Goal: Task Accomplishment & Management: Use online tool/utility

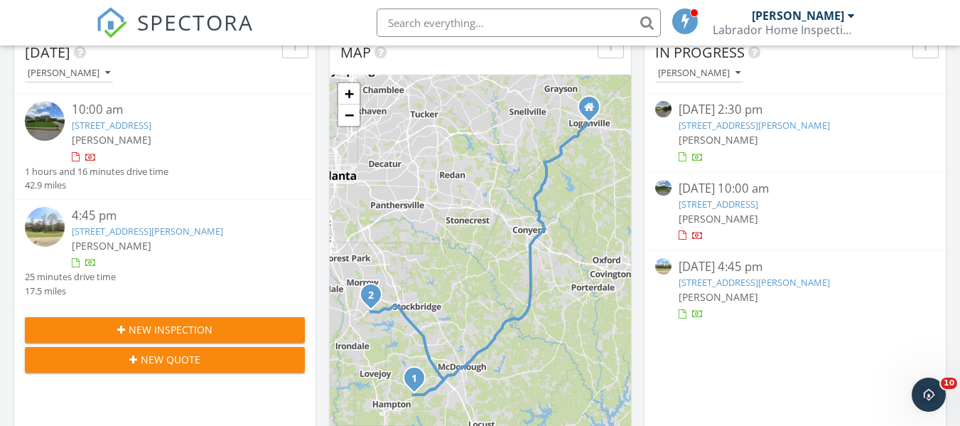
click at [181, 227] on link "[STREET_ADDRESS][PERSON_NAME]" at bounding box center [147, 230] width 151 height 13
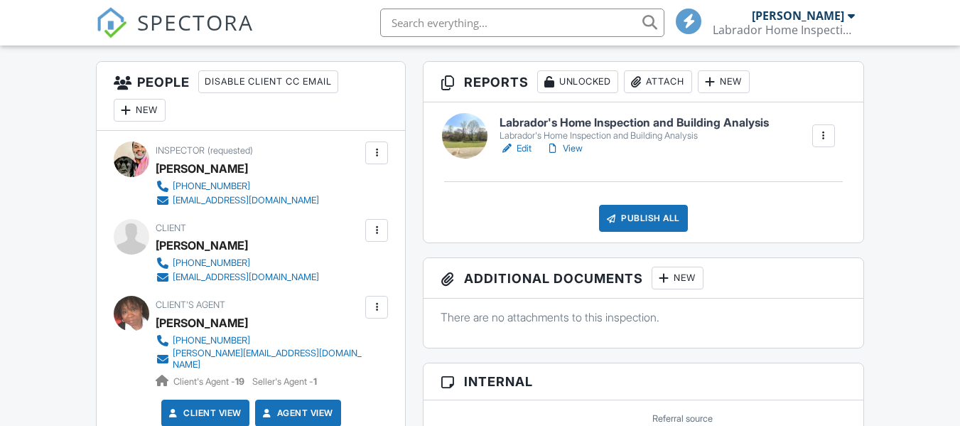
click at [526, 148] on link "Edit" at bounding box center [515, 148] width 32 height 14
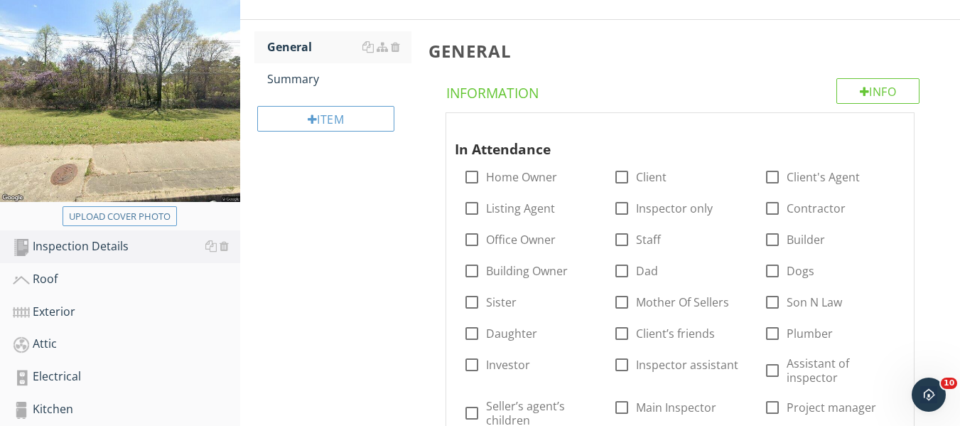
scroll to position [213, 0]
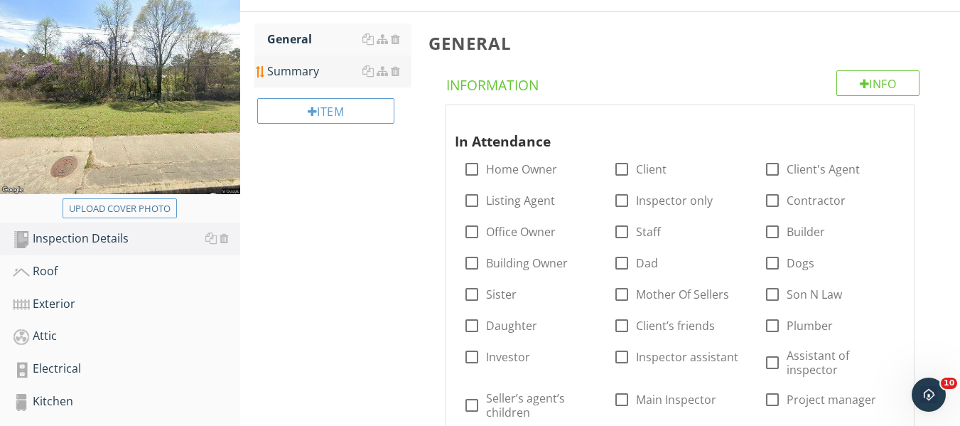
click at [303, 74] on div "Summary" at bounding box center [339, 71] width 144 height 17
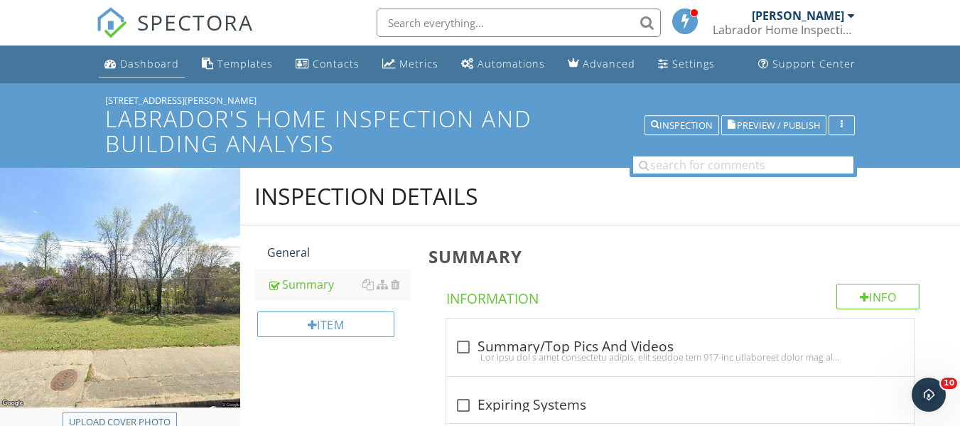
click at [149, 64] on div "Dashboard" at bounding box center [149, 63] width 59 height 13
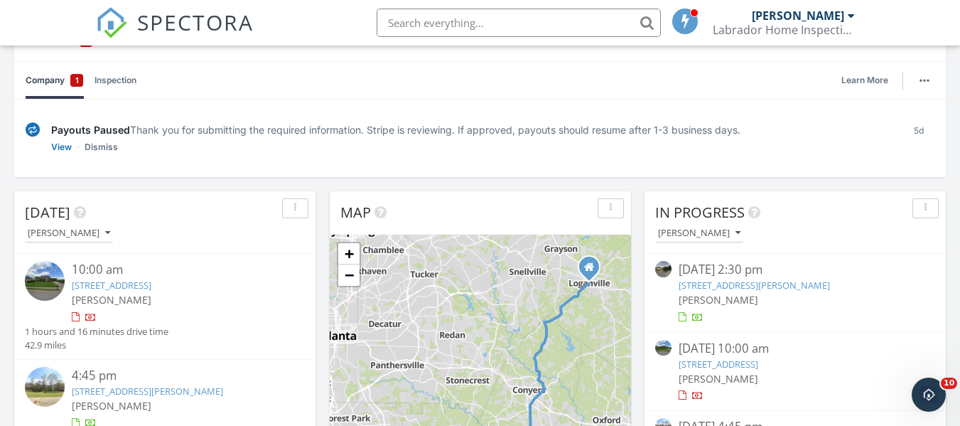
scroll to position [213, 0]
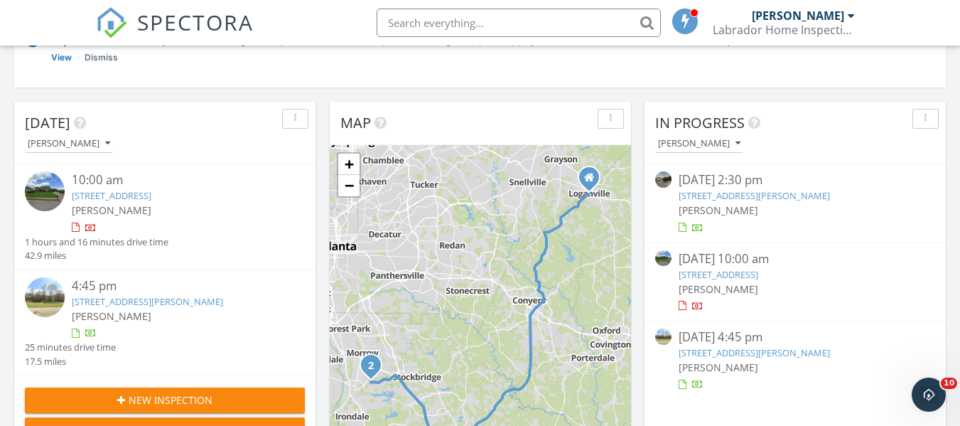
click at [73, 303] on link "2080 Lake Spivey Pkwy, Jonesboro, GA 30236" at bounding box center [147, 301] width 151 height 13
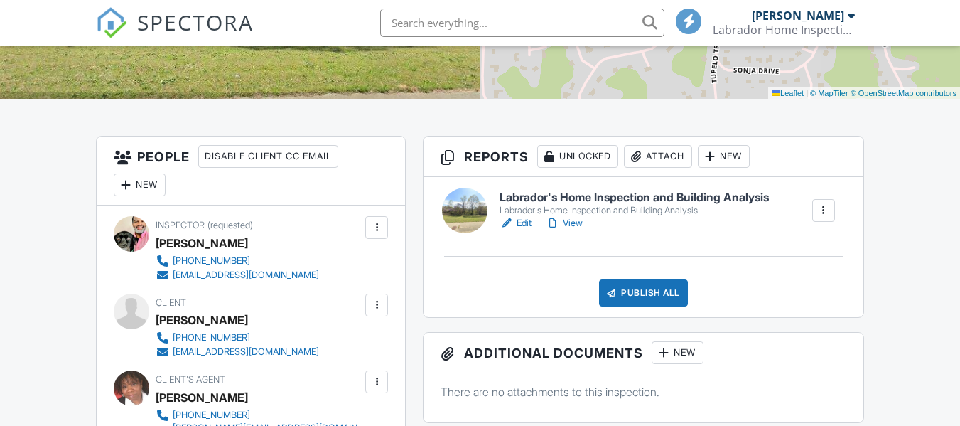
scroll to position [284, 0]
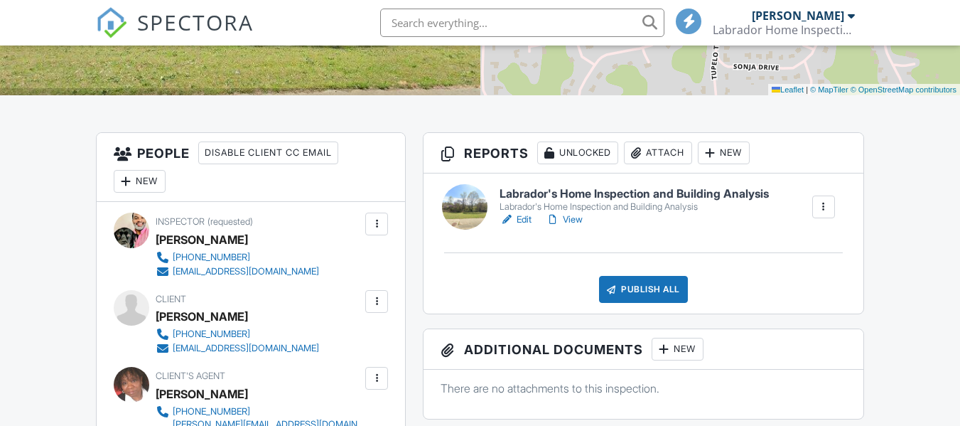
click at [526, 215] on link "Edit" at bounding box center [515, 219] width 32 height 14
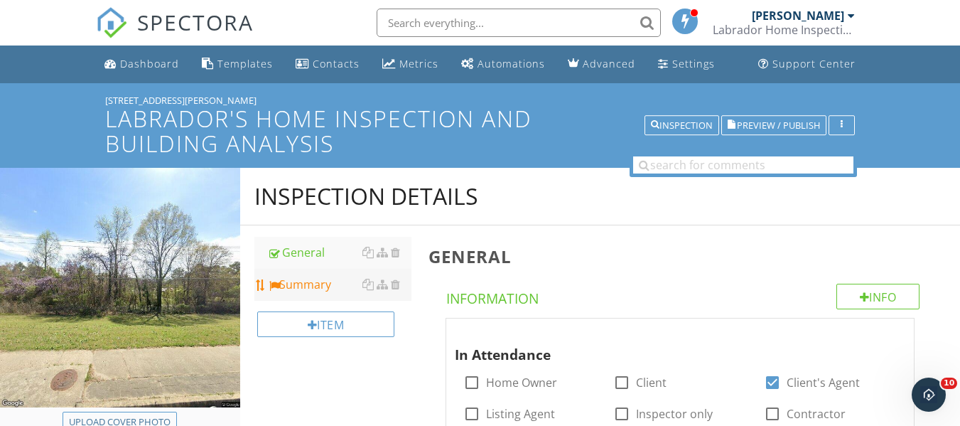
click at [318, 288] on div "Summary" at bounding box center [339, 284] width 144 height 17
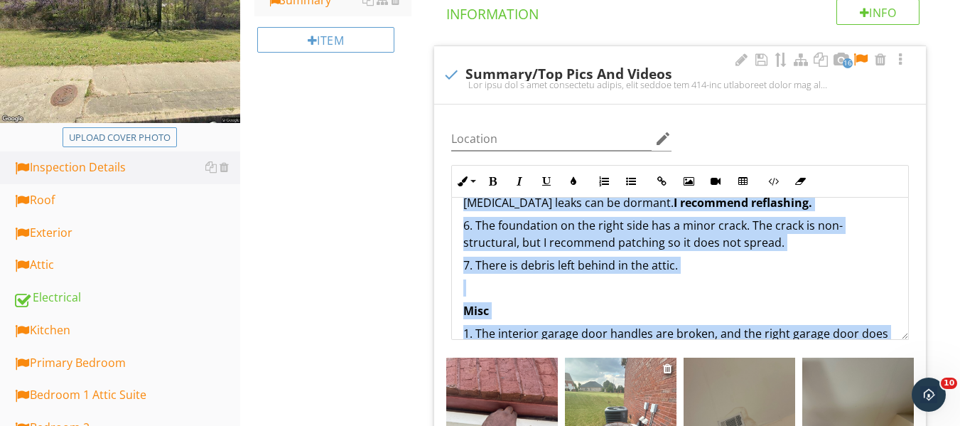
scroll to position [1234, 0]
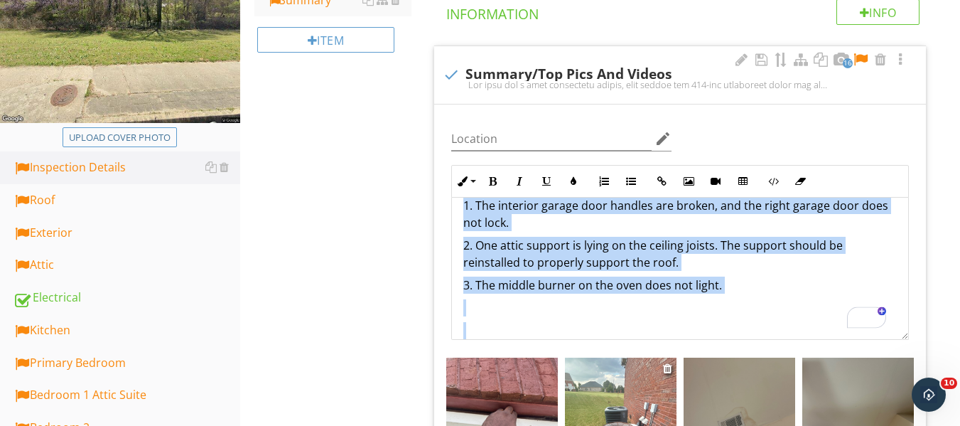
drag, startPoint x: 461, startPoint y: 215, endPoint x: 620, endPoint y: 362, distance: 216.7
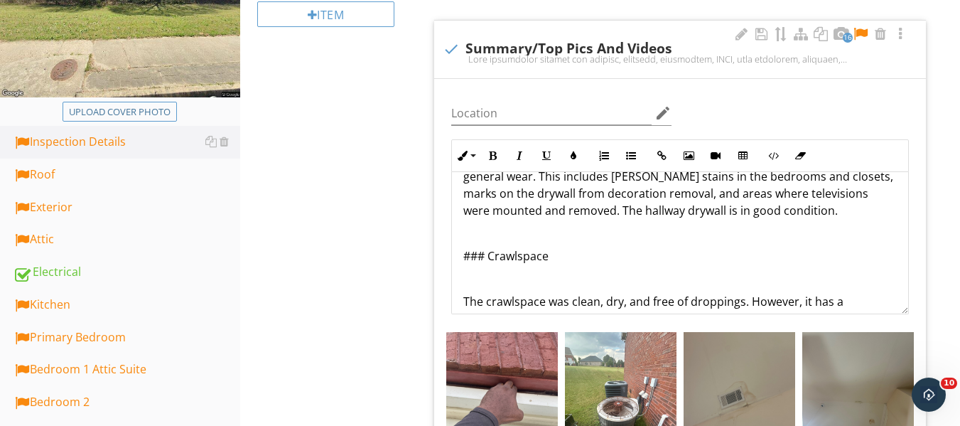
scroll to position [0, 0]
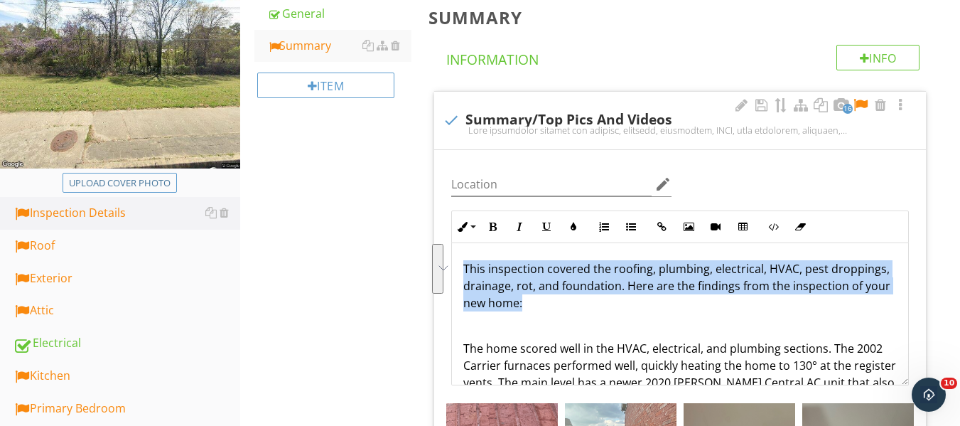
drag, startPoint x: 462, startPoint y: 263, endPoint x: 548, endPoint y: 308, distance: 96.3
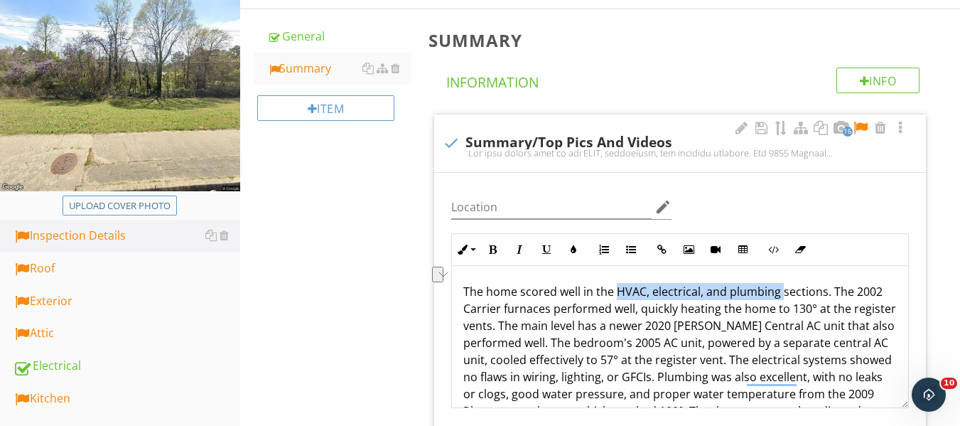
drag, startPoint x: 617, startPoint y: 293, endPoint x: 780, endPoint y: 299, distance: 163.5
click at [780, 299] on p "The home scored well in the HVAC, electrical, and plumbing sections. The 2002 C…" at bounding box center [679, 359] width 433 height 153
drag, startPoint x: 487, startPoint y: 245, endPoint x: 530, endPoint y: 275, distance: 52.0
click at [492, 246] on icon "button" at bounding box center [492, 249] width 10 height 10
drag, startPoint x: 546, startPoint y: 336, endPoint x: 557, endPoint y: 350, distance: 17.8
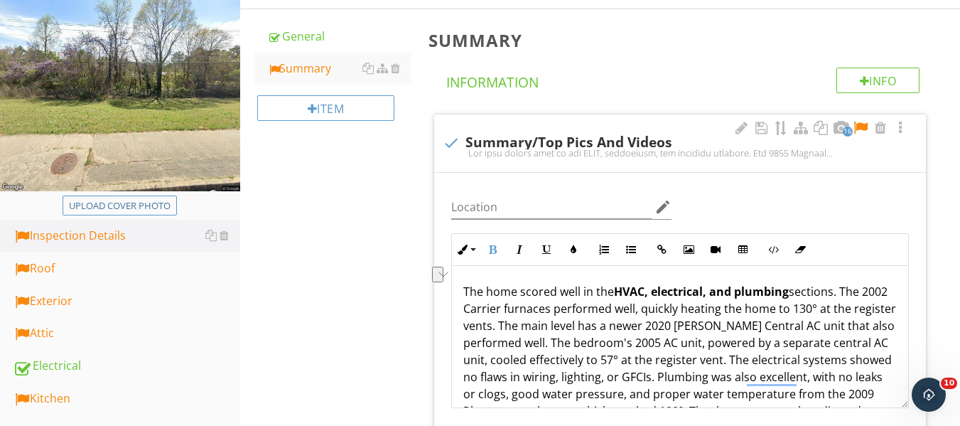
click at [549, 342] on p "The home scored well in the HVAC, electrical, and plumbing sections. The 2002 C…" at bounding box center [679, 359] width 433 height 153
drag, startPoint x: 464, startPoint y: 313, endPoint x: 582, endPoint y: 310, distance: 118.0
click at [582, 310] on p "The home scored well in the HVAC, electrical, and plumbing sections. The 2002 C…" at bounding box center [679, 359] width 433 height 153
click at [492, 249] on icon "button" at bounding box center [492, 249] width 10 height 10
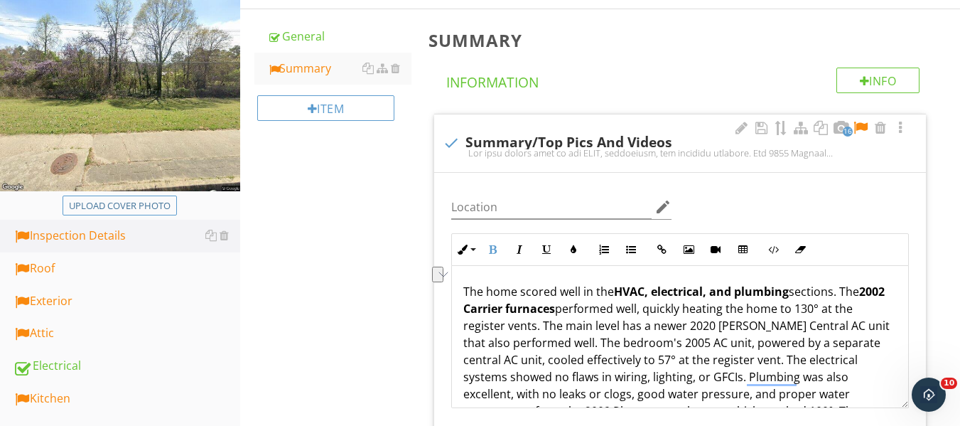
click at [671, 348] on p "The home scored well in the HVAC, electrical, and plumbing sections. The 2002 C…" at bounding box center [679, 359] width 433 height 153
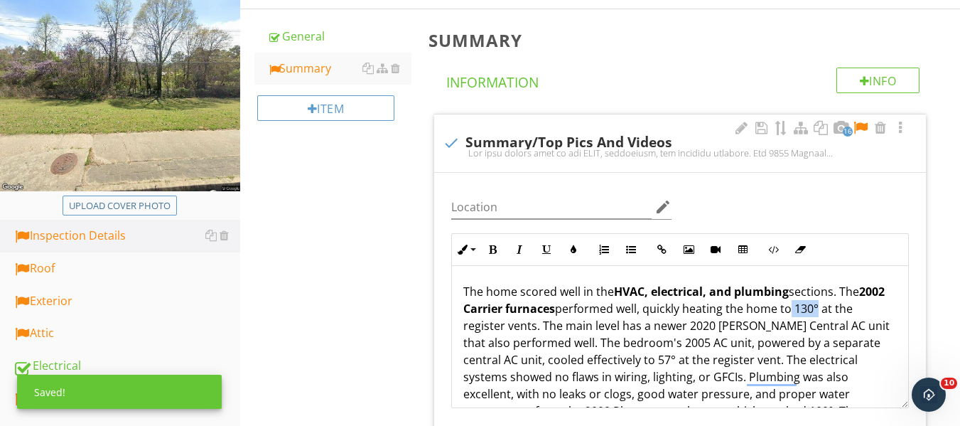
drag, startPoint x: 821, startPoint y: 309, endPoint x: 850, endPoint y: 308, distance: 29.2
click at [850, 308] on p "The home scored well in the HVAC, electrical, and plumbing sections. The 2002 C…" at bounding box center [679, 359] width 433 height 153
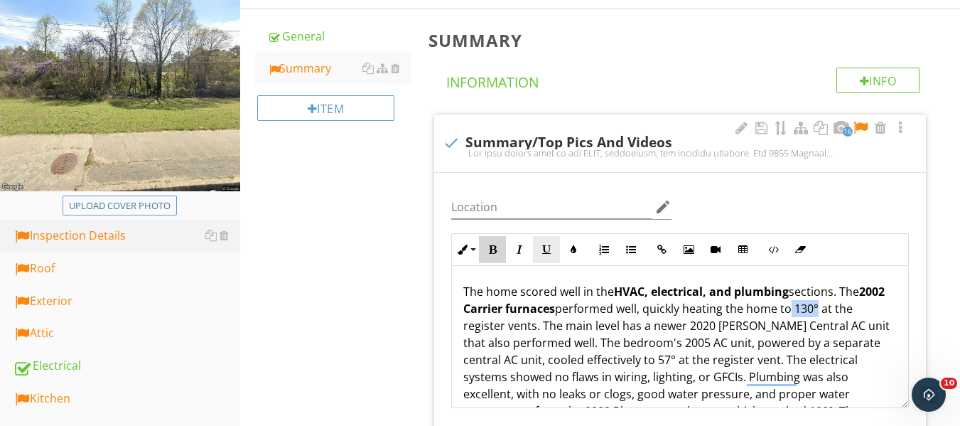
drag, startPoint x: 489, startPoint y: 248, endPoint x: 556, endPoint y: 260, distance: 68.6
click at [497, 248] on icon "button" at bounding box center [492, 249] width 10 height 10
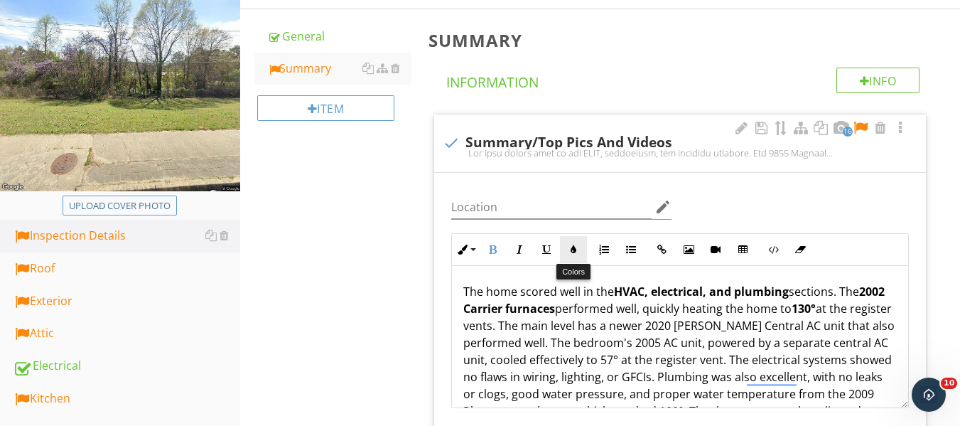
click at [573, 249] on icon "button" at bounding box center [573, 249] width 10 height 10
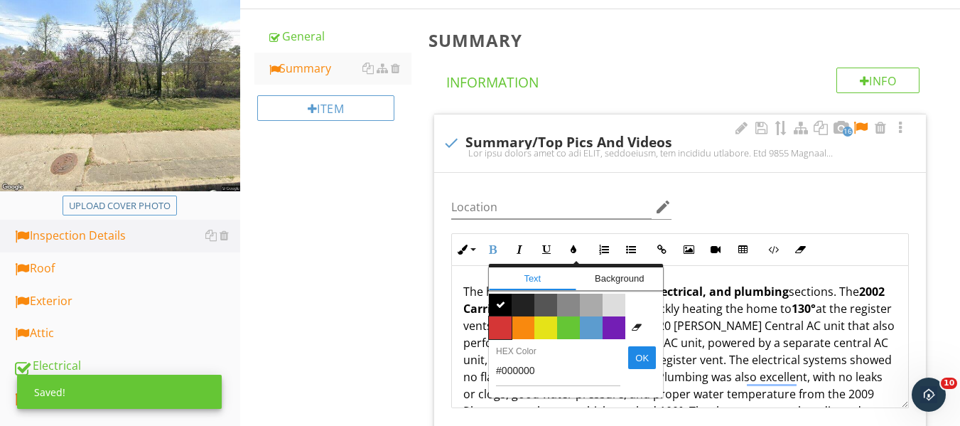
click at [494, 325] on span "Color #d53636" at bounding box center [500, 327] width 23 height 23
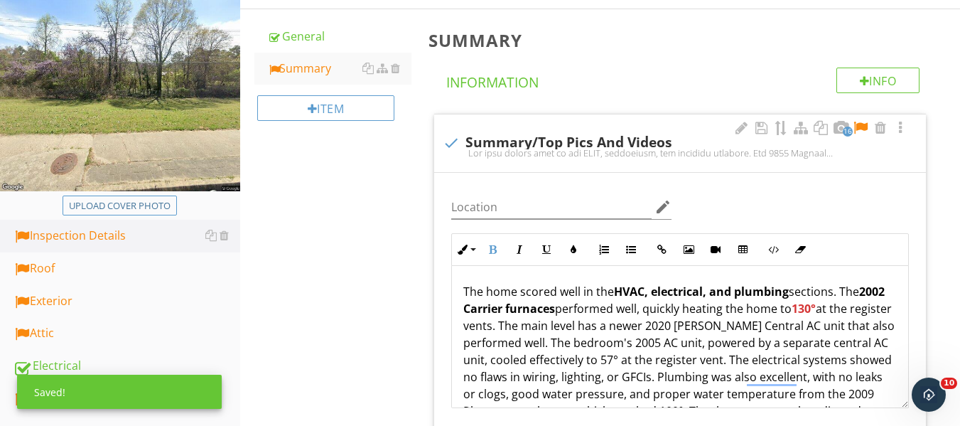
drag, startPoint x: 511, startPoint y: 339, endPoint x: 639, endPoint y: 361, distance: 130.4
click at [517, 342] on p "The home scored well in the HVAC, electrical, and plumbing sections. The 2002 C…" at bounding box center [679, 359] width 433 height 153
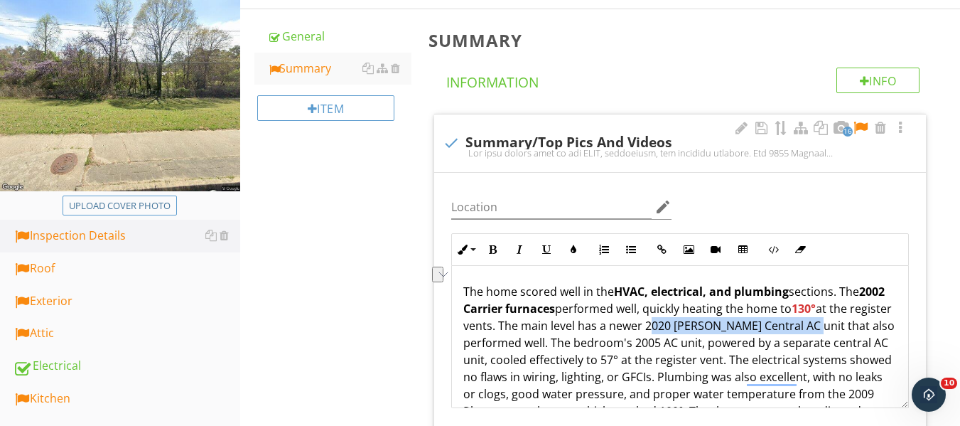
drag, startPoint x: 687, startPoint y: 326, endPoint x: 853, endPoint y: 332, distance: 166.3
click at [853, 332] on p "The home scored well in the HVAC, electrical, and plumbing sections. The 2002 C…" at bounding box center [679, 359] width 433 height 153
click at [498, 244] on button "Bold" at bounding box center [492, 249] width 27 height 27
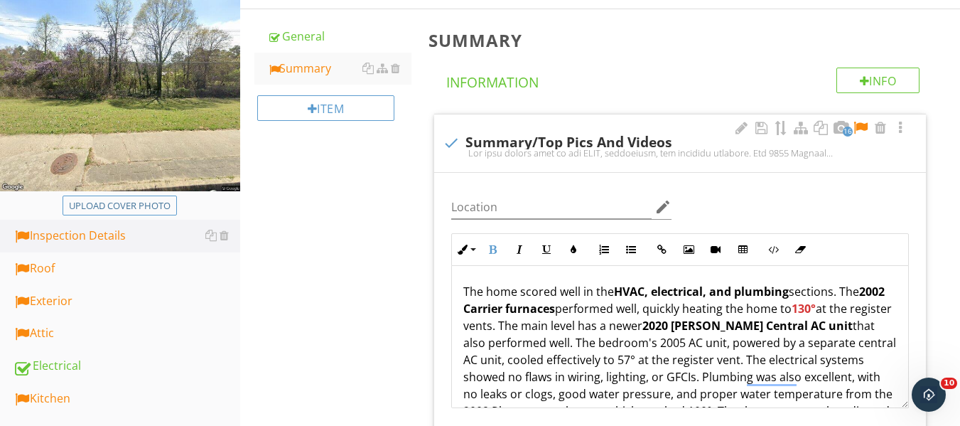
click at [585, 313] on strong "2002 Carrier furnaces" at bounding box center [673, 299] width 421 height 33
drag, startPoint x: 592, startPoint y: 341, endPoint x: 725, endPoint y: 342, distance: 132.8
click at [725, 342] on p "The home scored well in the HVAC, electrical, and plumbing sections. The 2002 C…" at bounding box center [679, 359] width 433 height 153
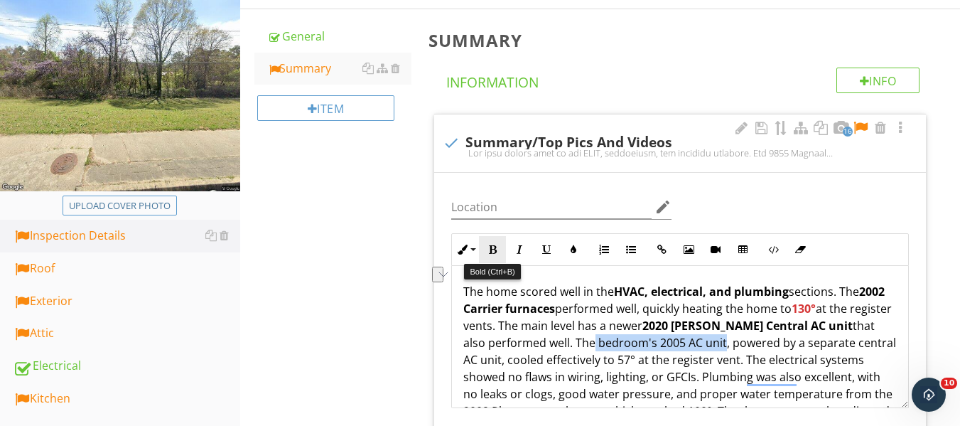
click at [492, 246] on icon "button" at bounding box center [492, 249] width 10 height 10
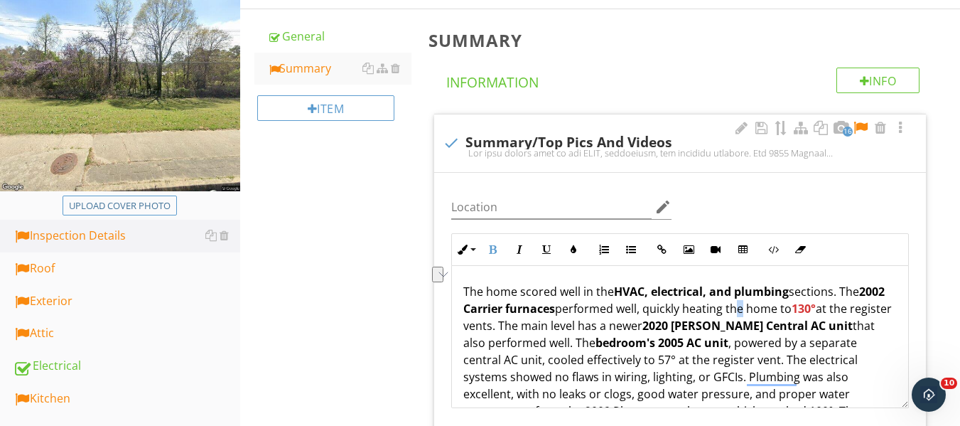
click at [767, 308] on p "The home scored well in the HVAC, electrical, and plumbing sections. The 2002 C…" at bounding box center [679, 359] width 433 height 153
drag, startPoint x: 654, startPoint y: 364, endPoint x: 672, endPoint y: 357, distance: 19.5
click at [672, 357] on p "The home scored well in the HVAC, electrical, and plumbing sections. The 2002 C…" at bounding box center [679, 359] width 433 height 153
drag, startPoint x: 487, startPoint y: 244, endPoint x: 569, endPoint y: 266, distance: 85.3
click at [511, 249] on div "Inline Style XLarge Large Normal Small Light Small/Light Bold Italic Underline …" at bounding box center [679, 249] width 457 height 33
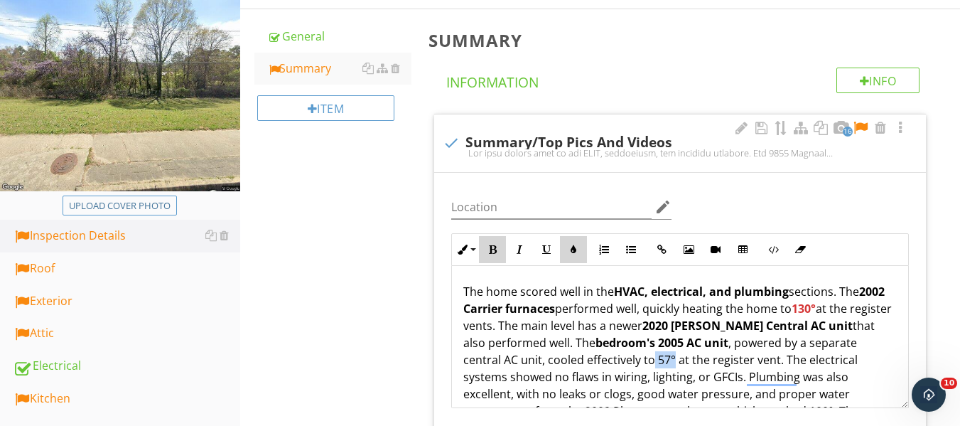
click at [574, 244] on button "Colors" at bounding box center [573, 249] width 27 height 27
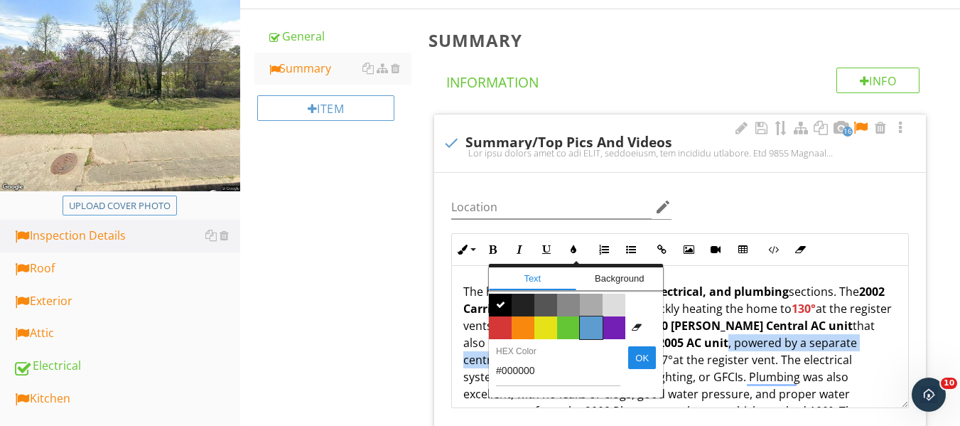
click at [594, 323] on span "Color #5c9ccf" at bounding box center [591, 327] width 23 height 23
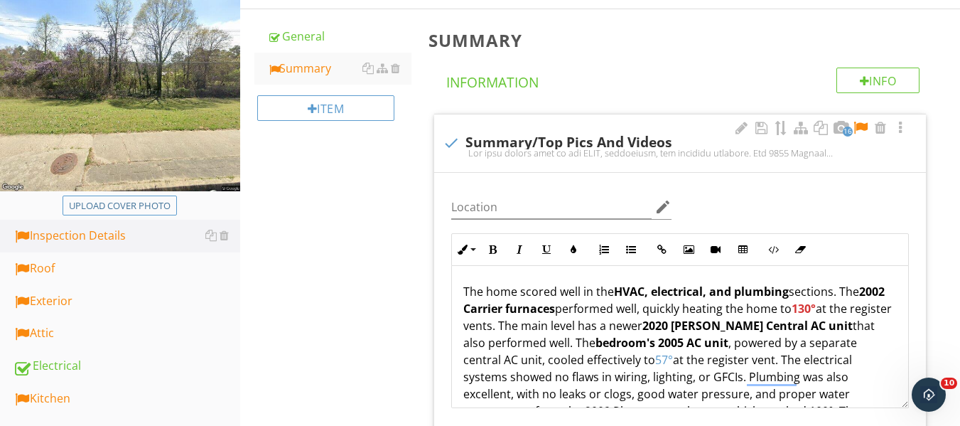
click at [641, 309] on p "The home scored well in the HVAC, electrical, and plumbing sections. The 2002 C…" at bounding box center [679, 359] width 433 height 153
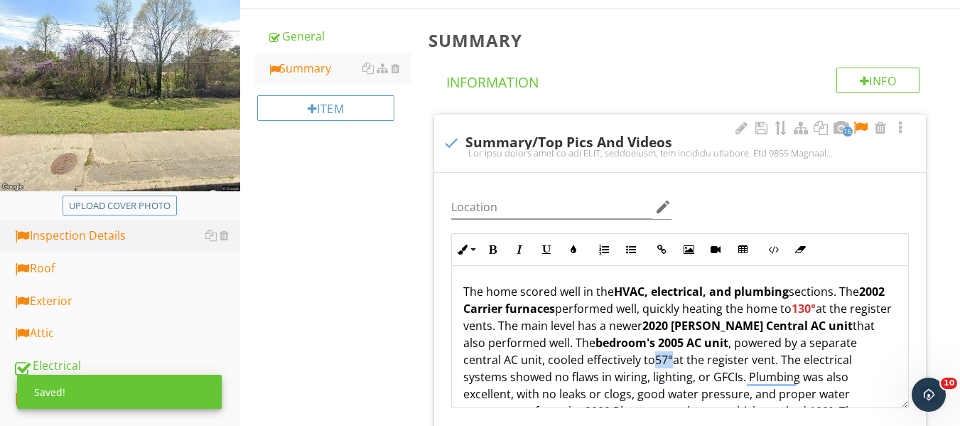
drag, startPoint x: 652, startPoint y: 359, endPoint x: 670, endPoint y: 356, distance: 18.0
click at [670, 356] on span "57°" at bounding box center [664, 360] width 18 height 16
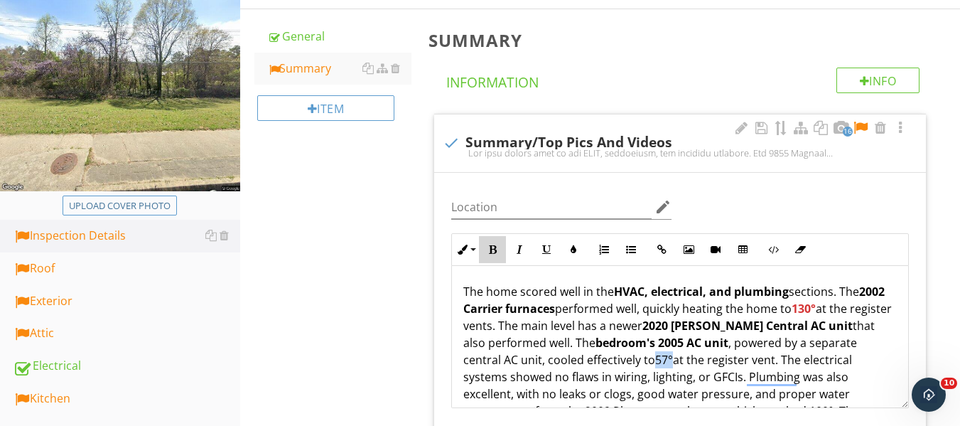
drag, startPoint x: 489, startPoint y: 249, endPoint x: 501, endPoint y: 251, distance: 12.2
click at [492, 249] on icon "button" at bounding box center [492, 249] width 10 height 10
click at [583, 305] on strong "2002 Carrier furnaces" at bounding box center [673, 299] width 421 height 33
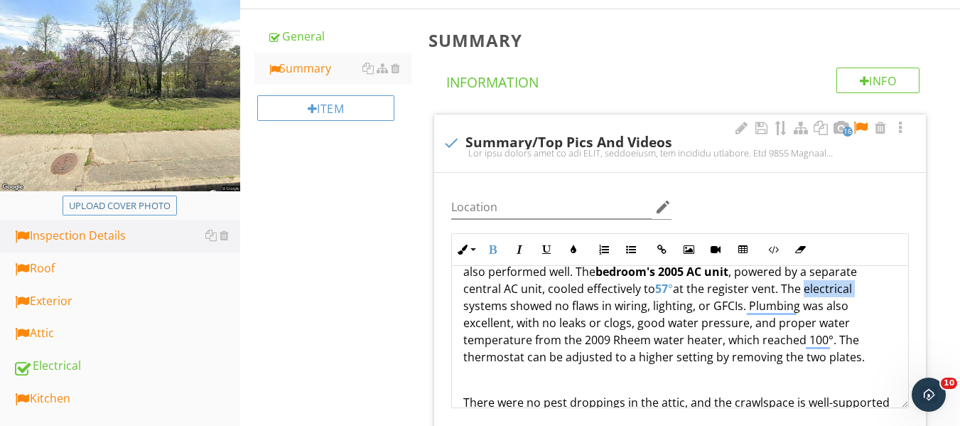
drag, startPoint x: 803, startPoint y: 284, endPoint x: 865, endPoint y: 294, distance: 62.6
click at [865, 294] on p "The home scored well in the HVAC, electrical, and plumbing sections. The 2002 C…" at bounding box center [679, 288] width 433 height 153
click at [499, 249] on button "Bold" at bounding box center [492, 249] width 27 height 27
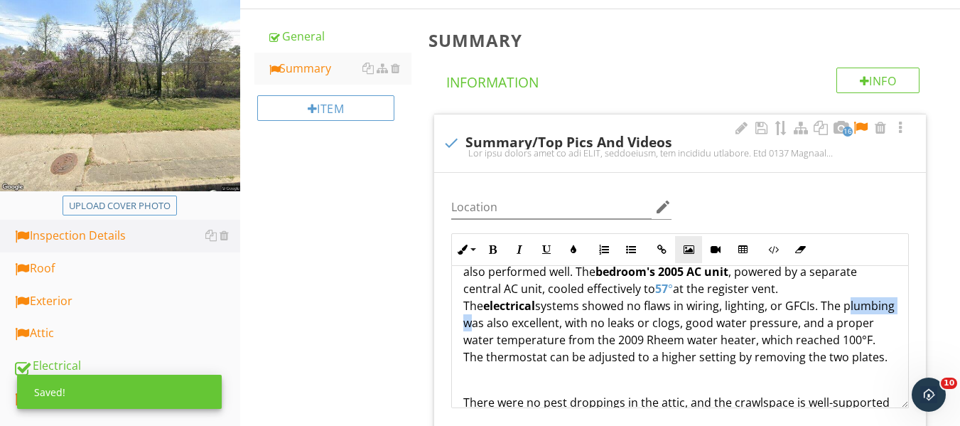
drag, startPoint x: 769, startPoint y: 303, endPoint x: 681, endPoint y: 249, distance: 103.9
click at [823, 308] on p "The home scored well in the HVAC, electrical, and plumbing sections. The 2002 C…" at bounding box center [679, 288] width 433 height 153
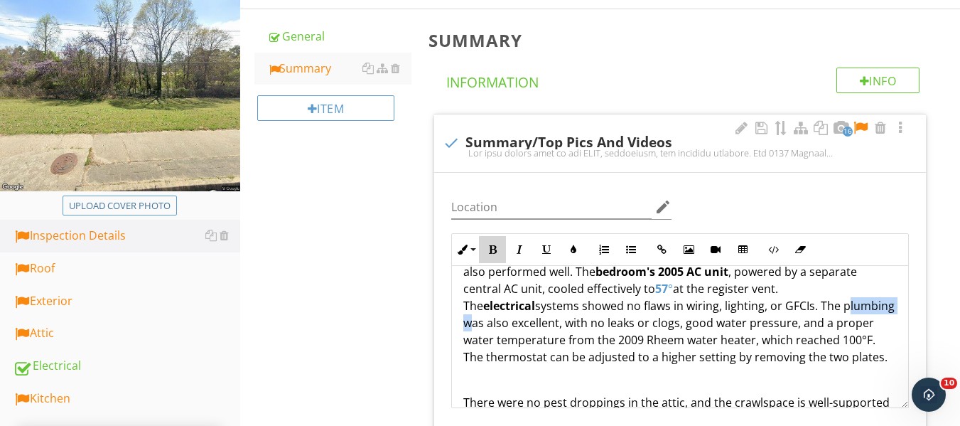
click at [489, 251] on icon "button" at bounding box center [492, 249] width 10 height 10
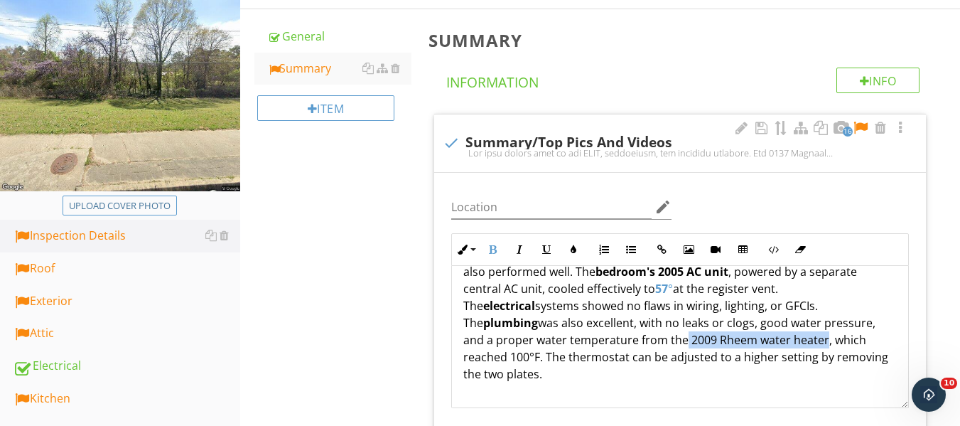
drag, startPoint x: 580, startPoint y: 338, endPoint x: 720, endPoint y: 337, distance: 140.7
click at [720, 337] on p "The home scored well in the HVAC, electrical, and plumbing sections. The 2002 C…" at bounding box center [679, 297] width 433 height 170
drag, startPoint x: 507, startPoint y: 248, endPoint x: 499, endPoint y: 249, distance: 8.6
click at [499, 249] on div "Inline Style XLarge Large Normal Small Light Small/Light Bold Italic Underline …" at bounding box center [679, 249] width 457 height 33
click at [493, 249] on icon "button" at bounding box center [492, 249] width 10 height 10
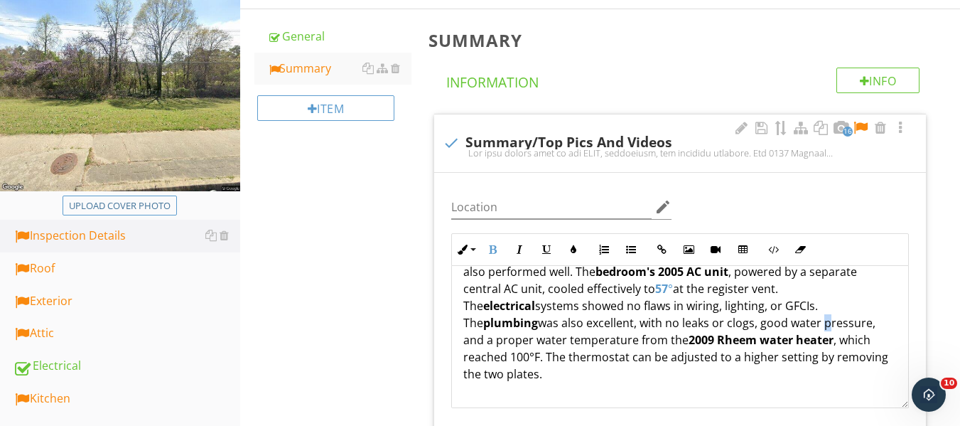
click at [703, 318] on p "The home scored well in the HVAC, electrical, and plumbing sections. The 2002 C…" at bounding box center [679, 297] width 433 height 170
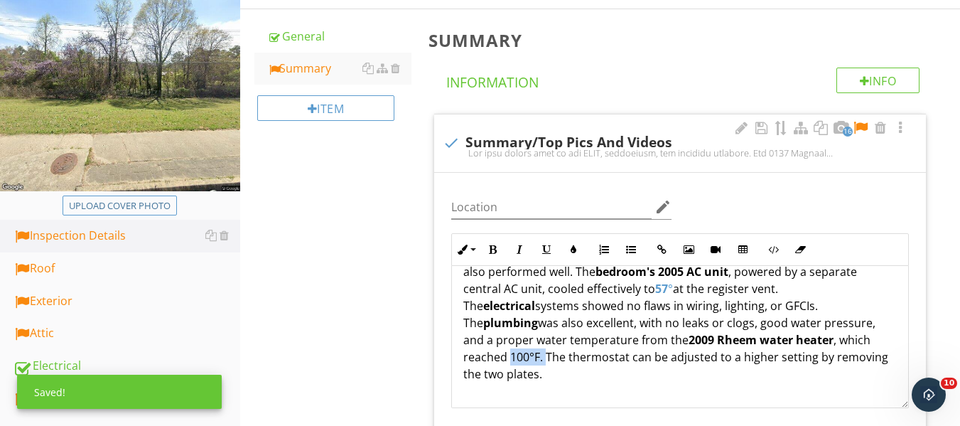
drag, startPoint x: 815, startPoint y: 340, endPoint x: 851, endPoint y: 340, distance: 36.2
click at [851, 340] on p "The home scored well in the HVAC, electrical, and plumbing sections. The 2002 C…" at bounding box center [679, 297] width 433 height 170
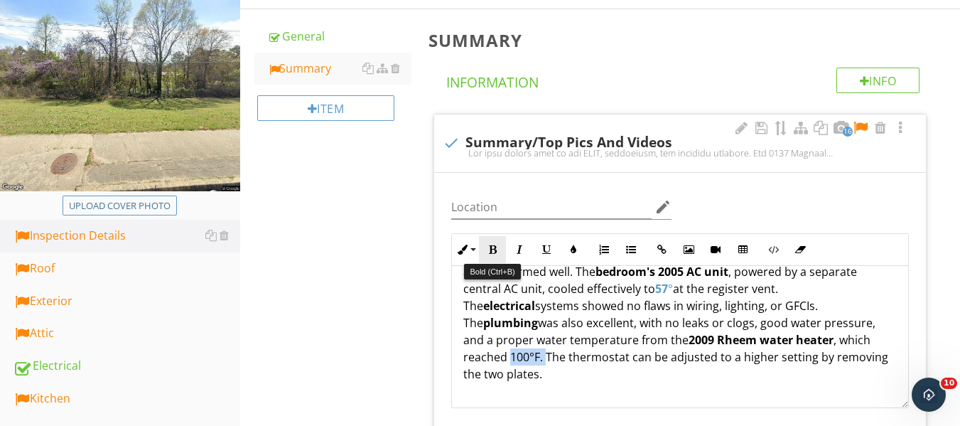
click at [497, 243] on button "Bold" at bounding box center [492, 249] width 27 height 27
drag, startPoint x: 570, startPoint y: 247, endPoint x: 551, endPoint y: 265, distance: 26.1
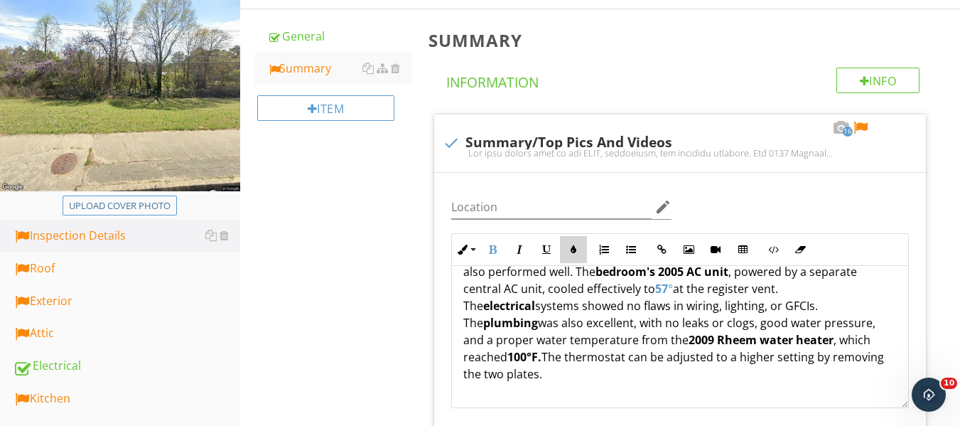
click at [570, 247] on icon "button" at bounding box center [573, 249] width 10 height 10
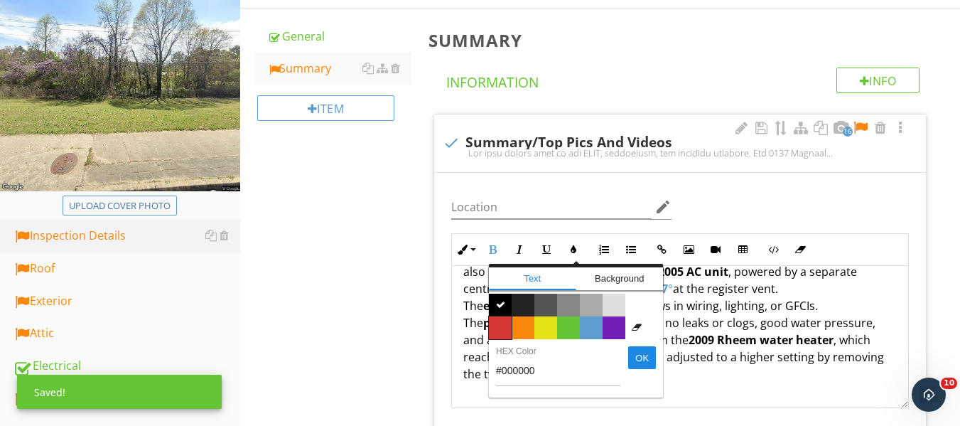
click at [493, 326] on span "Color #d53636" at bounding box center [500, 327] width 23 height 23
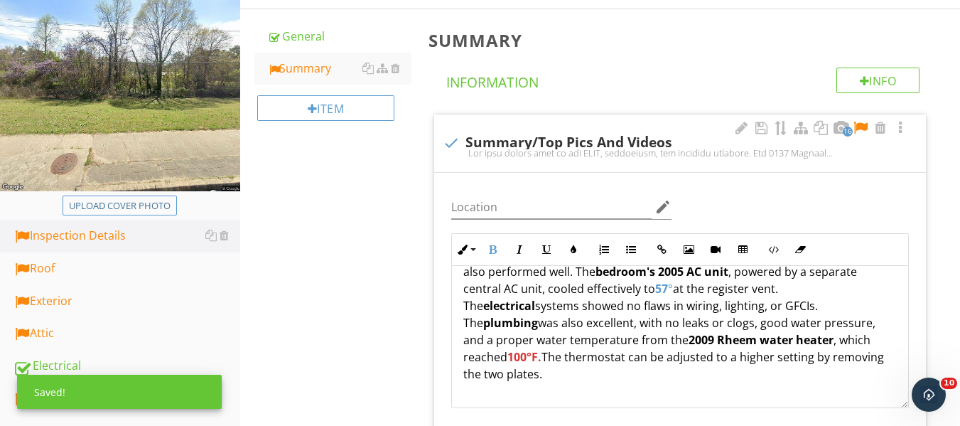
click at [493, 326] on p "The home scored well in the HVAC, electrical, and plumbing sections. The 2002 C…" at bounding box center [679, 297] width 433 height 170
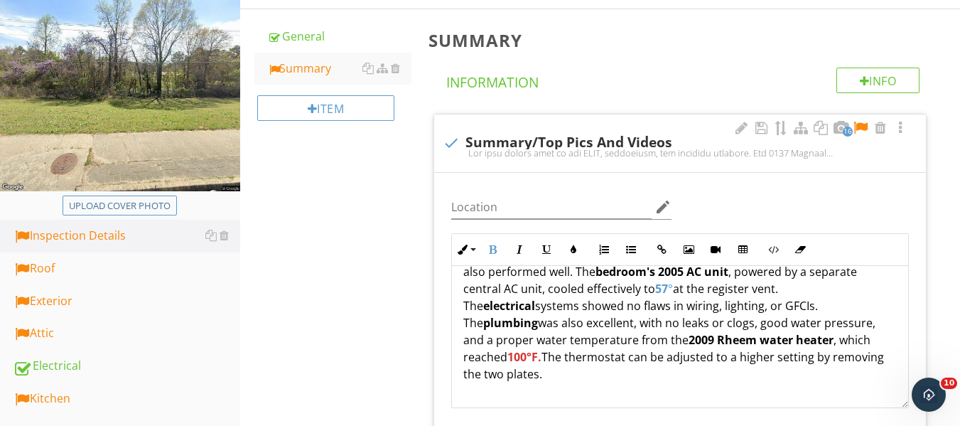
click at [644, 280] on p "The home scored well in the HVAC, electrical, and plumbing sections. The 2002 C…" at bounding box center [679, 297] width 433 height 170
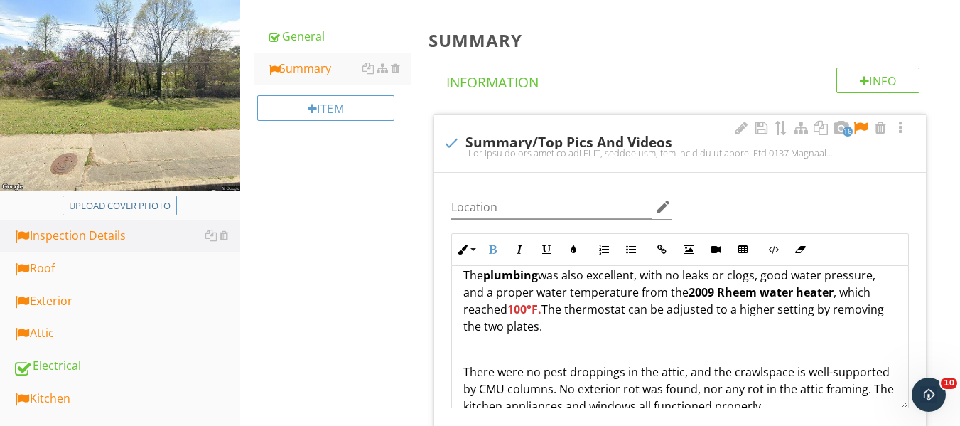
scroll to position [142, 0]
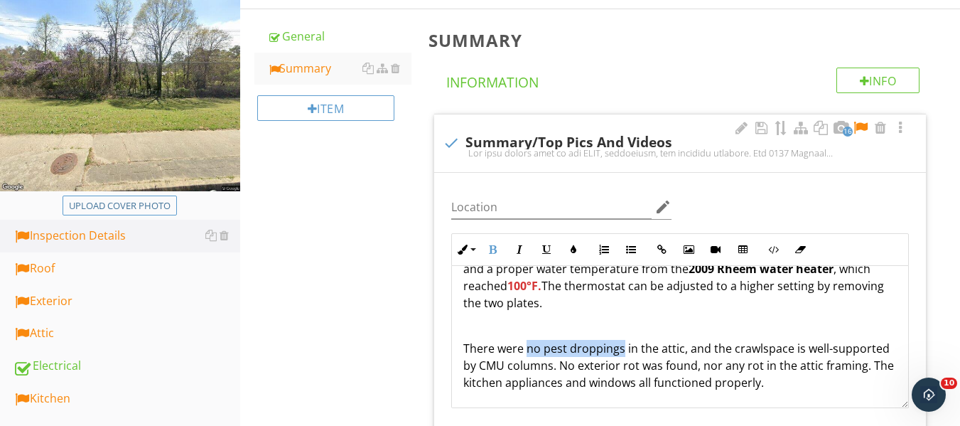
drag, startPoint x: 528, startPoint y: 331, endPoint x: 622, endPoint y: 334, distance: 93.8
click at [622, 340] on p "There were no pest droppings in the attic, and the crawlspace is well-supported…" at bounding box center [679, 365] width 433 height 51
drag, startPoint x: 495, startPoint y: 244, endPoint x: 616, endPoint y: 304, distance: 134.7
click at [502, 249] on button "Bold" at bounding box center [492, 249] width 27 height 27
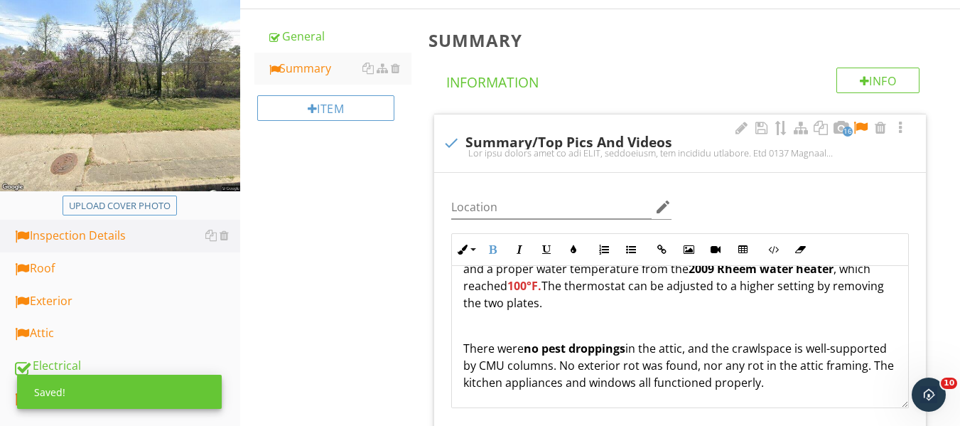
click at [559, 346] on p "There were no pest droppings in the attic, and the crawlspace is well-supported…" at bounding box center [679, 365] width 433 height 51
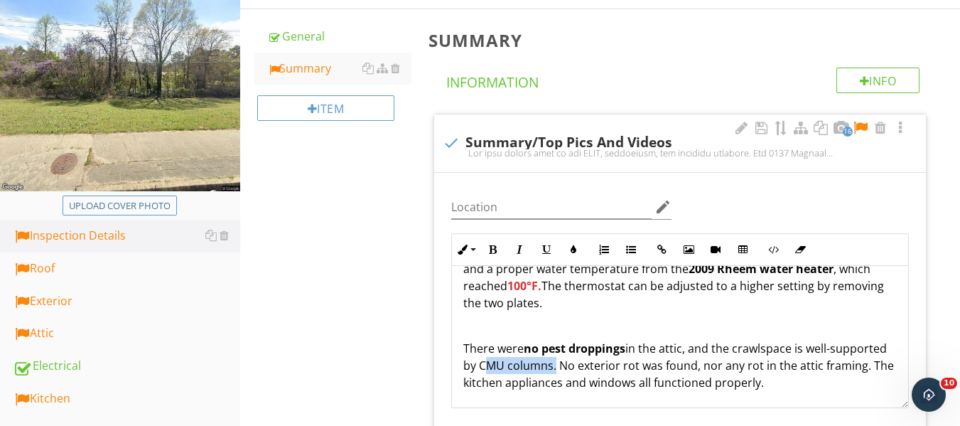
drag, startPoint x: 538, startPoint y: 351, endPoint x: 611, endPoint y: 348, distance: 72.5
click at [611, 348] on p "There were no pest droppings in the attic, and the crawlspace is well-supported…" at bounding box center [679, 365] width 433 height 51
drag, startPoint x: 499, startPoint y: 251, endPoint x: 589, endPoint y: 312, distance: 109.0
click at [503, 250] on button "Bold" at bounding box center [492, 249] width 27 height 27
click at [667, 369] on p "There were no pest droppings in the attic, and the crawlspace is well-supported…" at bounding box center [679, 365] width 433 height 51
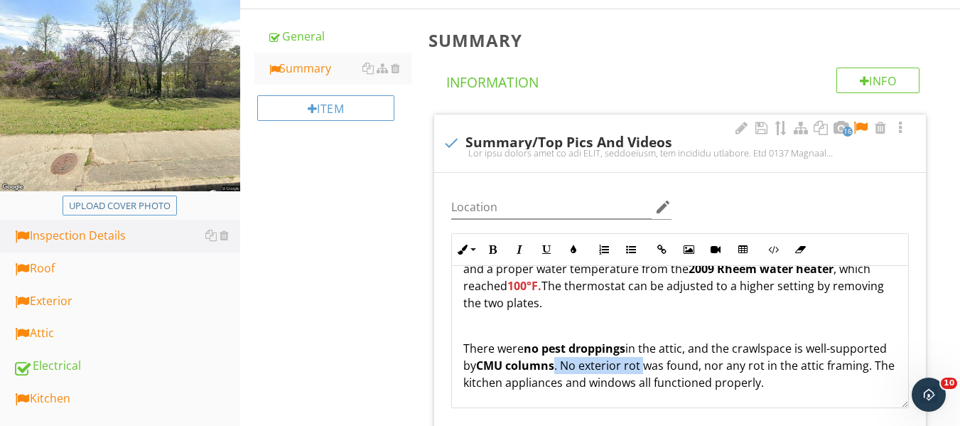
drag, startPoint x: 614, startPoint y: 346, endPoint x: 703, endPoint y: 345, distance: 88.8
click at [703, 345] on p "There were no pest droppings in the attic, and the crawlspace is well-supported…" at bounding box center [679, 365] width 433 height 51
drag, startPoint x: 497, startPoint y: 249, endPoint x: 547, endPoint y: 288, distance: 63.8
click at [499, 252] on button "Bold" at bounding box center [492, 249] width 27 height 27
click at [565, 317] on p "To enrich screen reader interactions, please activate Accessibility in Grammarl…" at bounding box center [679, 325] width 433 height 17
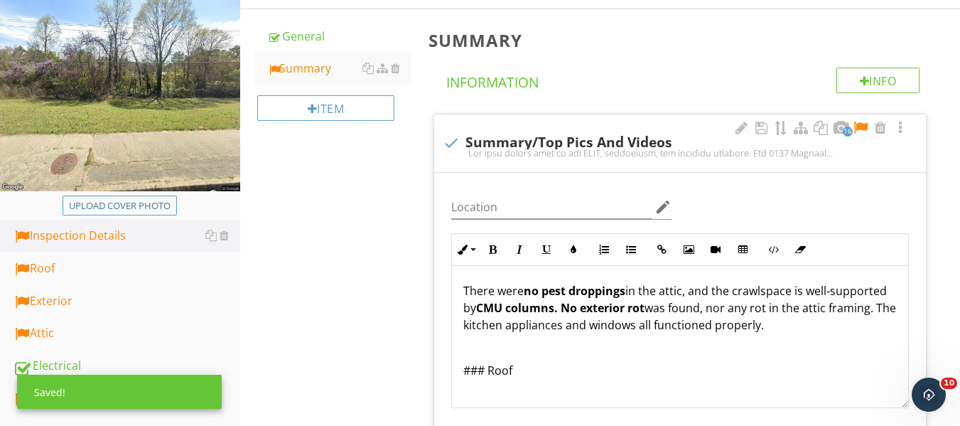
scroll to position [213, 0]
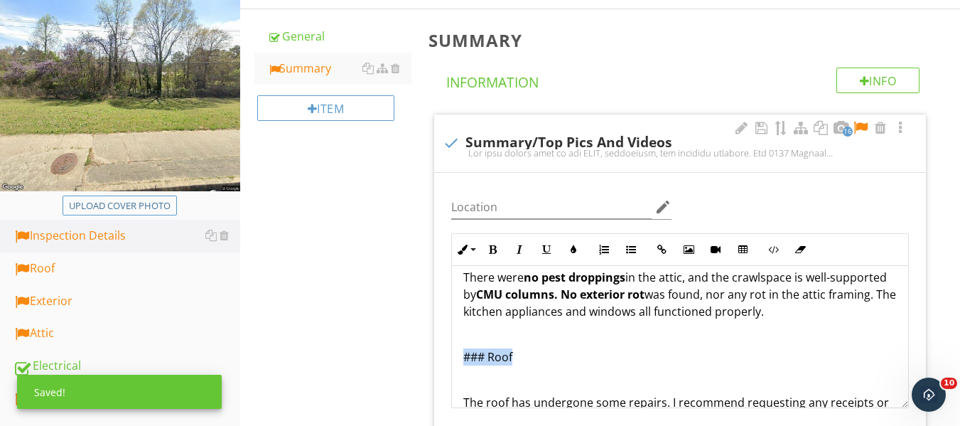
drag, startPoint x: 459, startPoint y: 332, endPoint x: 446, endPoint y: 325, distance: 15.0
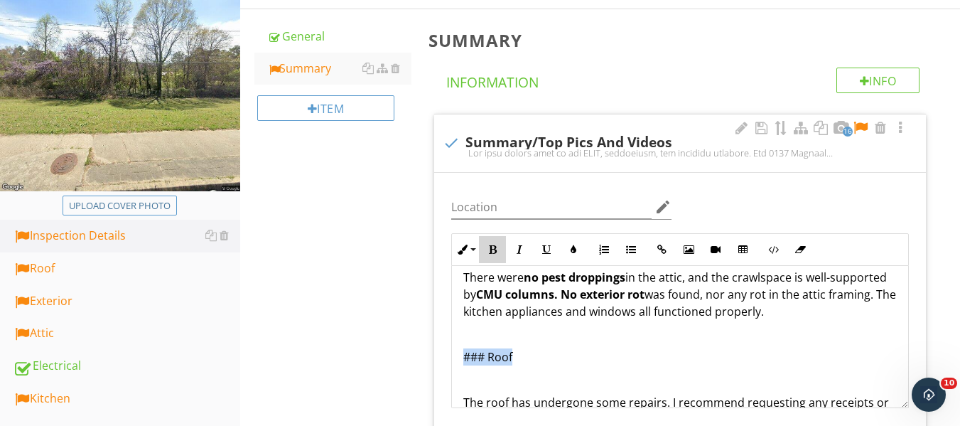
drag, startPoint x: 491, startPoint y: 247, endPoint x: 552, endPoint y: 302, distance: 82.0
click at [494, 249] on icon "button" at bounding box center [492, 249] width 10 height 10
drag, startPoint x: 565, startPoint y: 317, endPoint x: 610, endPoint y: 335, distance: 48.4
click at [573, 325] on p "To enrich screen reader interactions, please activate Accessibility in Grammarl…" at bounding box center [679, 333] width 433 height 17
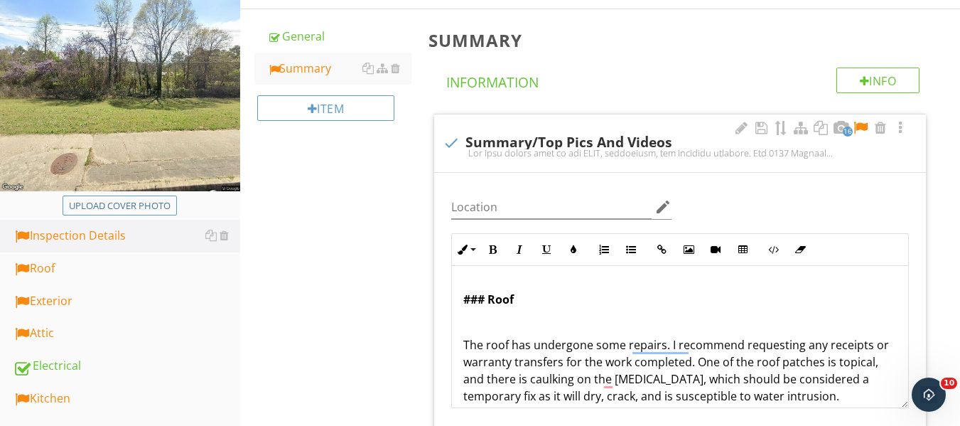
scroll to position [284, 0]
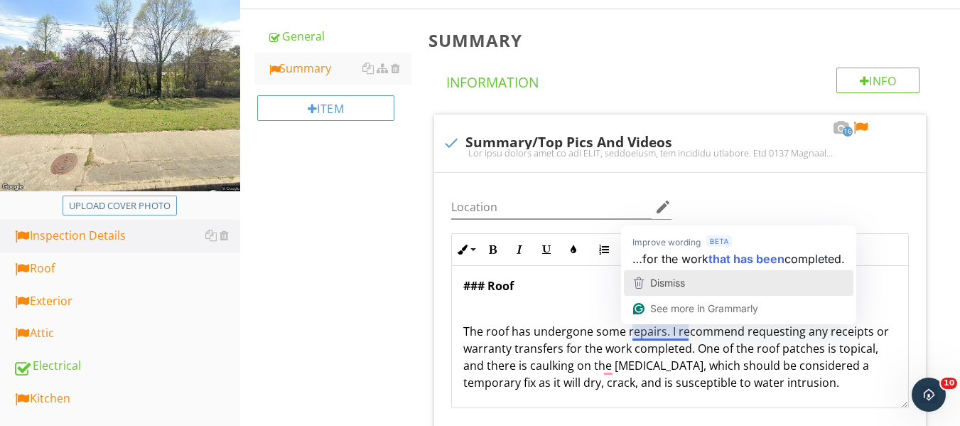
click at [688, 284] on div "Dismiss" at bounding box center [738, 282] width 217 height 21
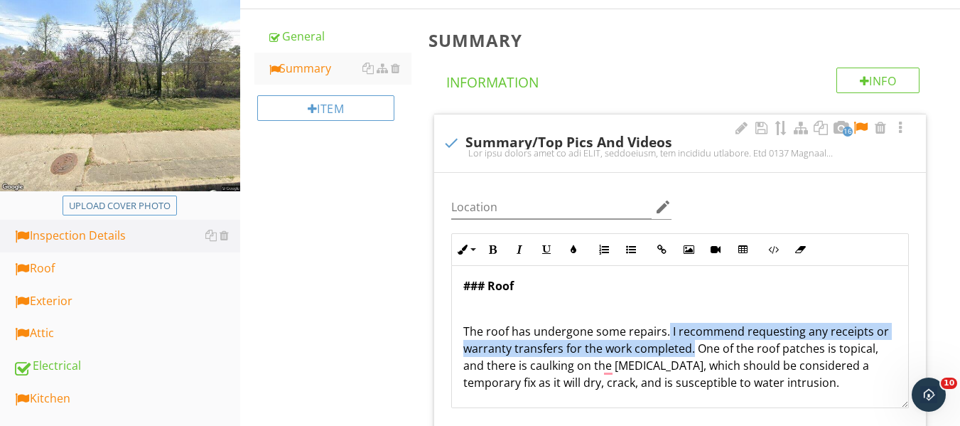
drag, startPoint x: 665, startPoint y: 312, endPoint x: 691, endPoint y: 332, distance: 33.0
click at [691, 332] on p "The roof has undergone some repairs. I recommend requesting any receipts or war…" at bounding box center [679, 357] width 433 height 68
drag, startPoint x: 491, startPoint y: 244, endPoint x: 534, endPoint y: 251, distance: 43.8
click at [501, 246] on button "Bold" at bounding box center [492, 249] width 27 height 27
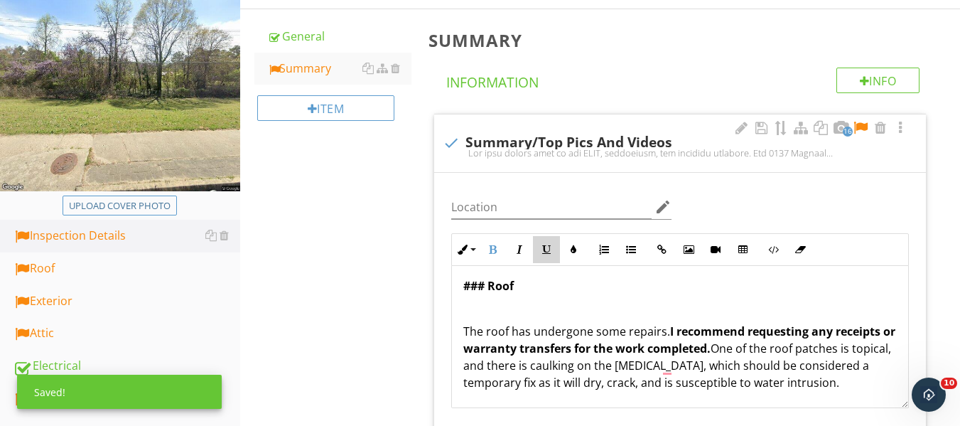
drag, startPoint x: 541, startPoint y: 251, endPoint x: 618, endPoint y: 296, distance: 89.4
click at [543, 251] on button "Underline" at bounding box center [546, 249] width 27 height 27
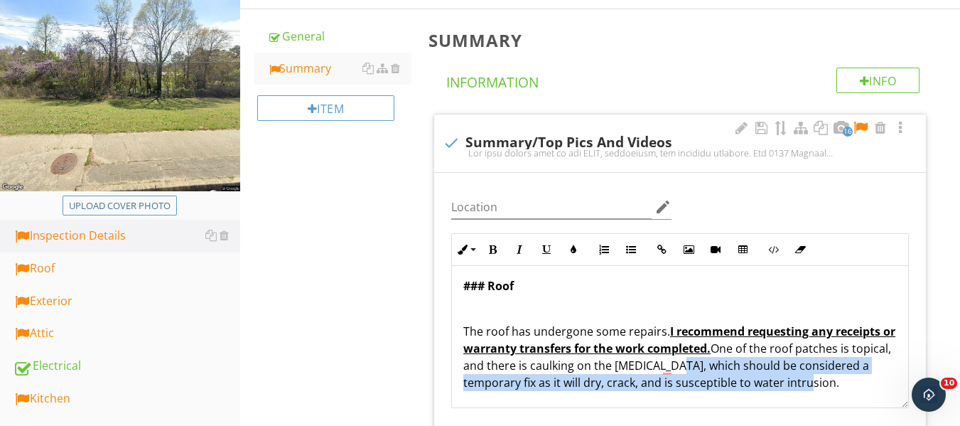
drag, startPoint x: 705, startPoint y: 345, endPoint x: 568, endPoint y: 298, distance: 144.9
click at [844, 373] on p "The roof has undergone some repairs. I recommend requesting any receipts or war…" at bounding box center [679, 357] width 433 height 68
click at [493, 243] on button "Bold" at bounding box center [492, 249] width 27 height 27
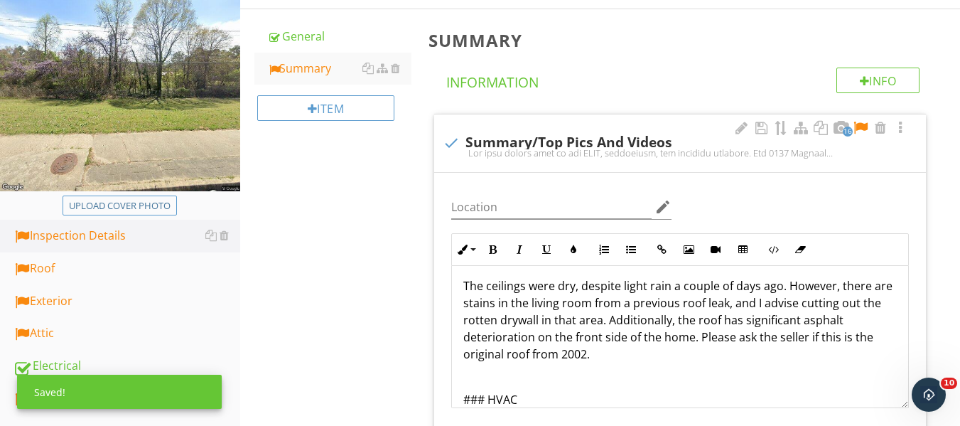
scroll to position [355, 0]
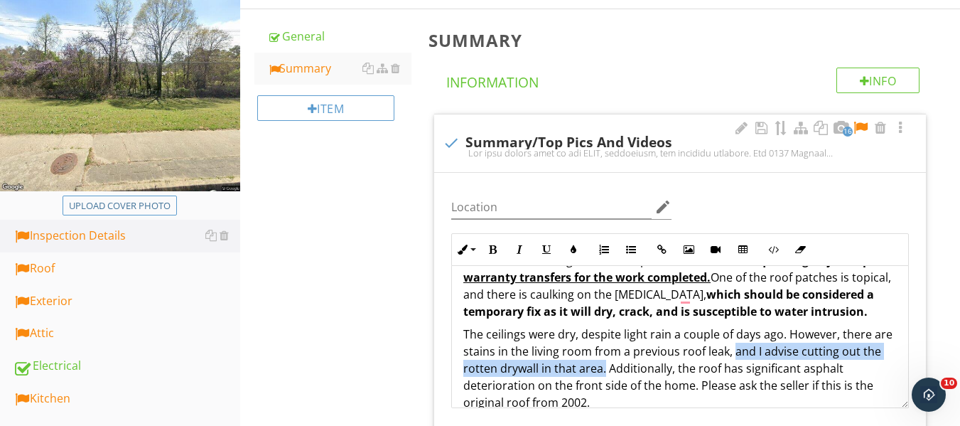
drag, startPoint x: 754, startPoint y: 331, endPoint x: 623, endPoint y: 347, distance: 131.6
click at [623, 347] on p "The ceilings were dry, despite light rain a couple of days ago. However, there …" at bounding box center [679, 367] width 433 height 85
drag, startPoint x: 486, startPoint y: 251, endPoint x: 502, endPoint y: 258, distance: 16.9
click at [488, 251] on button "Bold" at bounding box center [492, 249] width 27 height 27
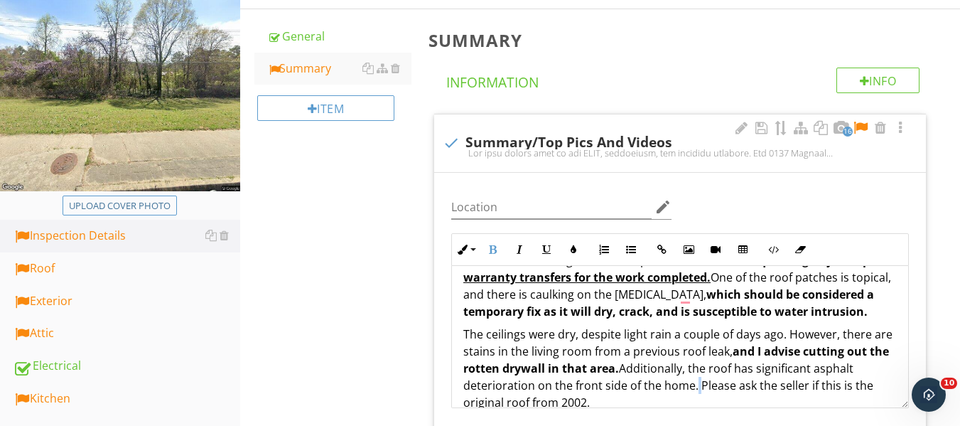
click at [693, 369] on p "The ceilings were dry, despite light rain a couple of days ago. However, there …" at bounding box center [679, 367] width 433 height 85
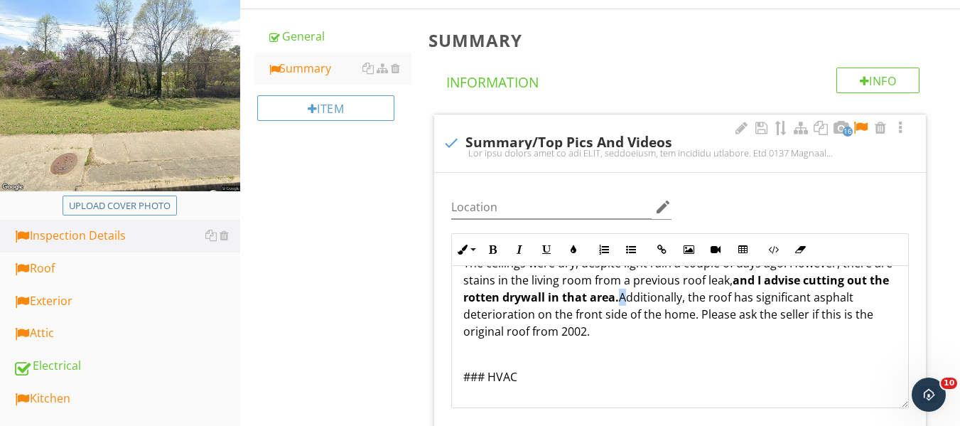
scroll to position [421, 0]
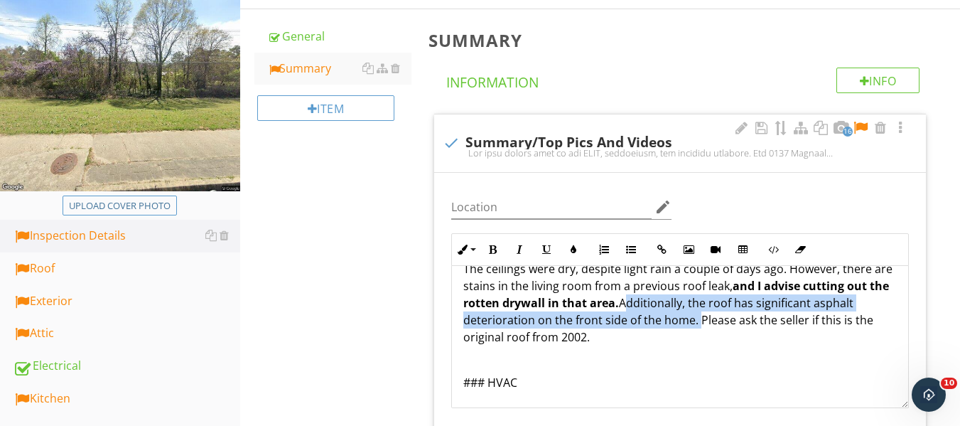
drag, startPoint x: 641, startPoint y: 275, endPoint x: 695, endPoint y: 305, distance: 61.4
click at [695, 305] on p "The ceilings were dry, despite light rain a couple of days ago. However, there …" at bounding box center [679, 302] width 433 height 85
click at [491, 249] on icon "button" at bounding box center [492, 249] width 10 height 10
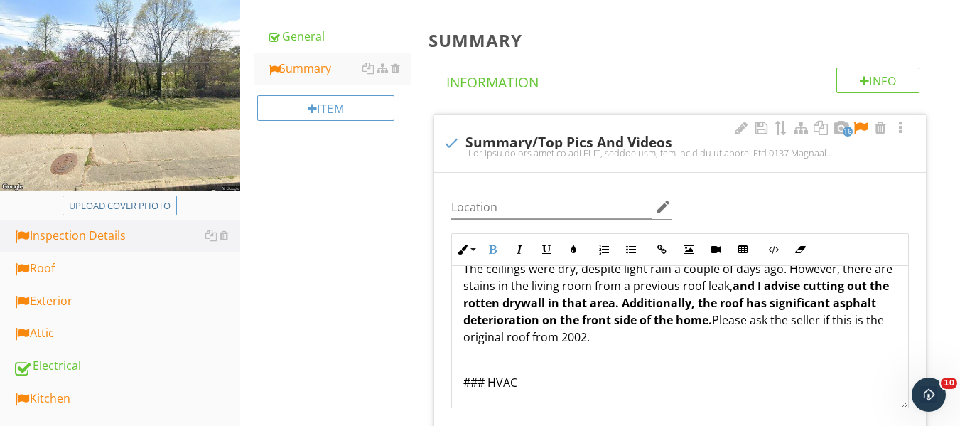
click at [654, 321] on p "The ceilings were dry, despite light rain a couple of days ago. However, there …" at bounding box center [679, 302] width 433 height 85
drag, startPoint x: 510, startPoint y: 365, endPoint x: 489, endPoint y: 350, distance: 26.4
click at [483, 245] on button "Bold" at bounding box center [492, 249] width 27 height 27
click at [600, 374] on p "### HVAC" at bounding box center [679, 382] width 433 height 17
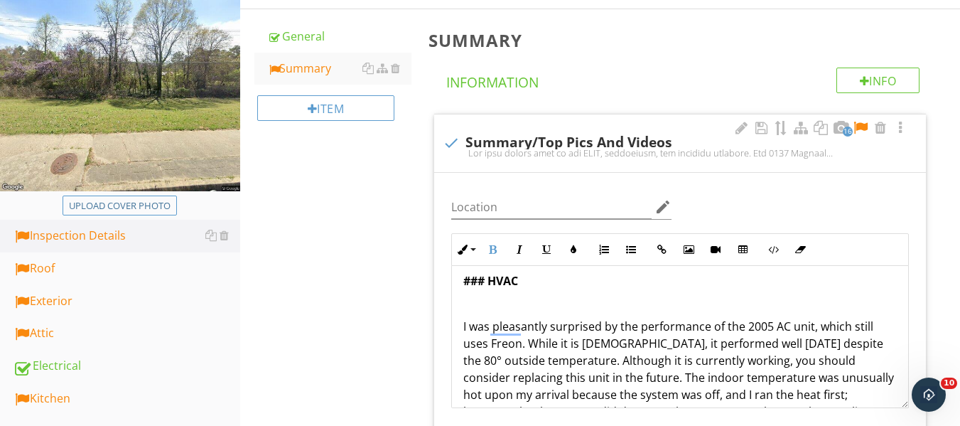
scroll to position [492, 0]
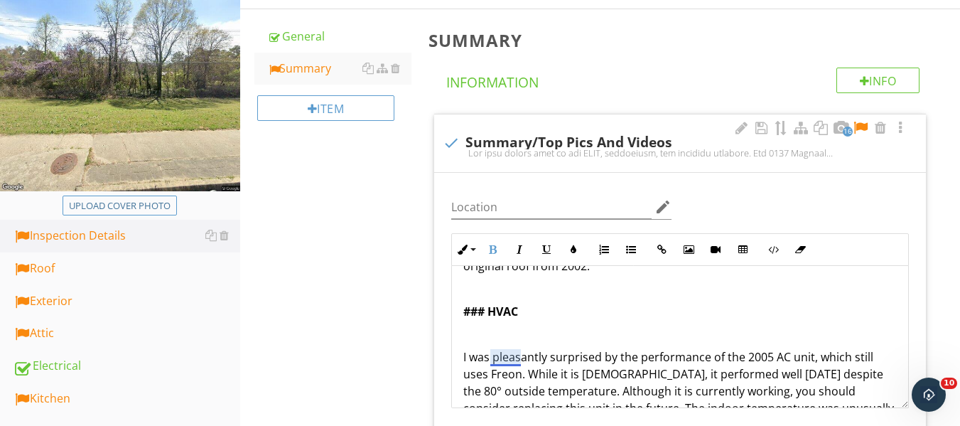
click at [518, 362] on p "I was pleasantly surprised by the performance of the 2005 AC unit, which still …" at bounding box center [679, 399] width 433 height 102
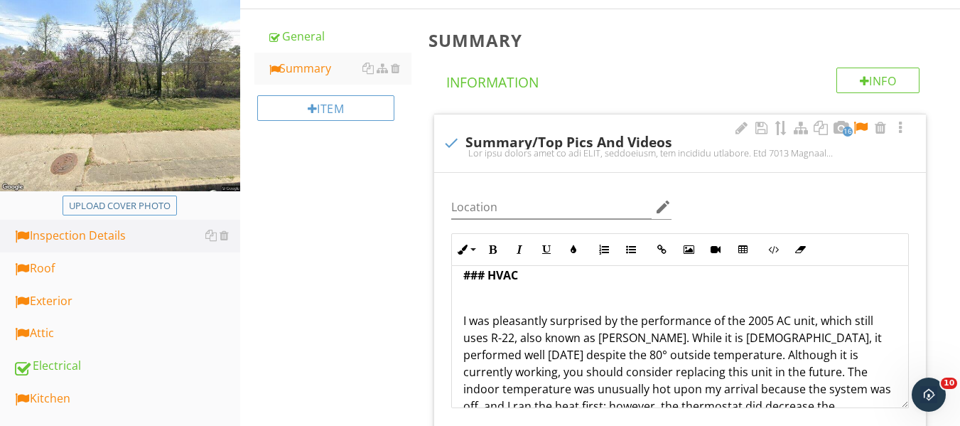
scroll to position [563, 0]
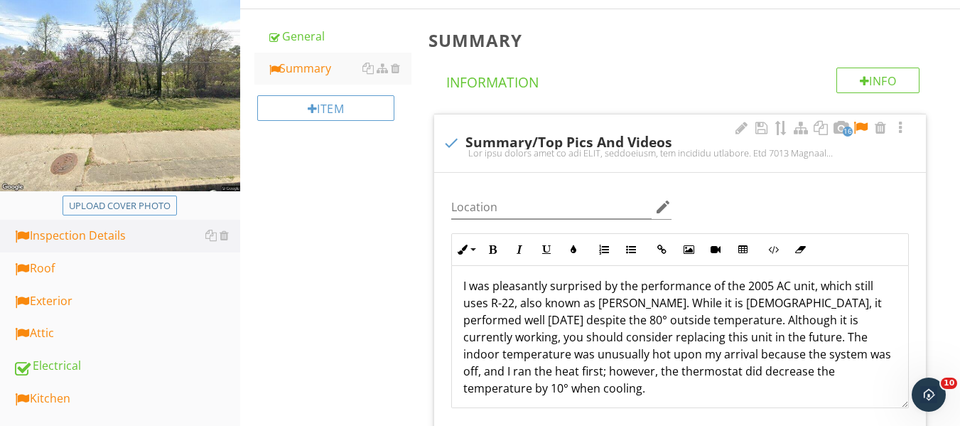
click at [626, 292] on p "I was pleasantly surprised by the performance of the 2005 AC unit, which still …" at bounding box center [679, 336] width 433 height 119
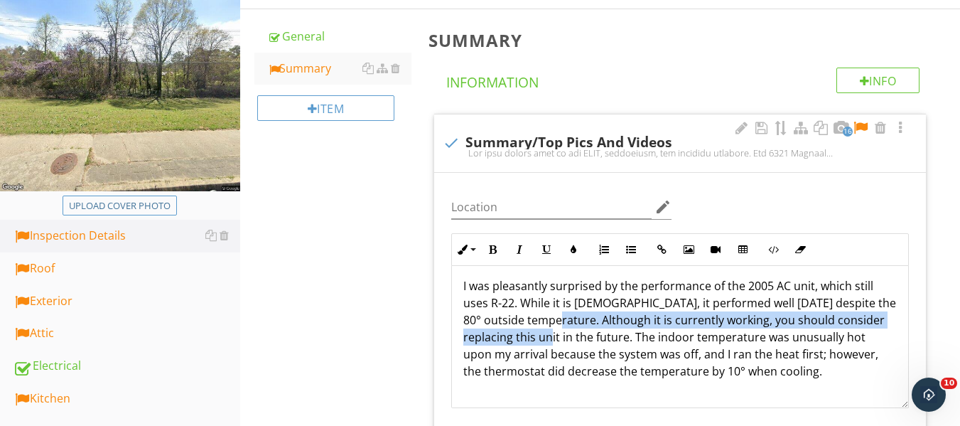
drag, startPoint x: 575, startPoint y: 296, endPoint x: 622, endPoint y: 327, distance: 56.6
click at [581, 319] on p "I was pleasantly surprised by the performance of the 2005 AC unit, which still …" at bounding box center [679, 328] width 433 height 102
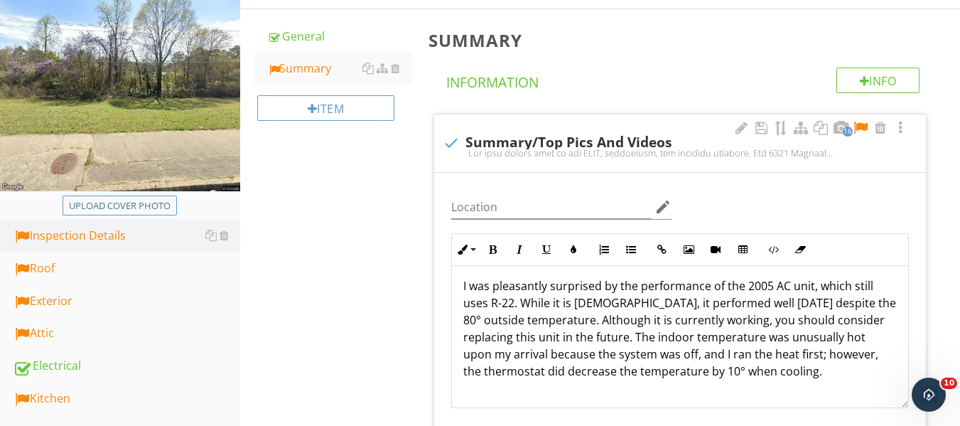
click at [641, 353] on p "I was pleasantly surprised by the performance of the 2005 AC unit, which still …" at bounding box center [679, 328] width 433 height 102
click at [698, 341] on p "I was pleasantly surprised by the performance of the 2005 AC unit, which still …" at bounding box center [679, 328] width 433 height 102
click at [639, 325] on p "I was pleasantly surprised by the performance of the 2005 AC unit, which still …" at bounding box center [679, 328] width 433 height 102
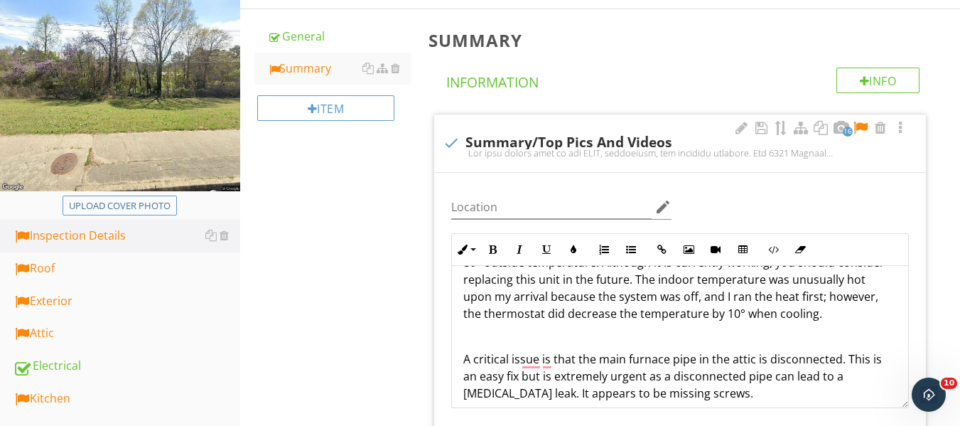
scroll to position [634, 0]
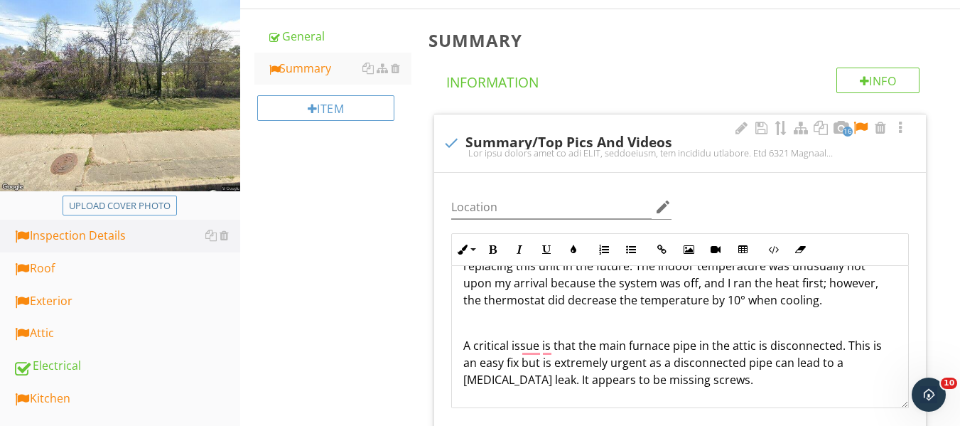
drag, startPoint x: 461, startPoint y: 320, endPoint x: 747, endPoint y: 359, distance: 288.9
click at [747, 359] on div "The home scored well in the HVAC, electrical, and plumbing sections. The 2002 C…" at bounding box center [680, 339] width 456 height 1415
drag, startPoint x: 491, startPoint y: 250, endPoint x: 565, endPoint y: 259, distance: 74.5
click at [494, 251] on icon "button" at bounding box center [492, 249] width 10 height 10
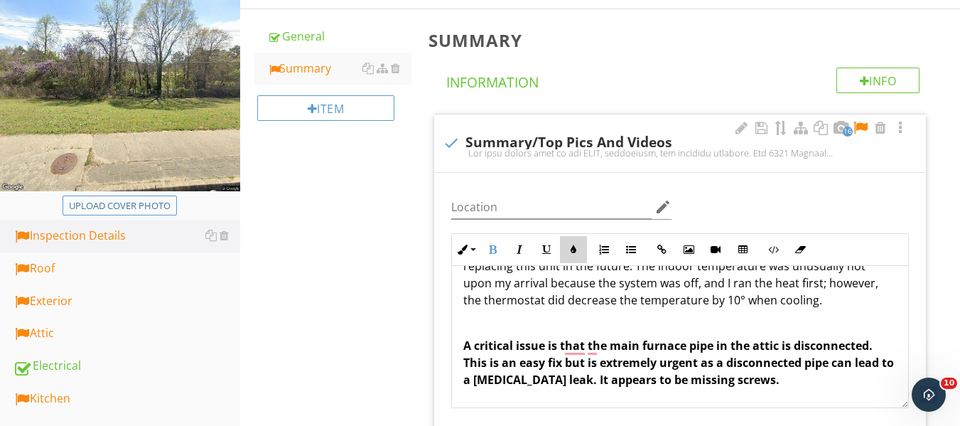
click at [572, 250] on icon "button" at bounding box center [573, 249] width 10 height 10
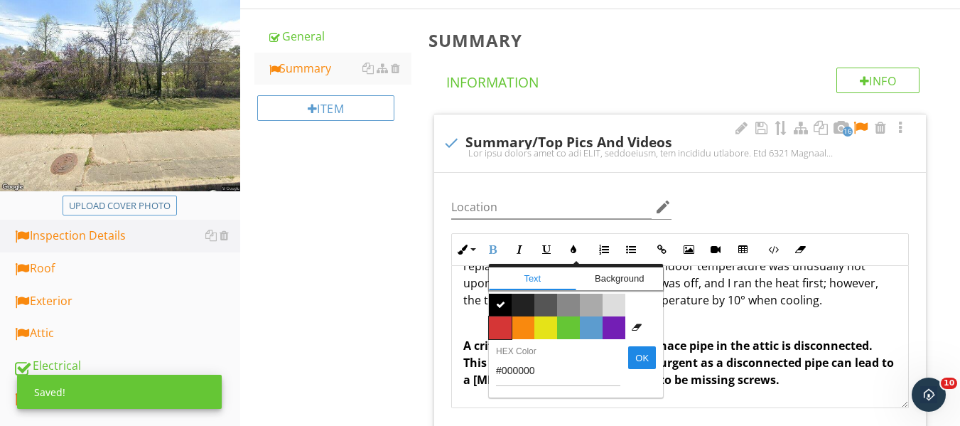
click at [498, 323] on span "Color #d53636" at bounding box center [500, 327] width 23 height 23
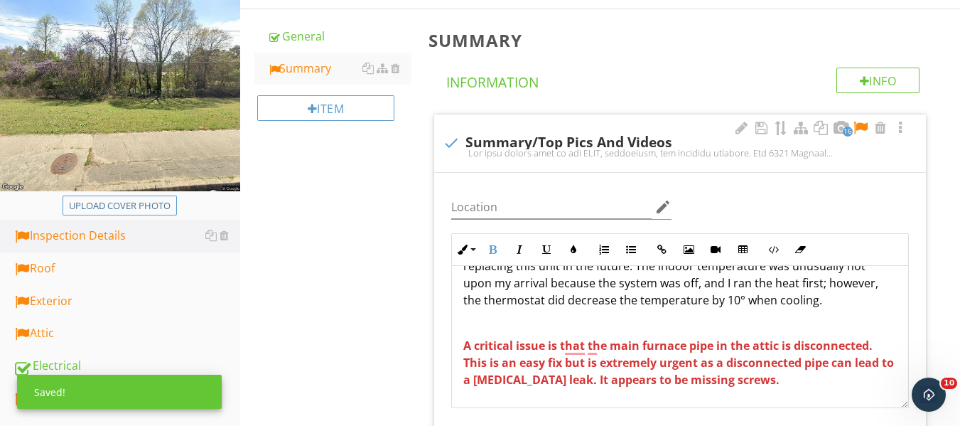
click at [472, 314] on p "To enrich screen reader interactions, please activate Accessibility in Grammarl…" at bounding box center [679, 322] width 433 height 17
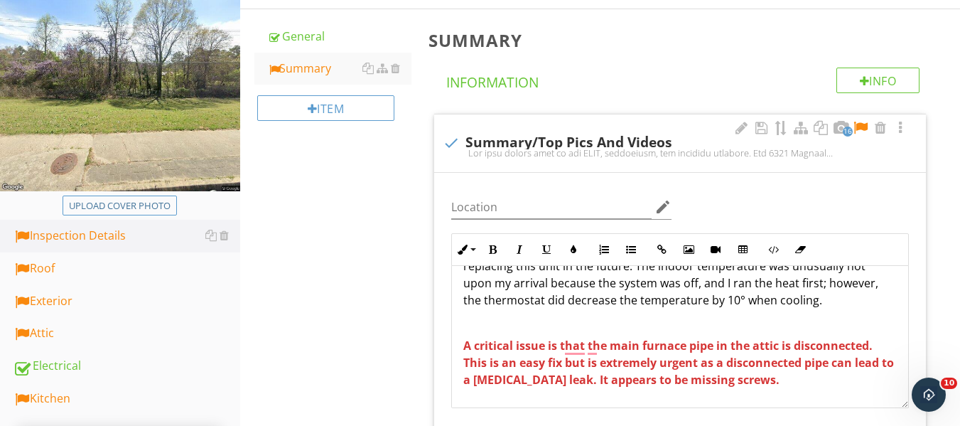
click at [463, 337] on span "A critical issue is that the main furnace pipe in the attic is disconnected. Th…" at bounding box center [678, 362] width 430 height 50
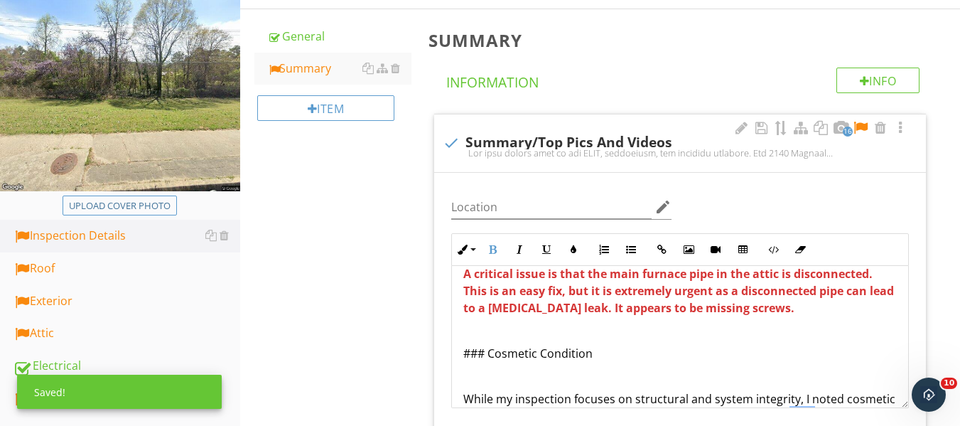
scroll to position [705, 0]
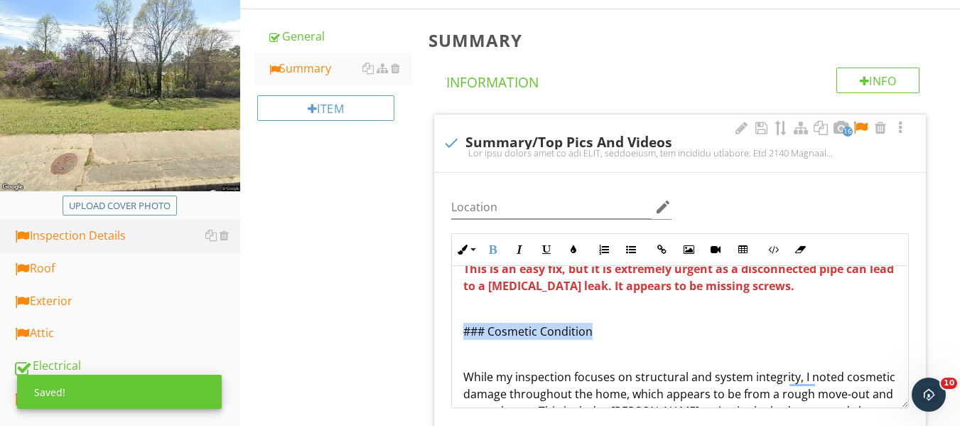
drag, startPoint x: 551, startPoint y: 312, endPoint x: 454, endPoint y: 311, distance: 97.3
click at [454, 311] on div "The home scored well in the HVAC, electrical, and plumbing sections. The 2002 C…" at bounding box center [680, 257] width 456 height 1392
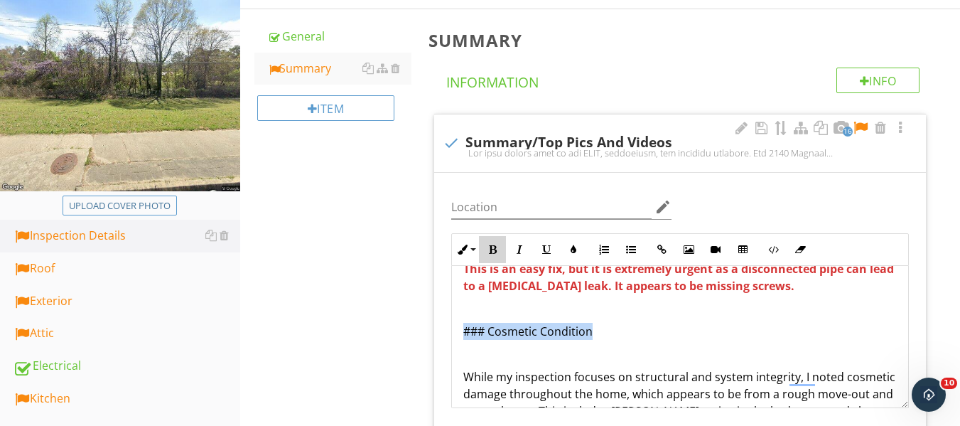
drag, startPoint x: 492, startPoint y: 239, endPoint x: 516, endPoint y: 271, distance: 40.1
click at [493, 243] on button "Bold" at bounding box center [492, 249] width 27 height 27
click at [595, 323] on strong "### Cosmetic Condition" at bounding box center [530, 331] width 135 height 16
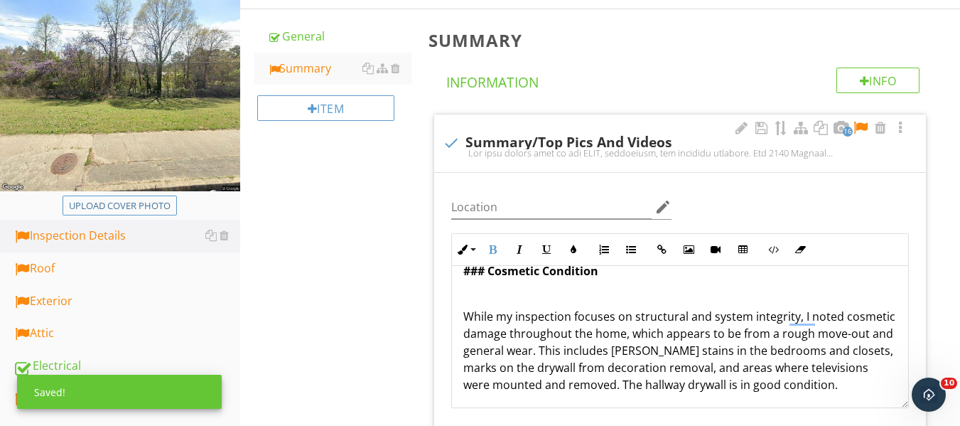
scroll to position [776, 0]
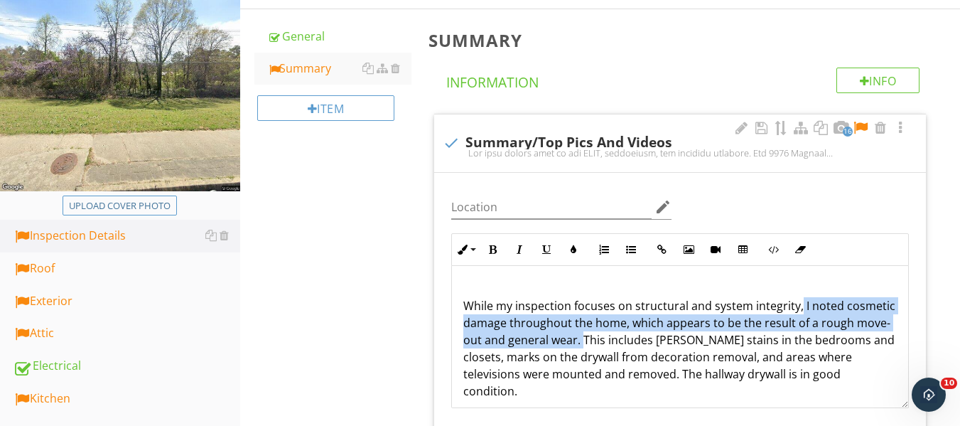
drag, startPoint x: 798, startPoint y: 285, endPoint x: 652, endPoint y: 321, distance: 150.8
click at [652, 321] on p "While my inspection focuses on structural and system integrity, I noted cosmeti…" at bounding box center [679, 348] width 433 height 102
click at [490, 239] on button "Bold" at bounding box center [492, 249] width 27 height 27
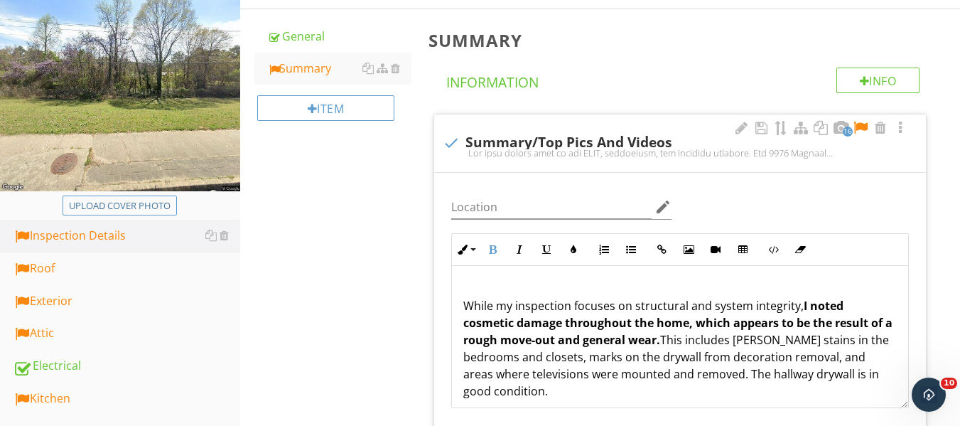
click at [726, 346] on p "While my inspection focuses on structural and system integrity, I noted cosmeti…" at bounding box center [679, 348] width 433 height 102
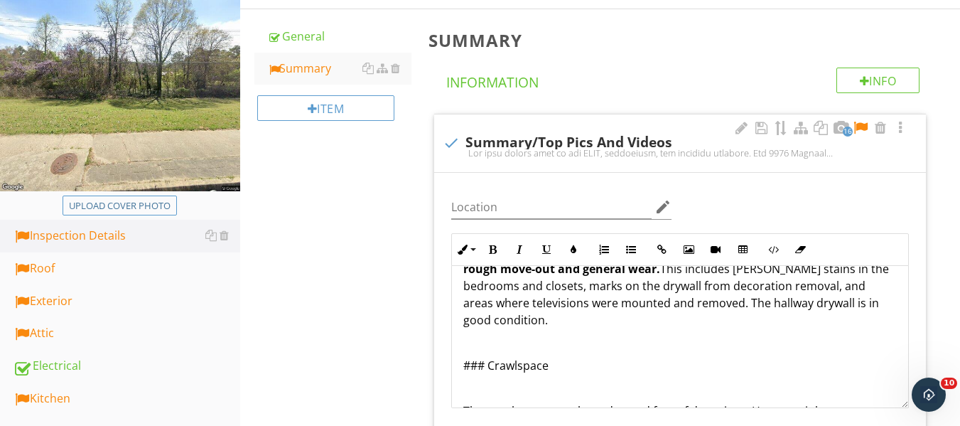
scroll to position [847, 0]
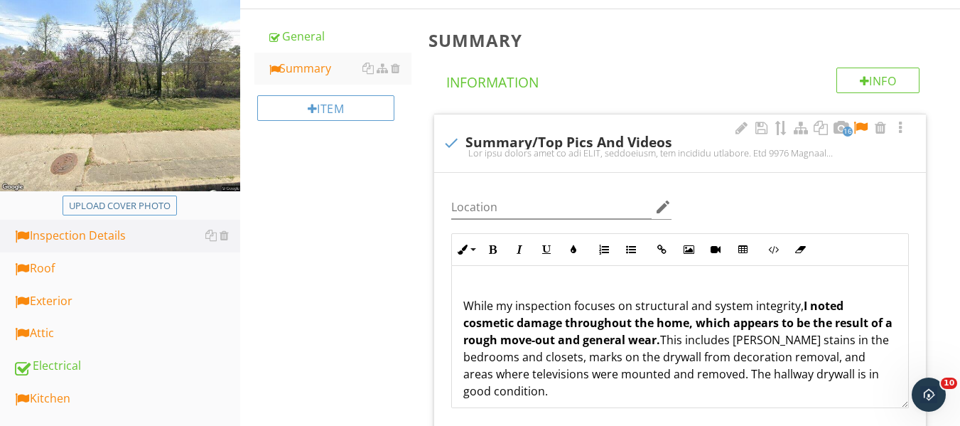
click at [796, 326] on p "While my inspection focuses on structural and system integrity, I noted cosmeti…" at bounding box center [679, 348] width 433 height 102
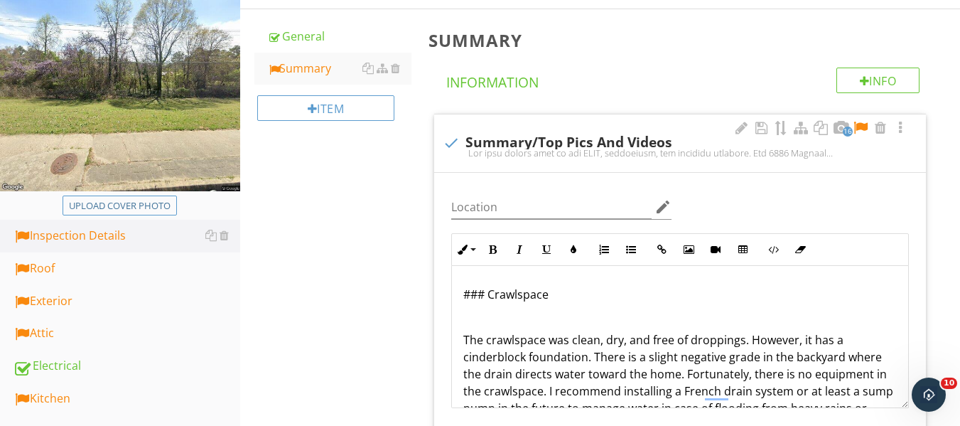
scroll to position [870, 0]
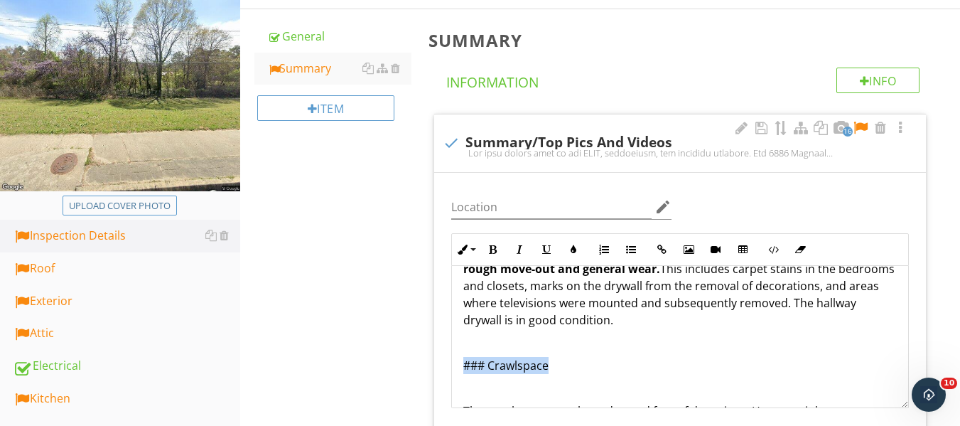
drag, startPoint x: 559, startPoint y: 354, endPoint x: 477, endPoint y: 329, distance: 85.4
click at [454, 350] on div "The home scored well in the HVAC, electrical, and plumbing sections. The 2002 C…" at bounding box center [680, 123] width 456 height 1409
click at [494, 248] on icon "button" at bounding box center [492, 249] width 10 height 10
click at [670, 357] on p "### Crawlspace" at bounding box center [679, 365] width 433 height 17
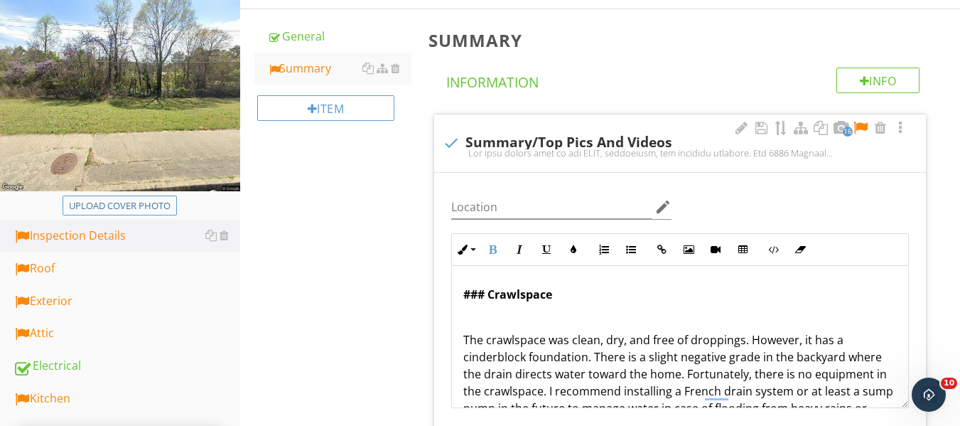
click at [617, 367] on p "The crawlspace was clean, dry, and free of droppings. However, it has a cinderb…" at bounding box center [679, 382] width 433 height 102
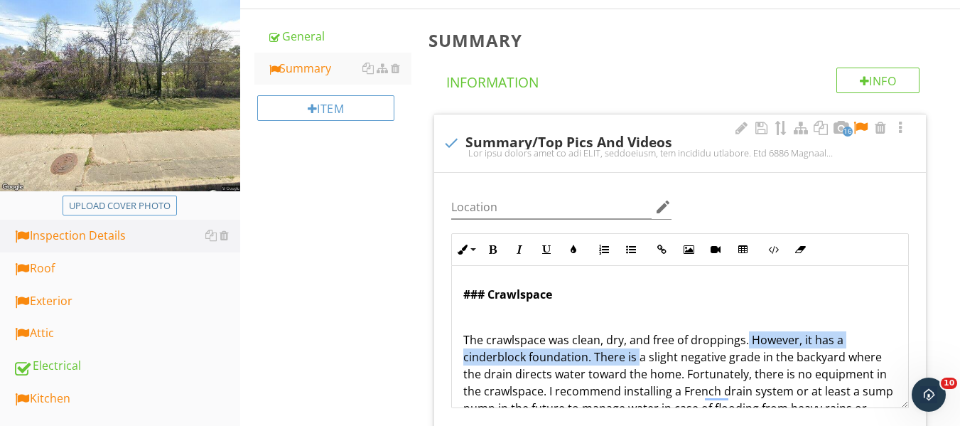
drag, startPoint x: 747, startPoint y: 322, endPoint x: 686, endPoint y: 310, distance: 61.6
click at [638, 342] on p "The crawlspace was clean, dry, and free of droppings. However, it has a cinderb…" at bounding box center [679, 382] width 433 height 102
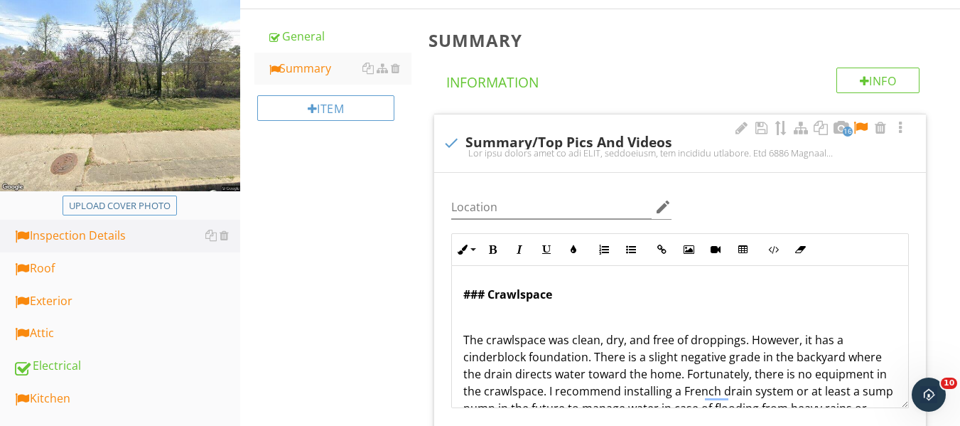
click at [692, 308] on p "To enrich screen reader interactions, please activate Accessibility in Grammarl…" at bounding box center [679, 316] width 433 height 17
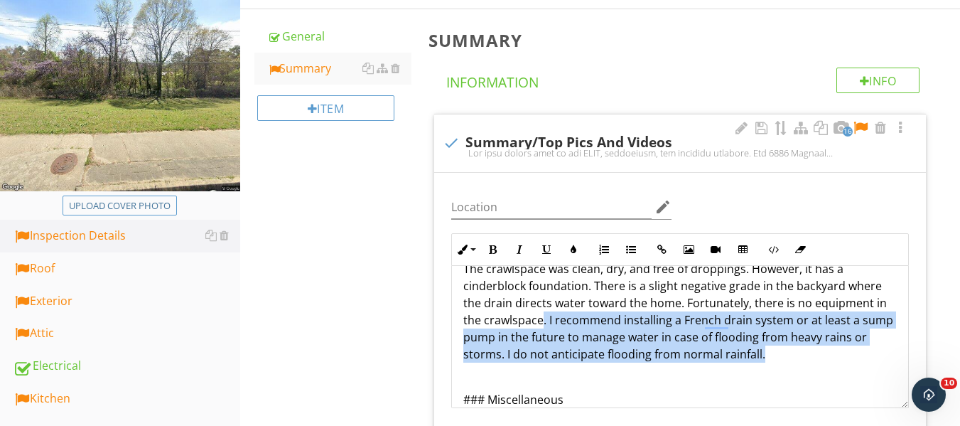
drag, startPoint x: 543, startPoint y: 298, endPoint x: 817, endPoint y: 332, distance: 276.2
click at [817, 332] on p "The crawlspace was clean, dry, and free of droppings. However, it has a cinderb…" at bounding box center [679, 311] width 433 height 102
click at [492, 247] on icon "button" at bounding box center [492, 249] width 10 height 10
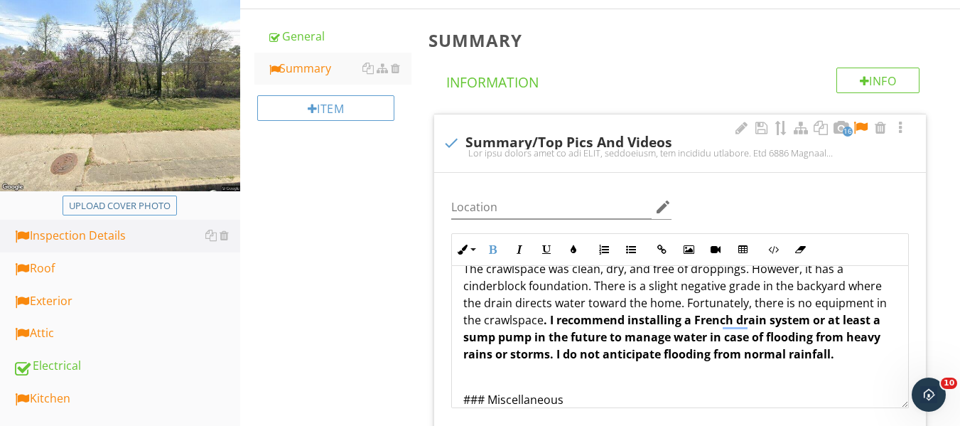
click at [627, 413] on p "To enrich screen reader interactions, please activate Accessibility in Grammarl…" at bounding box center [679, 421] width 433 height 17
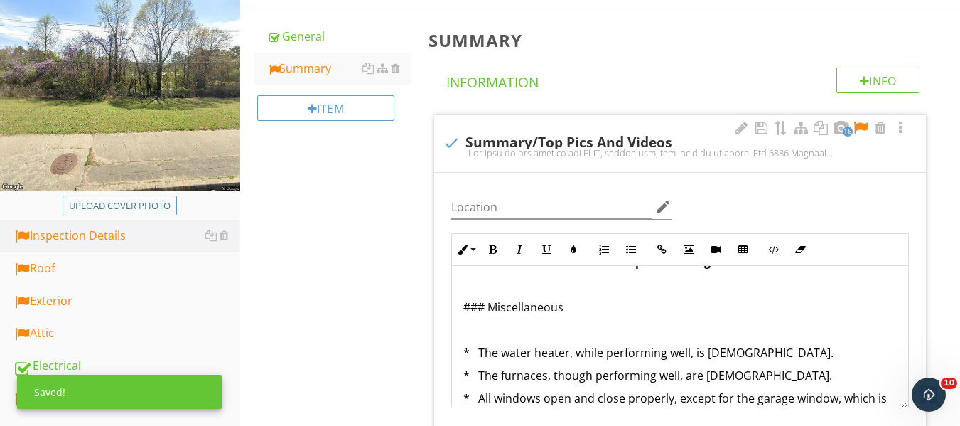
scroll to position [1060, 0]
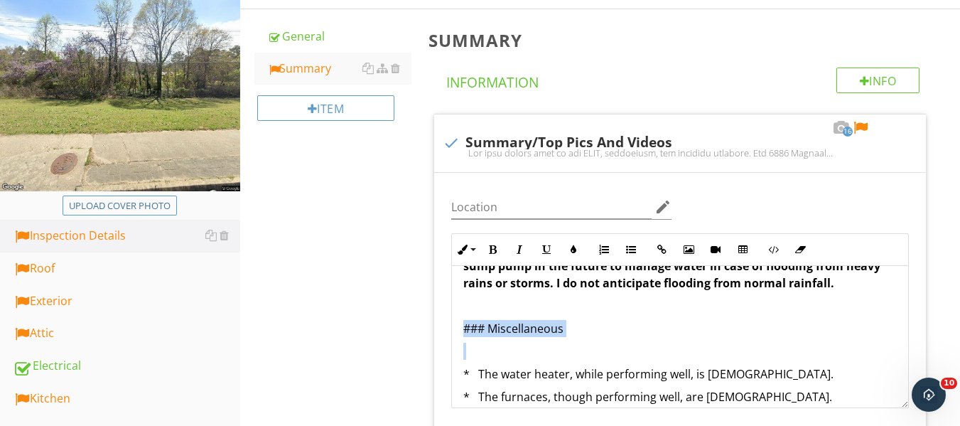
drag, startPoint x: 573, startPoint y: 320, endPoint x: 433, endPoint y: 308, distance: 139.8
drag, startPoint x: 493, startPoint y: 251, endPoint x: 559, endPoint y: 267, distance: 68.1
click at [495, 251] on icon "button" at bounding box center [492, 249] width 10 height 10
click at [680, 320] on p "### Miscellaneous" at bounding box center [679, 328] width 433 height 17
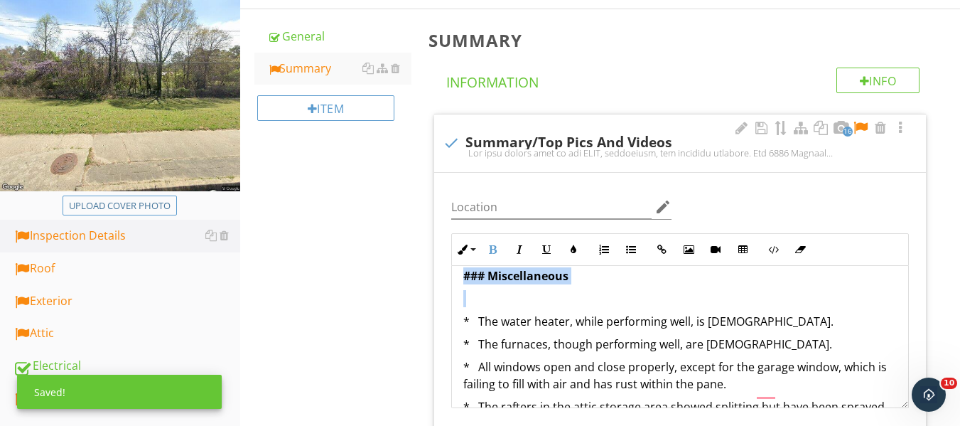
scroll to position [1131, 0]
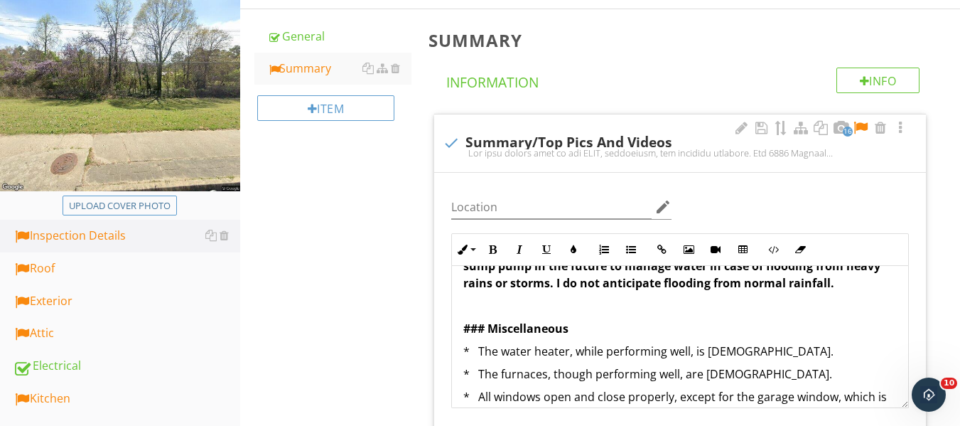
click at [710, 342] on p "* The water heater, while performing well, is 16 years old." at bounding box center [679, 350] width 433 height 17
drag, startPoint x: 706, startPoint y: 336, endPoint x: 757, endPoint y: 324, distance: 51.9
click at [780, 342] on p "* The water heater, while performing well, is 16 years old." at bounding box center [679, 350] width 433 height 17
click at [497, 254] on icon "button" at bounding box center [492, 249] width 10 height 10
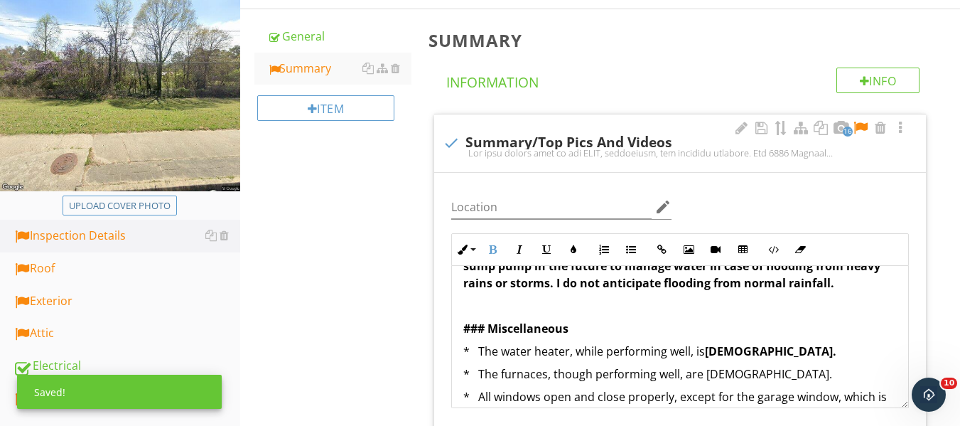
click at [590, 398] on p "* All windows open and close properly, except for the garage window, which is f…" at bounding box center [679, 405] width 433 height 34
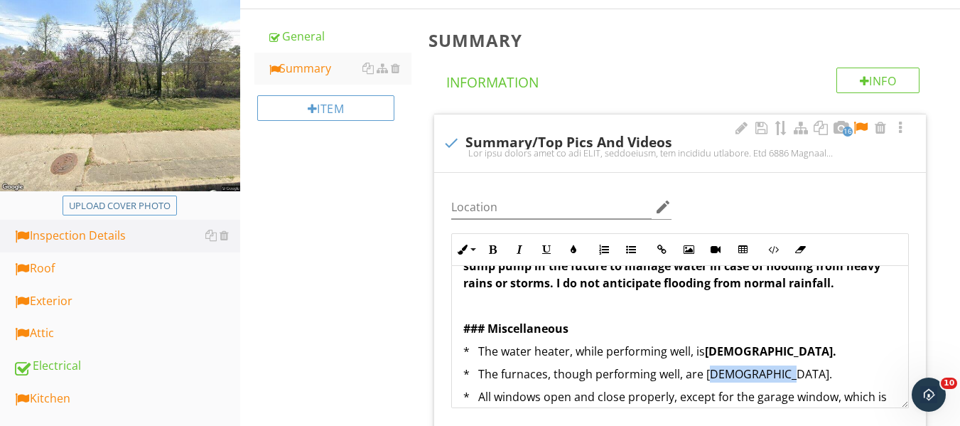
drag, startPoint x: 709, startPoint y: 354, endPoint x: 789, endPoint y: 355, distance: 80.3
click at [789, 365] on p "* The furnaces, though performing well, are 23 years old." at bounding box center [679, 373] width 433 height 17
drag, startPoint x: 703, startPoint y: 381, endPoint x: 711, endPoint y: 367, distance: 16.2
click at [708, 388] on p "* All windows open and close properly, except for the garage window, which is f…" at bounding box center [679, 405] width 433 height 34
drag, startPoint x: 707, startPoint y: 356, endPoint x: 723, endPoint y: 356, distance: 16.3
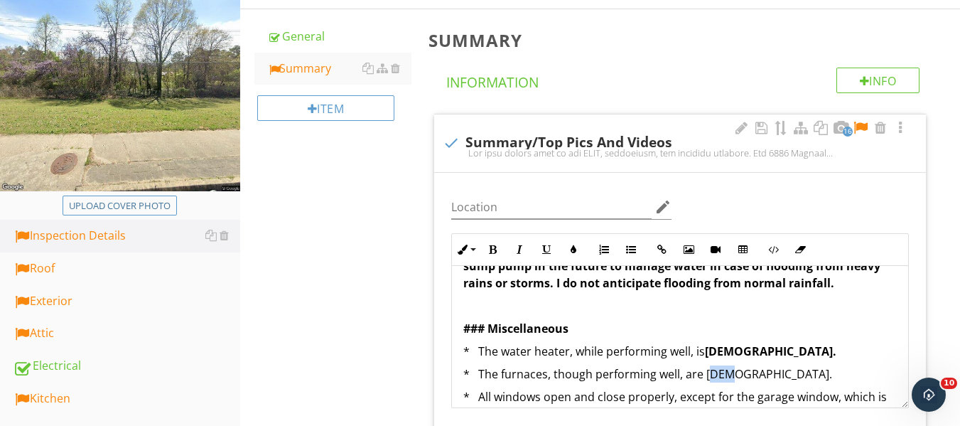
click at [723, 365] on p "* The furnaces, though performing well, are 23 years old." at bounding box center [679, 373] width 433 height 17
click at [695, 388] on p "* All windows open and close properly, except for the garage window, which is f…" at bounding box center [679, 405] width 433 height 34
drag, startPoint x: 702, startPoint y: 358, endPoint x: 757, endPoint y: 357, distance: 55.4
click at [757, 365] on p "* The furnaces, though performing well, are 23 years old." at bounding box center [679, 373] width 433 height 17
click at [591, 342] on p "* The water heater, while performing well, is 16 years old." at bounding box center [679, 350] width 433 height 17
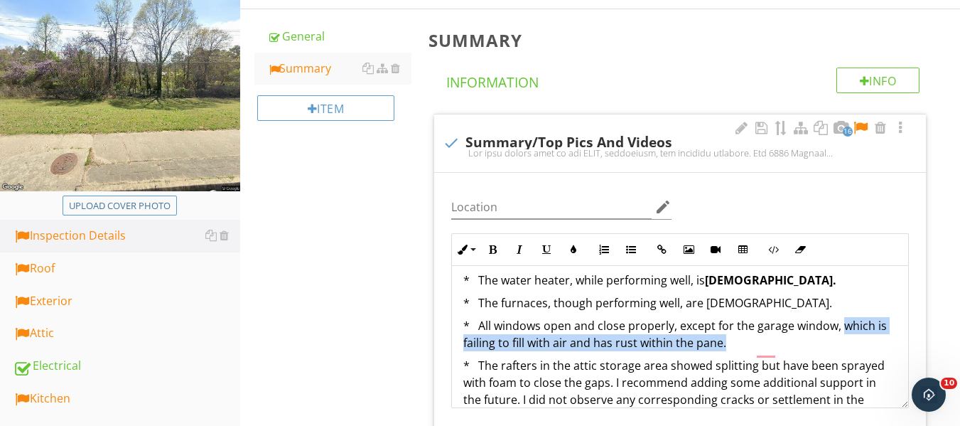
drag, startPoint x: 840, startPoint y: 302, endPoint x: 730, endPoint y: 292, distance: 111.3
click at [838, 321] on p "* All windows open and close properly, except for the garage window, which is f…" at bounding box center [679, 334] width 433 height 34
click at [494, 254] on icon "button" at bounding box center [492, 249] width 10 height 10
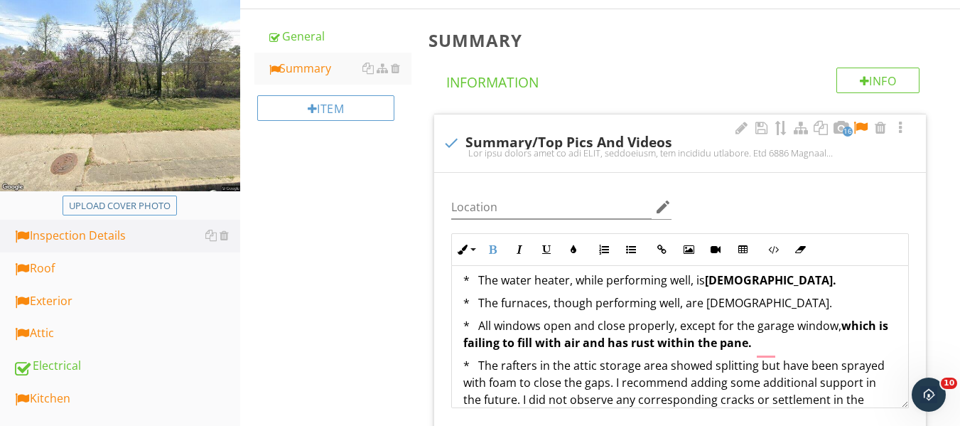
click at [612, 385] on p "* The rafters in the attic storage area showed splitting but have been sprayed …" at bounding box center [679, 391] width 433 height 68
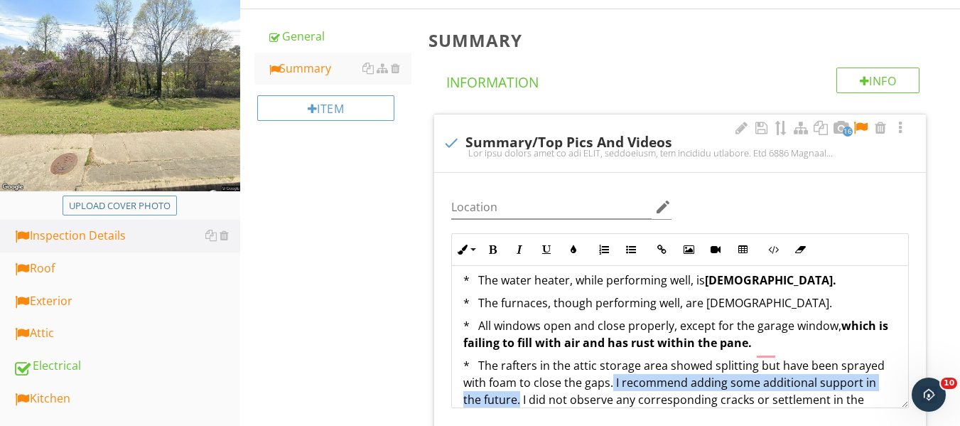
drag, startPoint x: 611, startPoint y: 363, endPoint x: 518, endPoint y: 379, distance: 94.5
click at [519, 389] on p "* The rafters in the attic storage area showed splitting but have been sprayed …" at bounding box center [679, 391] width 433 height 68
click at [502, 251] on button "Bold" at bounding box center [492, 249] width 27 height 27
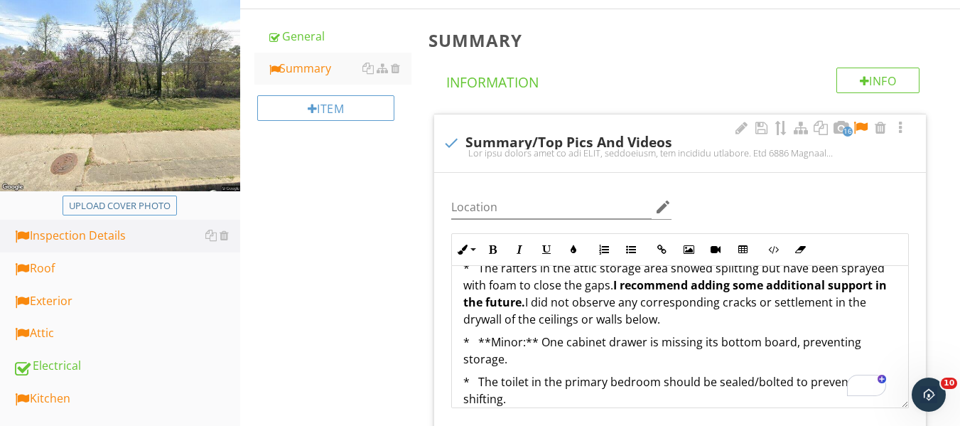
scroll to position [287, 0]
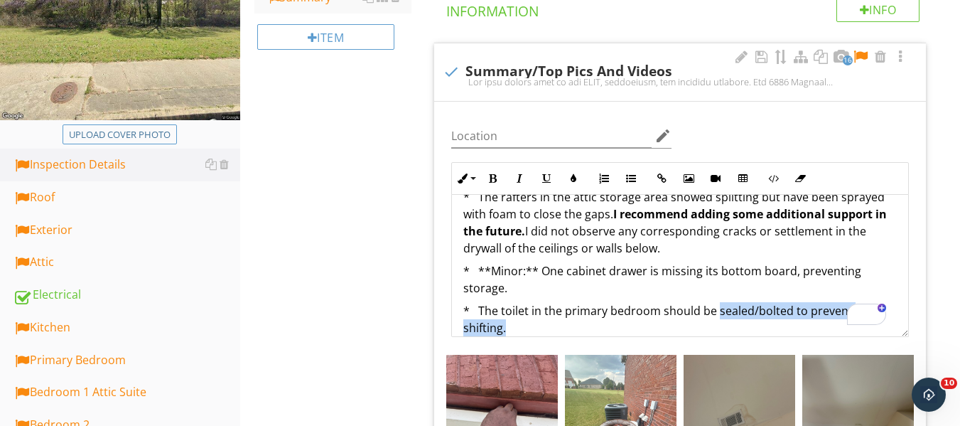
drag, startPoint x: 715, startPoint y: 293, endPoint x: 641, endPoint y: 269, distance: 77.7
click at [712, 311] on p "* The toilet in the primary bedroom should be sealed/bolted to prevent shifting." at bounding box center [679, 319] width 433 height 34
click at [486, 168] on button "Bold" at bounding box center [492, 178] width 27 height 27
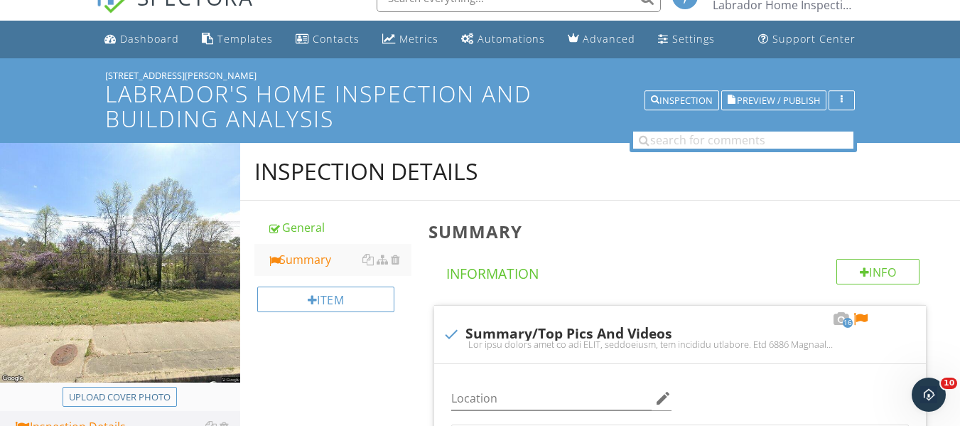
scroll to position [0, 0]
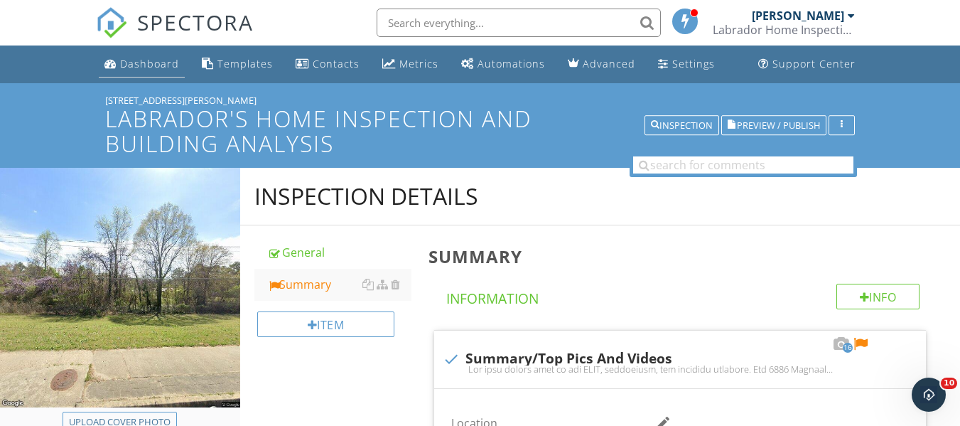
click at [153, 60] on div "Dashboard" at bounding box center [149, 63] width 59 height 13
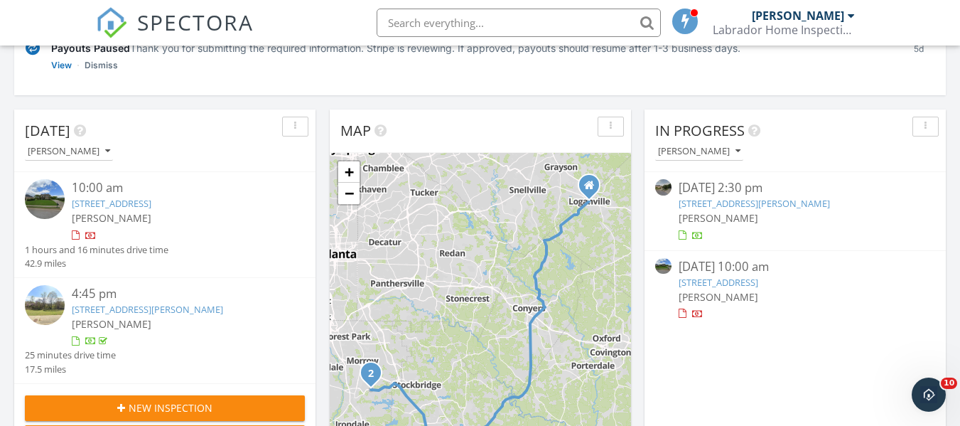
scroll to position [213, 0]
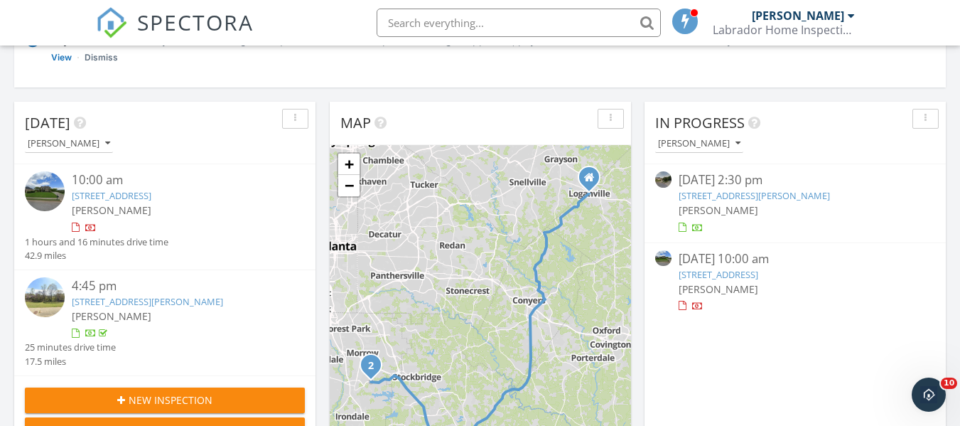
click at [151, 201] on link "114 Berkeley Way, Hampton, GA 30228" at bounding box center [112, 195] width 80 height 13
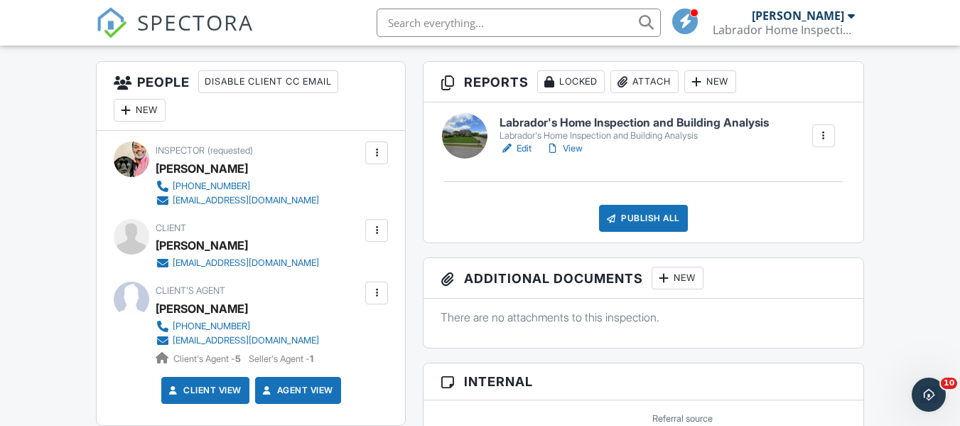
click at [527, 149] on link "Edit" at bounding box center [515, 148] width 32 height 14
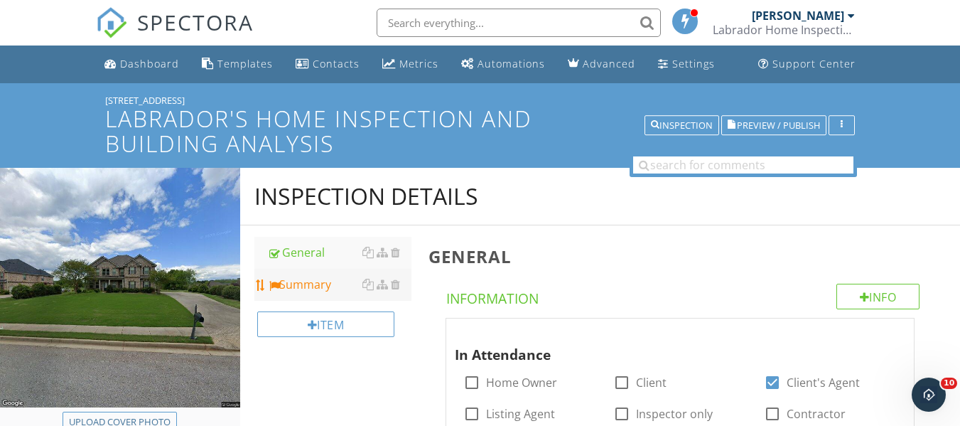
click at [312, 276] on div "Summary" at bounding box center [339, 284] width 144 height 17
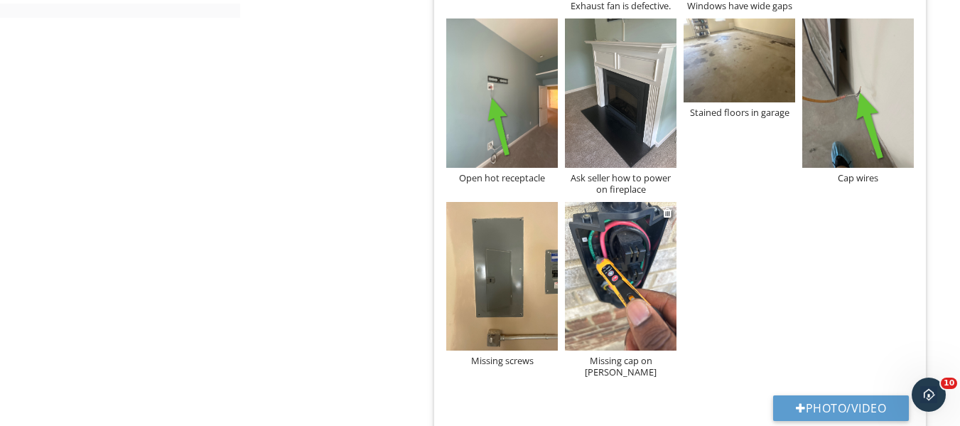
scroll to position [1234, 0]
drag, startPoint x: 463, startPoint y: 285, endPoint x: 678, endPoint y: 310, distance: 216.8
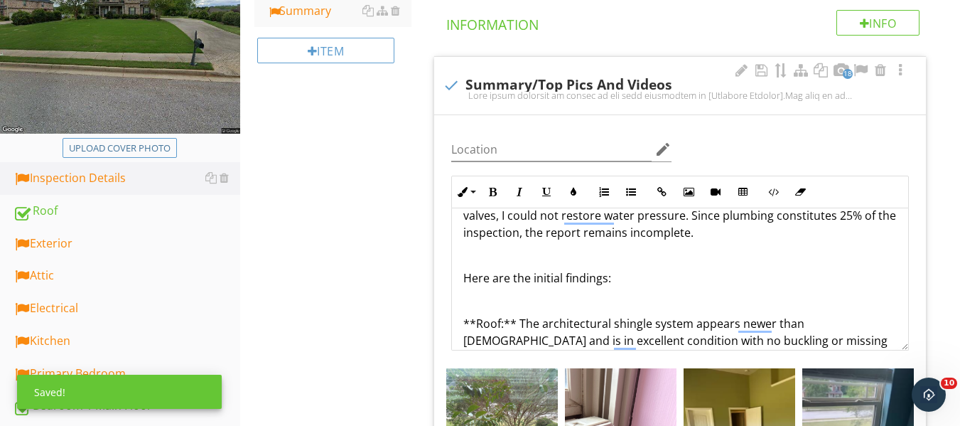
scroll to position [0, 0]
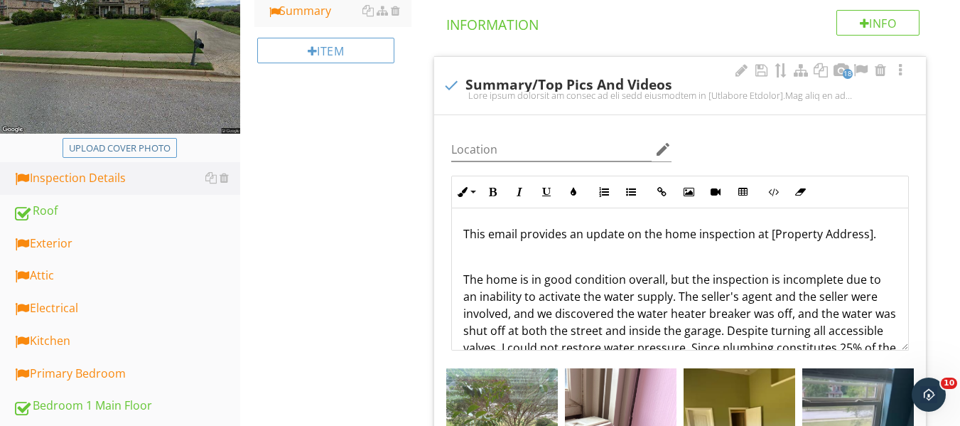
click at [470, 228] on p "This email provides an update on the home inspection at [Property Address]." at bounding box center [679, 233] width 433 height 17
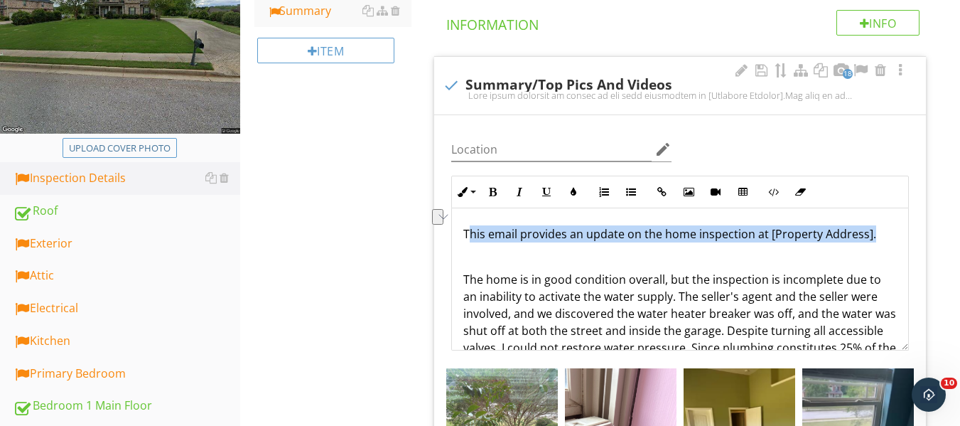
drag, startPoint x: 467, startPoint y: 229, endPoint x: 882, endPoint y: 226, distance: 414.9
click at [882, 226] on p "This email provides an update on the home inspection at [Property Address]." at bounding box center [679, 233] width 433 height 17
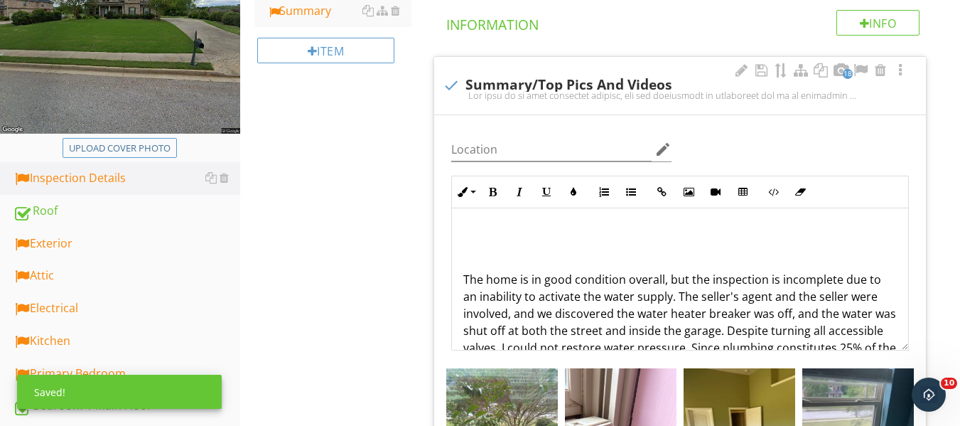
click at [468, 285] on p "The home is in good condition overall, but the inspection is incomplete due to …" at bounding box center [679, 322] width 433 height 102
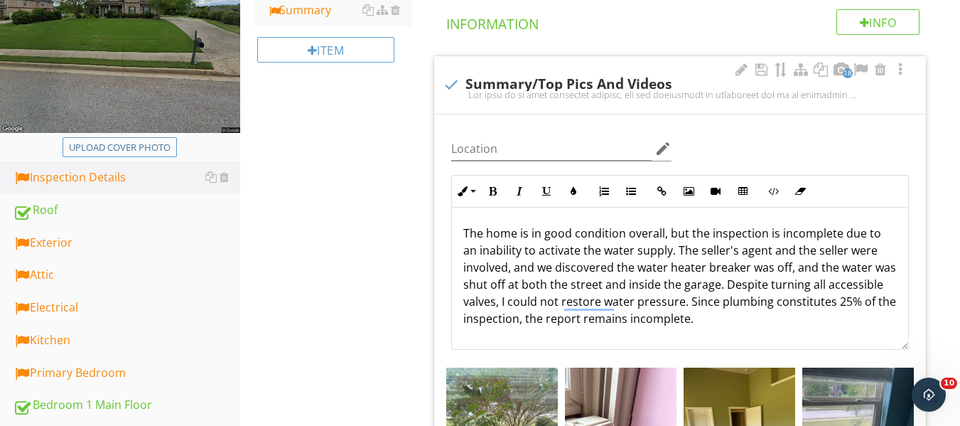
scroll to position [251, 0]
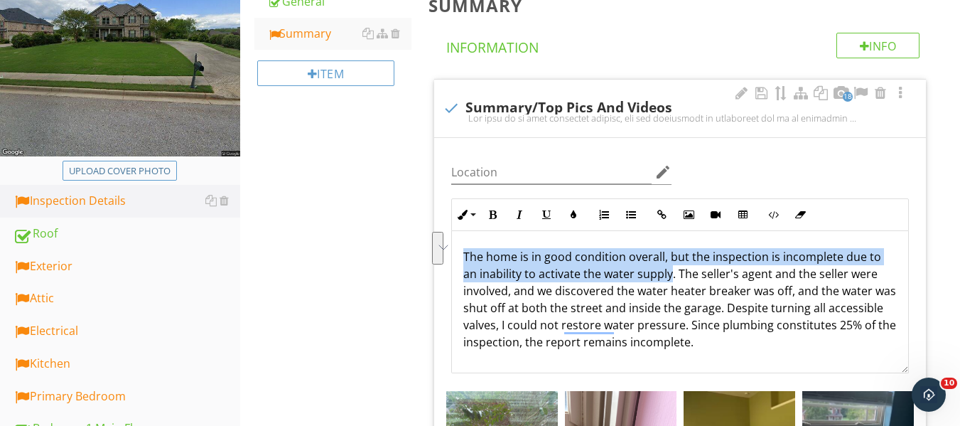
drag, startPoint x: 460, startPoint y: 250, endPoint x: 669, endPoint y: 276, distance: 211.1
click at [492, 215] on icon "button" at bounding box center [492, 215] width 10 height 10
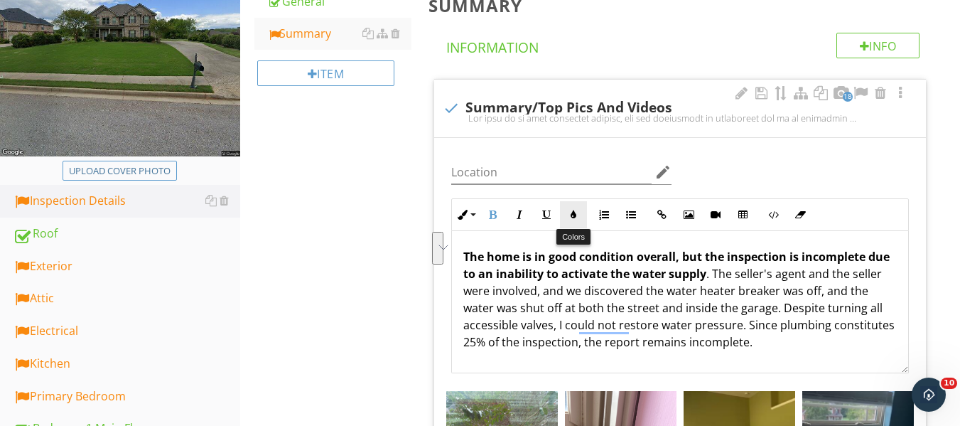
click at [581, 207] on button "Colors" at bounding box center [573, 214] width 27 height 27
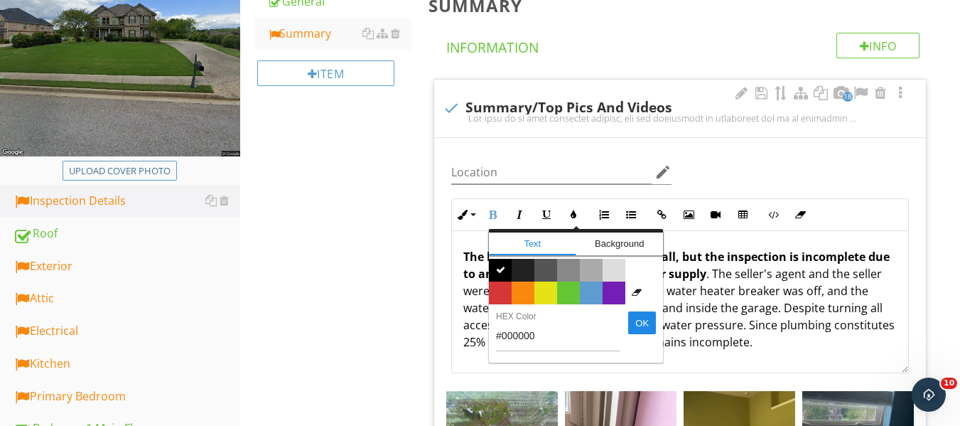
drag, startPoint x: 524, startPoint y: 297, endPoint x: 585, endPoint y: 305, distance: 62.4
click at [524, 296] on span "Color #f9890e" at bounding box center [522, 292] width 23 height 23
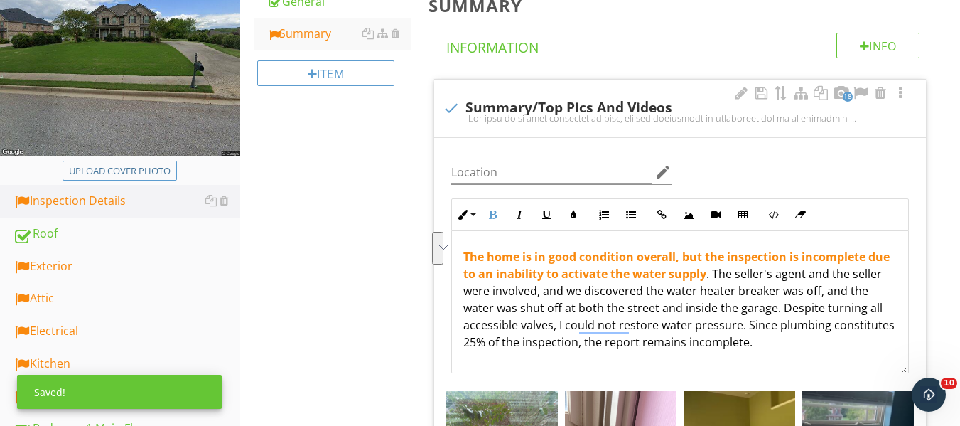
click at [643, 310] on p "The home is in good condition overall, but the inspection is incomplete due to …" at bounding box center [679, 299] width 433 height 102
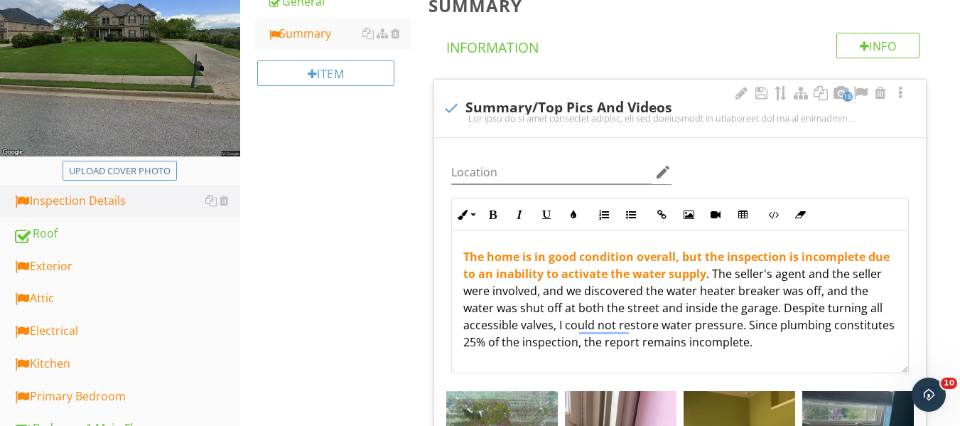
click at [569, 293] on p "The home is in good condition overall, but the inspection is incomplete due to …" at bounding box center [679, 299] width 433 height 102
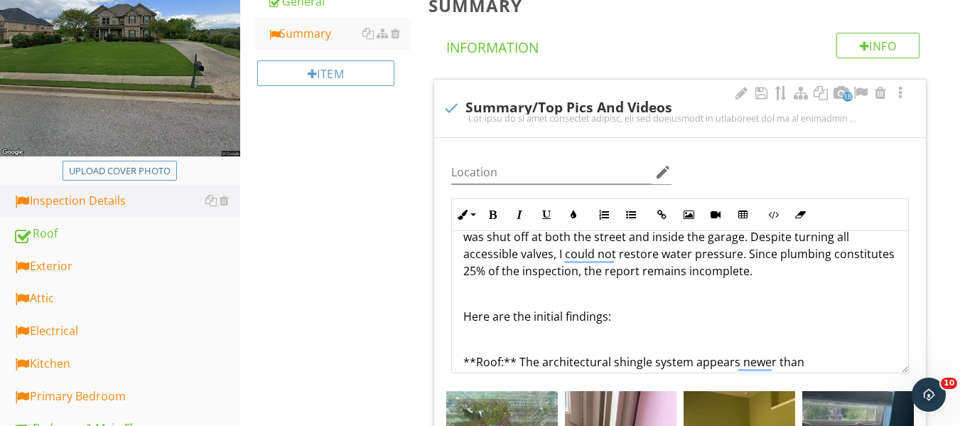
scroll to position [0, 0]
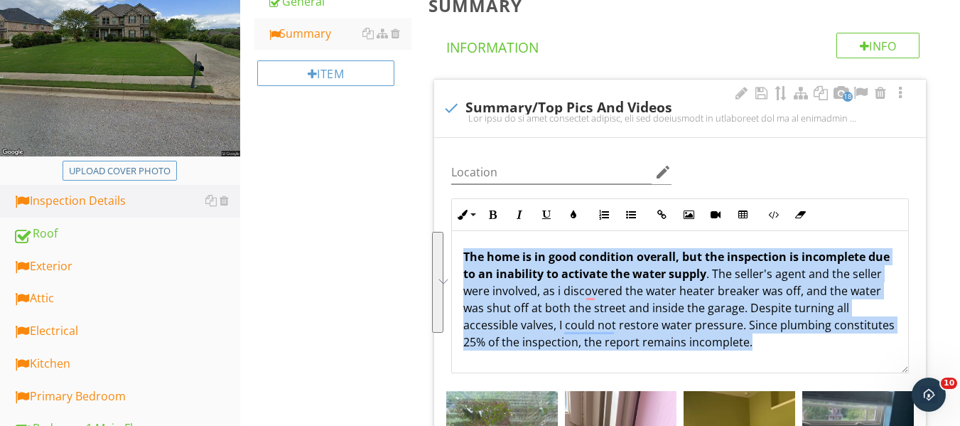
drag, startPoint x: 465, startPoint y: 253, endPoint x: 641, endPoint y: 263, distance: 177.2
click at [838, 342] on p "The home is in good condition overall, but the inspection is incomplete due to …" at bounding box center [679, 299] width 433 height 102
click at [494, 220] on icon "button" at bounding box center [492, 215] width 10 height 10
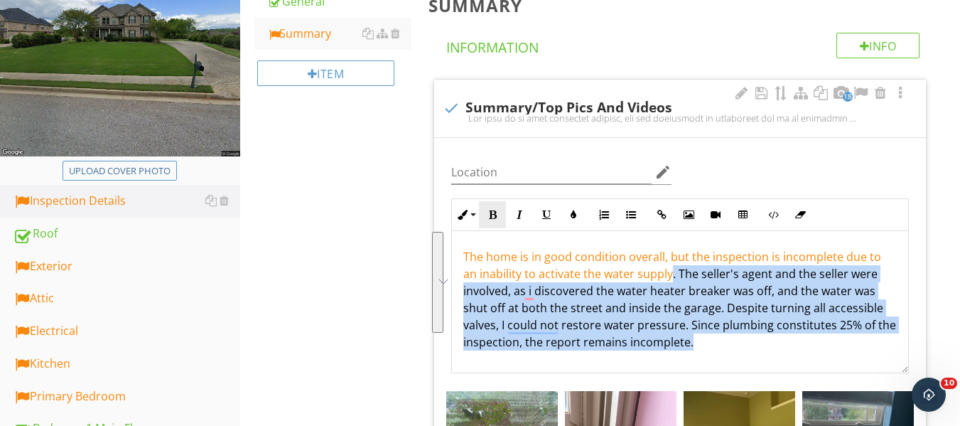
click at [494, 220] on icon "button" at bounding box center [492, 215] width 10 height 10
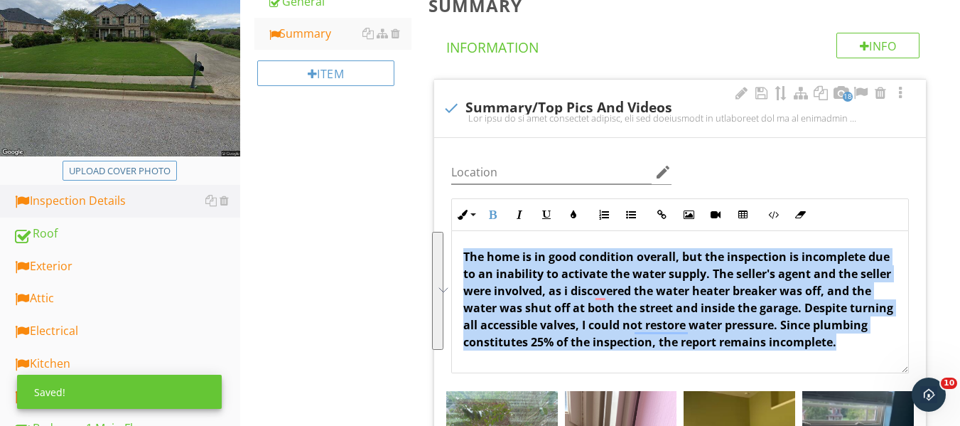
click at [863, 335] on p "The home is in good condition overall, but the inspection is incomplete due to …" at bounding box center [679, 299] width 433 height 102
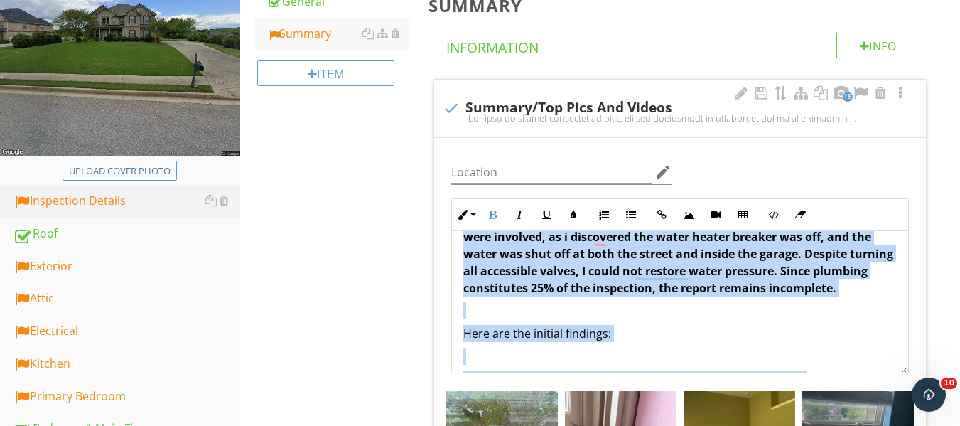
scroll to position [172, 0]
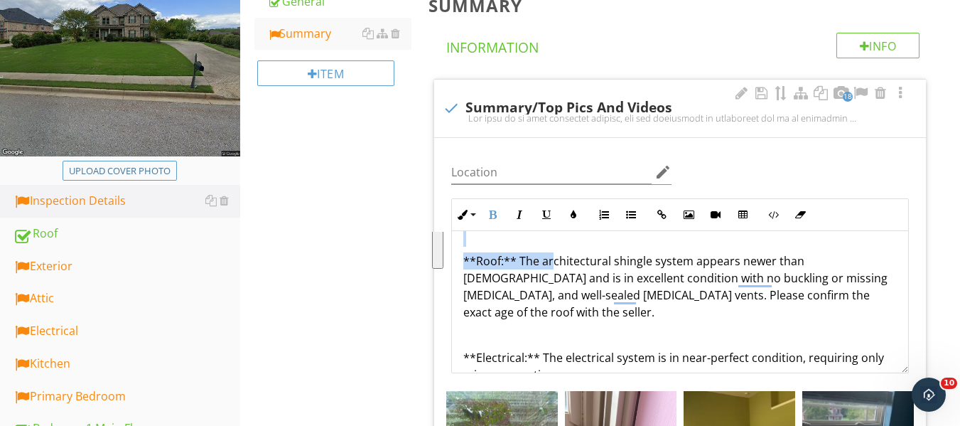
drag, startPoint x: 458, startPoint y: 249, endPoint x: 585, endPoint y: 290, distance: 133.0
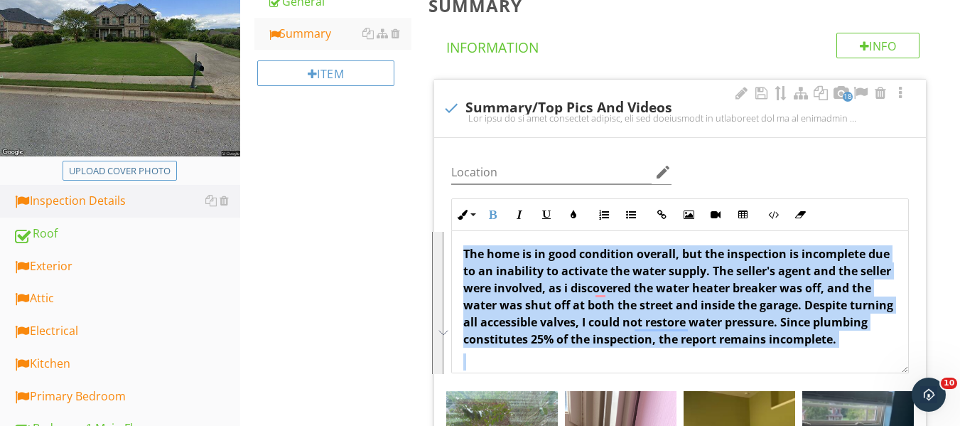
scroll to position [0, 0]
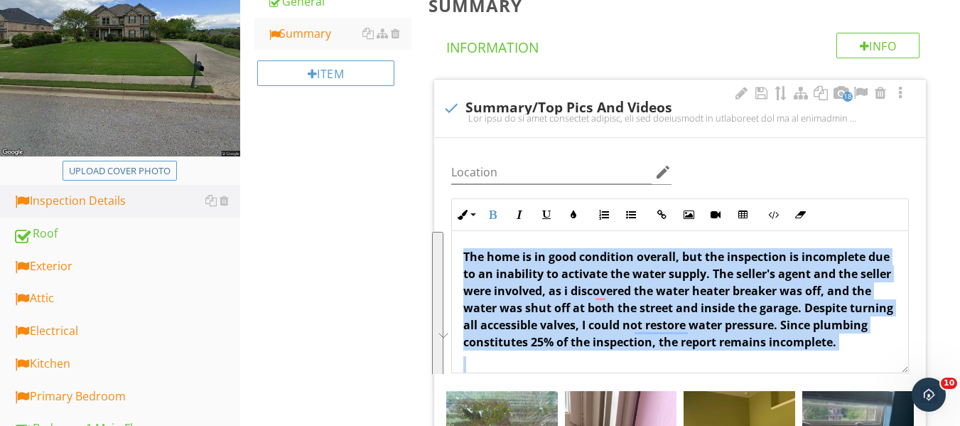
click at [593, 350] on p "The home is in good condition overall, but the inspection is incomplete due to …" at bounding box center [679, 299] width 433 height 102
drag, startPoint x: 460, startPoint y: 256, endPoint x: 565, endPoint y: 299, distance: 112.8
click at [572, 213] on icon "button" at bounding box center [573, 215] width 10 height 10
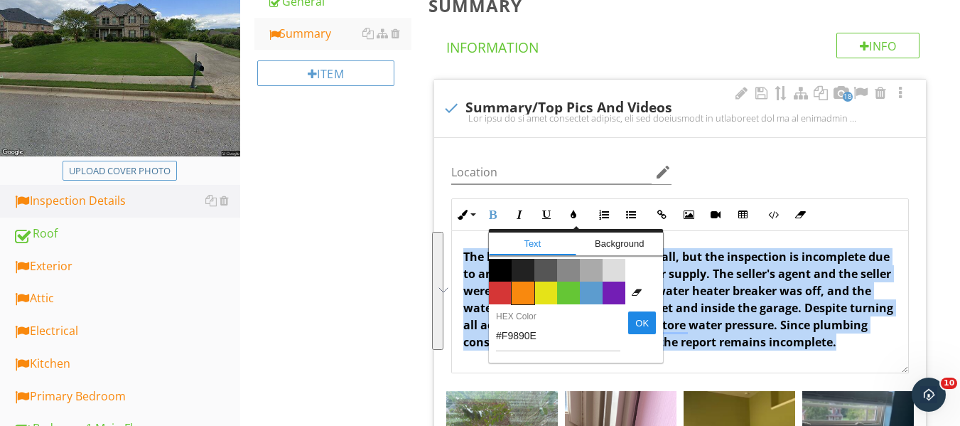
click at [526, 296] on span "Color #f9890e" at bounding box center [522, 292] width 23 height 23
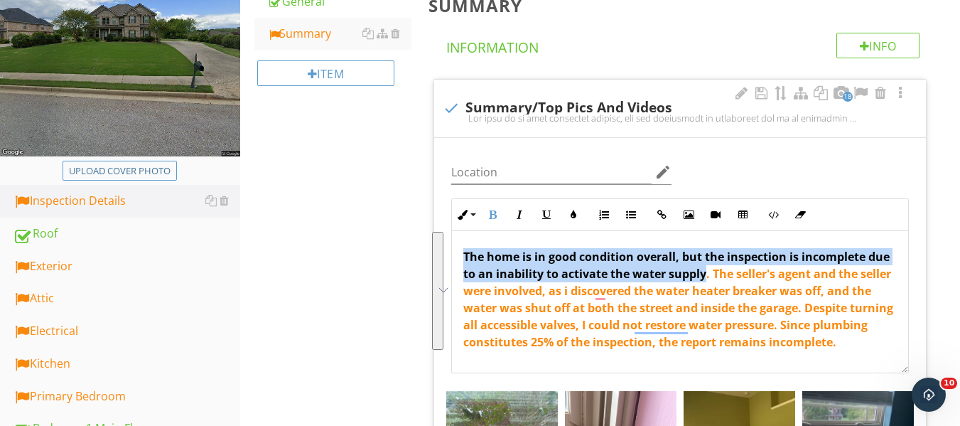
click at [646, 350] on span ". The seller's agent and the seller were involved, as i discovered the water he…" at bounding box center [678, 308] width 430 height 84
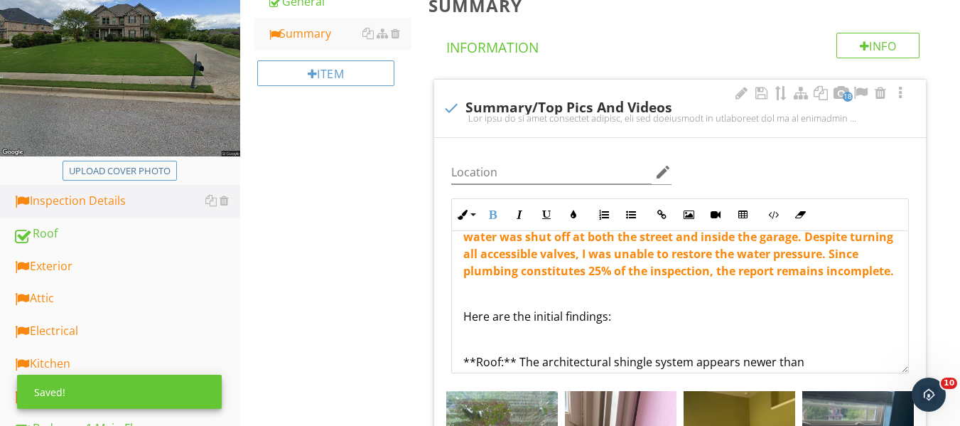
scroll to position [142, 0]
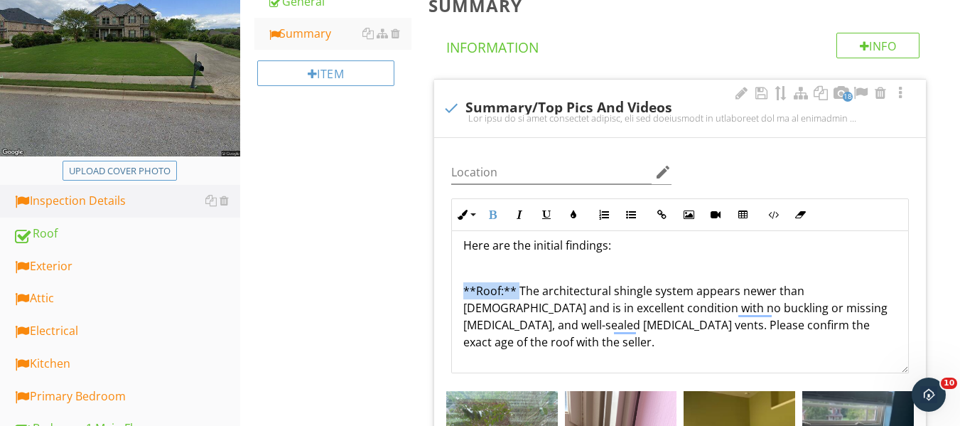
drag, startPoint x: 463, startPoint y: 310, endPoint x: 518, endPoint y: 305, distance: 54.9
click at [518, 305] on p "**Roof:** The architectural shingle system appears newer than 14 years old and …" at bounding box center [679, 316] width 433 height 68
click at [495, 217] on icon "button" at bounding box center [492, 215] width 10 height 10
click at [612, 303] on p "**Roof:** The architectural shingle system appears newer than 14 years old and …" at bounding box center [679, 316] width 433 height 68
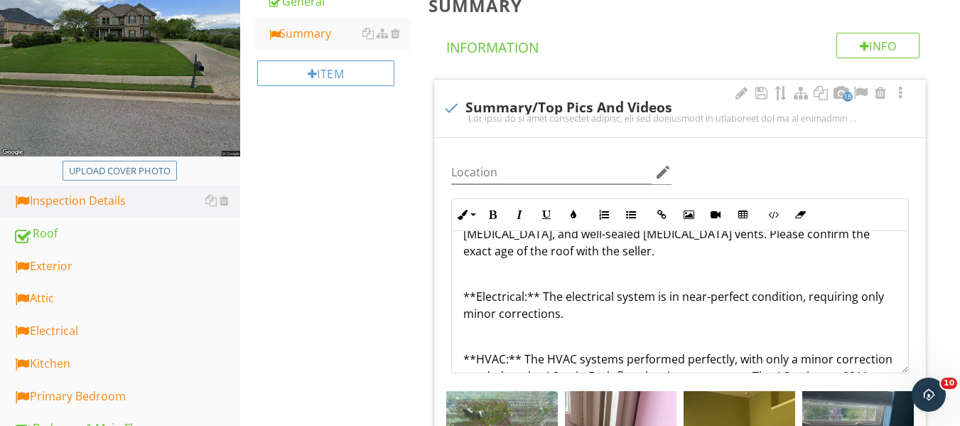
scroll to position [213, 0]
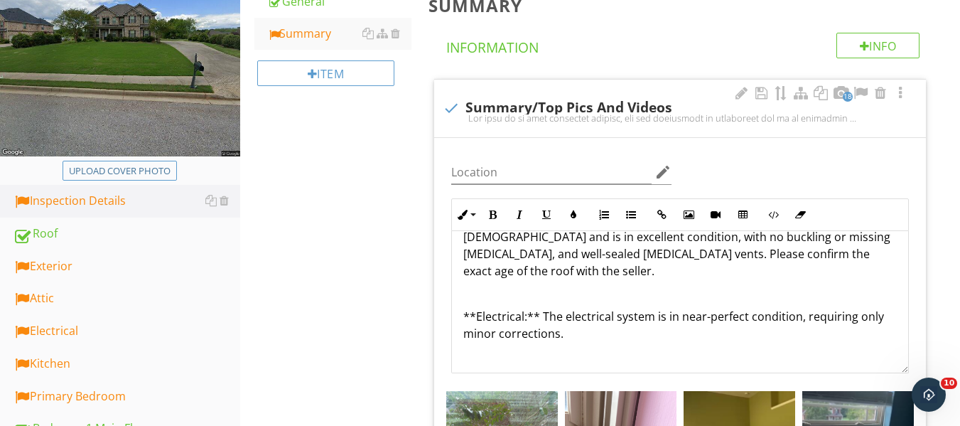
drag, startPoint x: 450, startPoint y: 315, endPoint x: 538, endPoint y: 313, distance: 88.8
click at [538, 313] on div "Inline Style XLarge Large Normal Small Light Small/Light Bold Italic Underline …" at bounding box center [680, 285] width 475 height 175
click at [465, 316] on p "**Electrical:** The electrical system is in near-perfect condition, requiring o…" at bounding box center [679, 325] width 433 height 34
drag, startPoint x: 465, startPoint y: 316, endPoint x: 531, endPoint y: 296, distance: 69.2
click at [538, 315] on p "**Electrical:** The electrical system is in near-perfect condition, requiring o…" at bounding box center [679, 325] width 433 height 34
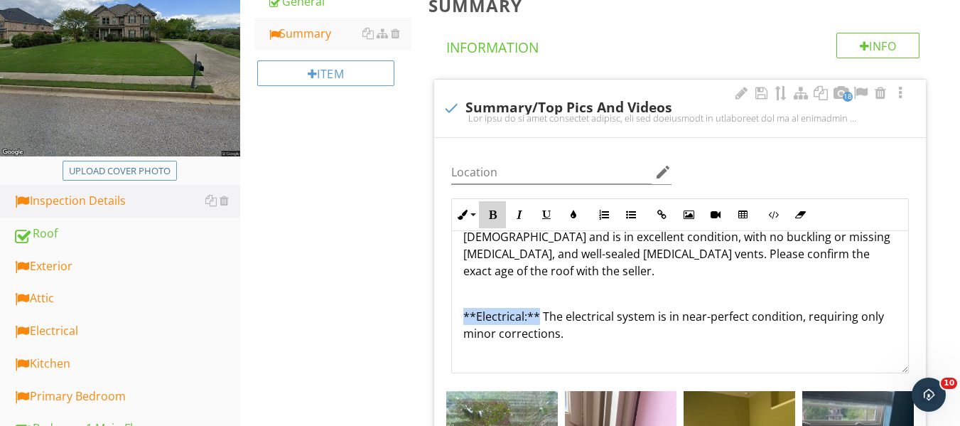
click at [494, 209] on button "Bold" at bounding box center [492, 214] width 27 height 27
drag, startPoint x: 561, startPoint y: 291, endPoint x: 586, endPoint y: 293, distance: 25.0
click at [561, 292] on p "To enrich screen reader interactions, please activate Accessibility in Grammarl…" at bounding box center [679, 293] width 433 height 17
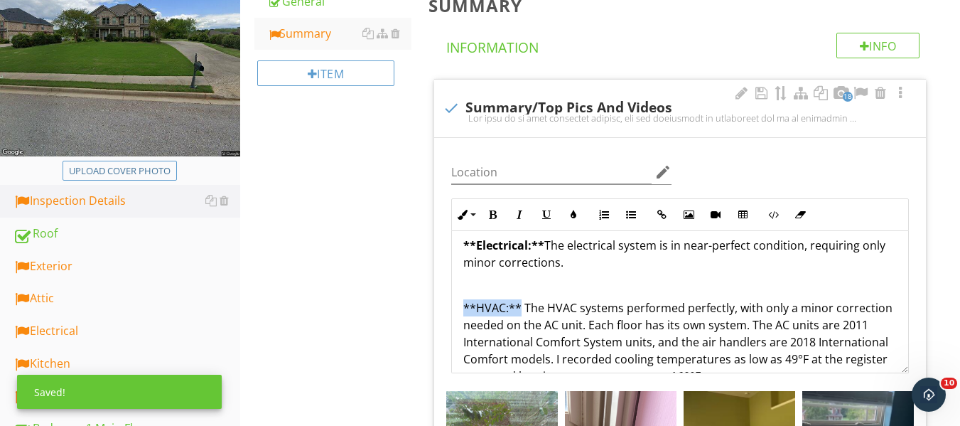
drag, startPoint x: 460, startPoint y: 310, endPoint x: 525, endPoint y: 300, distance: 65.3
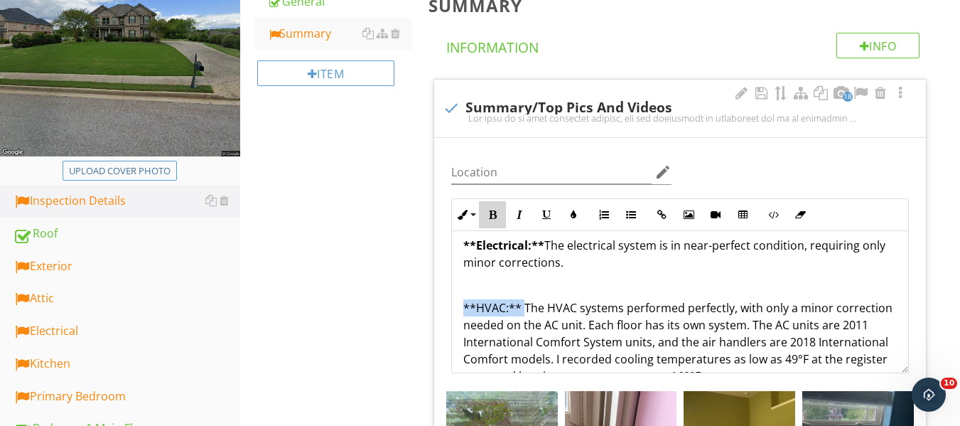
drag, startPoint x: 494, startPoint y: 211, endPoint x: 554, endPoint y: 251, distance: 72.3
click at [494, 210] on icon "button" at bounding box center [492, 215] width 10 height 10
click at [583, 271] on p "**Electrical:** The electrical system is in near-perfect condition, requiring o…" at bounding box center [679, 254] width 433 height 34
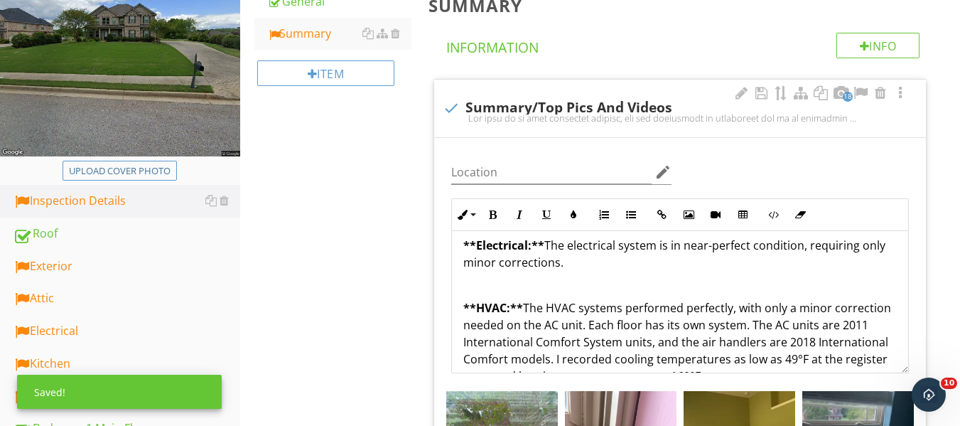
scroll to position [332, 0]
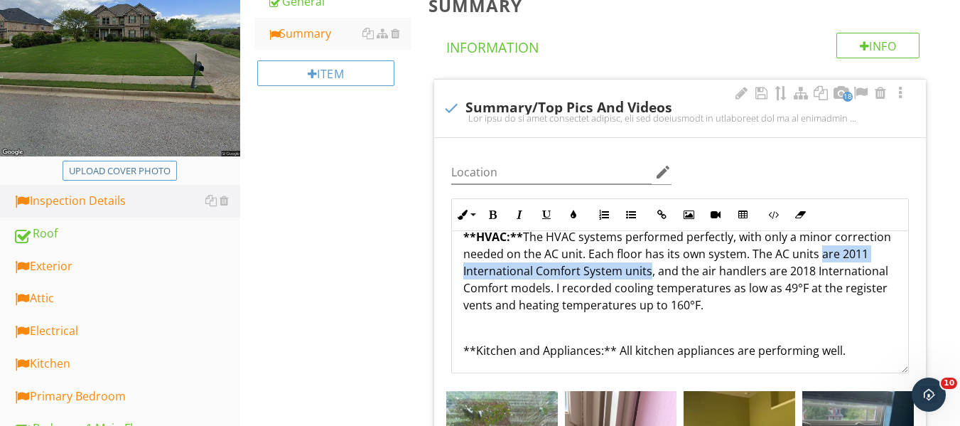
drag, startPoint x: 460, startPoint y: 272, endPoint x: 699, endPoint y: 270, distance: 238.7
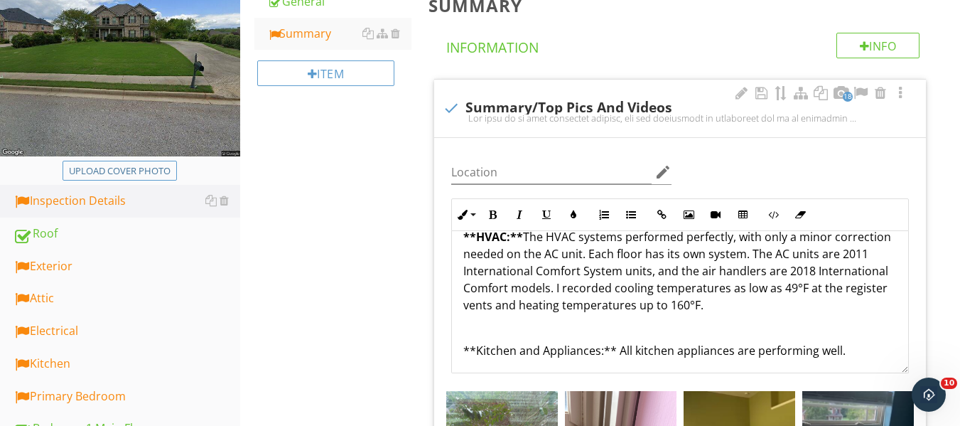
click at [521, 322] on p "To enrich screen reader interactions, please activate Accessibility in Grammarl…" at bounding box center [679, 327] width 433 height 17
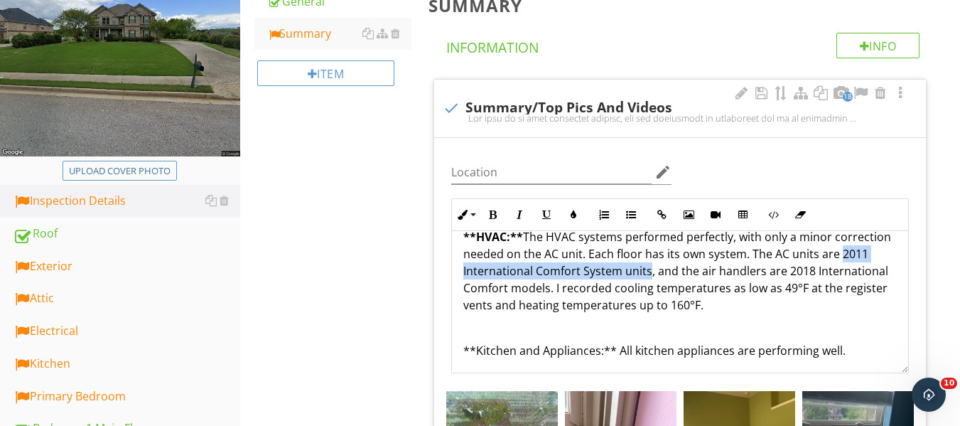
drag, startPoint x: 484, startPoint y: 275, endPoint x: 698, endPoint y: 268, distance: 214.7
click at [698, 270] on p "**HVAC:** The HVAC systems performed perfectly, with only a minor correction ne…" at bounding box center [679, 270] width 433 height 85
drag, startPoint x: 490, startPoint y: 217, endPoint x: 501, endPoint y: 219, distance: 10.7
click at [493, 217] on icon "button" at bounding box center [492, 215] width 10 height 10
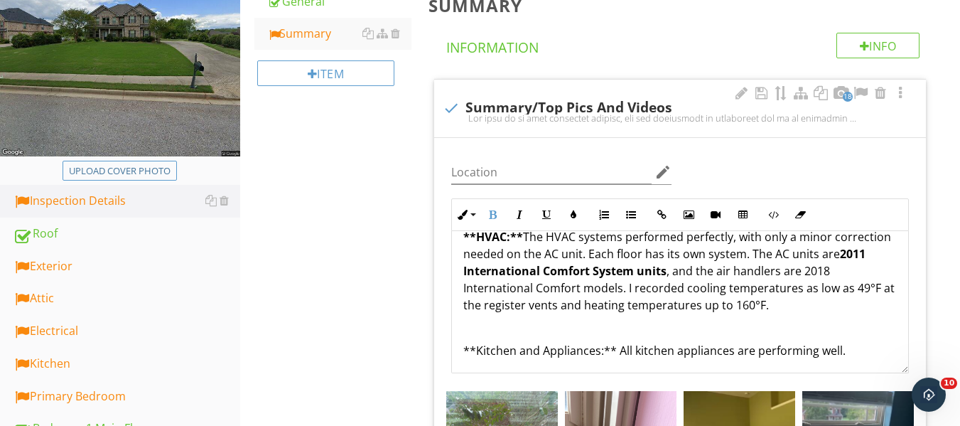
click at [720, 298] on p "**HVAC:** The HVAC systems performed perfectly, with only a minor correction ne…" at bounding box center [679, 270] width 433 height 85
drag, startPoint x: 852, startPoint y: 269, endPoint x: 622, endPoint y: 290, distance: 230.4
click at [622, 290] on p "**HVAC:** The HVAC systems performed perfectly, with only a minor correction ne…" at bounding box center [679, 270] width 433 height 85
click at [493, 216] on icon "button" at bounding box center [492, 215] width 10 height 10
click at [622, 242] on p "**HVAC:** The HVAC systems performed perfectly, with only a minor correction ne…" at bounding box center [679, 270] width 433 height 85
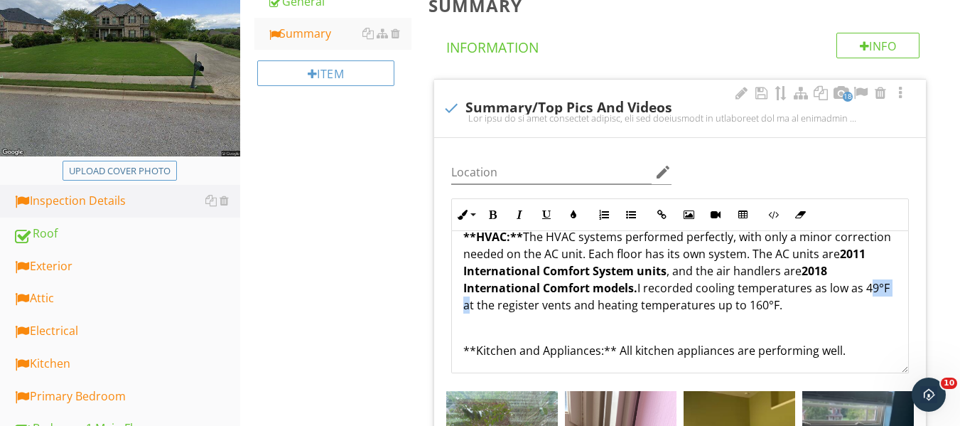
drag, startPoint x: 464, startPoint y: 308, endPoint x: 490, endPoint y: 305, distance: 26.4
click at [490, 305] on p "**HVAC:** The HVAC systems performed perfectly, with only a minor correction ne…" at bounding box center [679, 270] width 433 height 85
drag, startPoint x: 490, startPoint y: 206, endPoint x: 507, endPoint y: 226, distance: 26.2
click at [495, 210] on button "Bold" at bounding box center [492, 214] width 27 height 27
drag, startPoint x: 598, startPoint y: 332, endPoint x: 690, endPoint y: 310, distance: 94.1
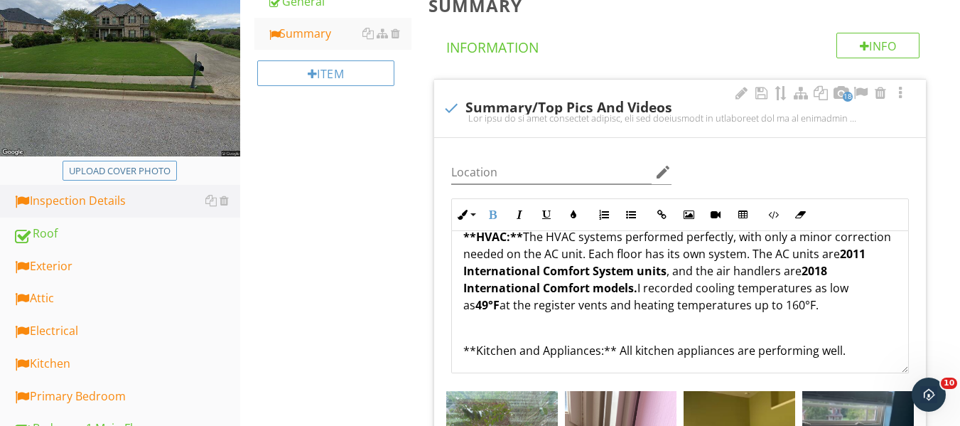
click at [600, 332] on p "To enrich screen reader interactions, please activate Accessibility in Grammarl…" at bounding box center [679, 327] width 433 height 17
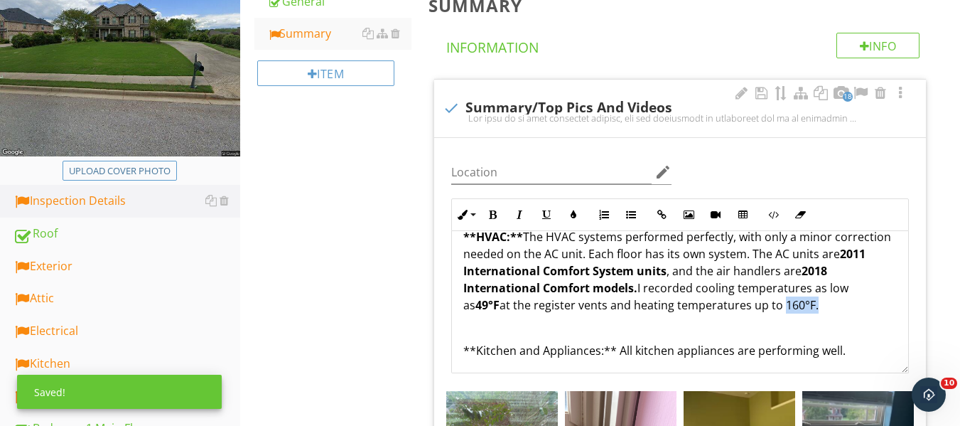
drag, startPoint x: 772, startPoint y: 307, endPoint x: 826, endPoint y: 301, distance: 54.3
click at [826, 301] on p "**HVAC:** The HVAC systems performed perfectly, with only a minor correction ne…" at bounding box center [679, 270] width 433 height 85
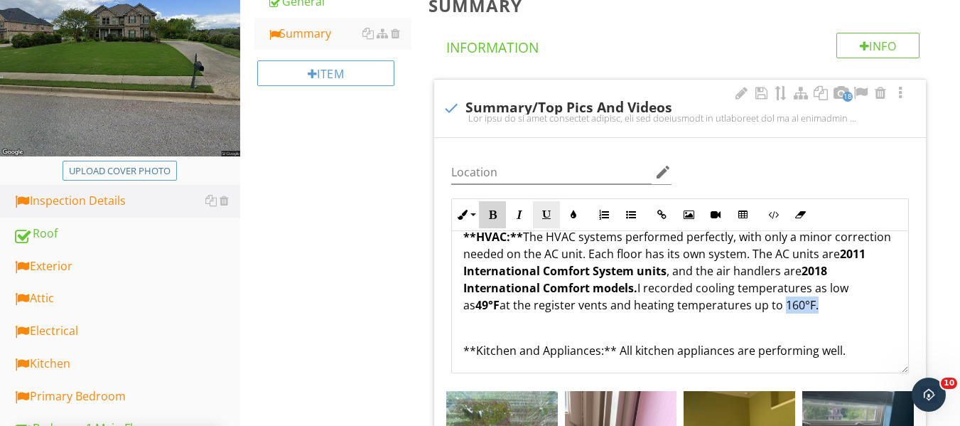
drag, startPoint x: 489, startPoint y: 212, endPoint x: 546, endPoint y: 218, distance: 57.8
click at [489, 214] on icon "button" at bounding box center [492, 215] width 10 height 10
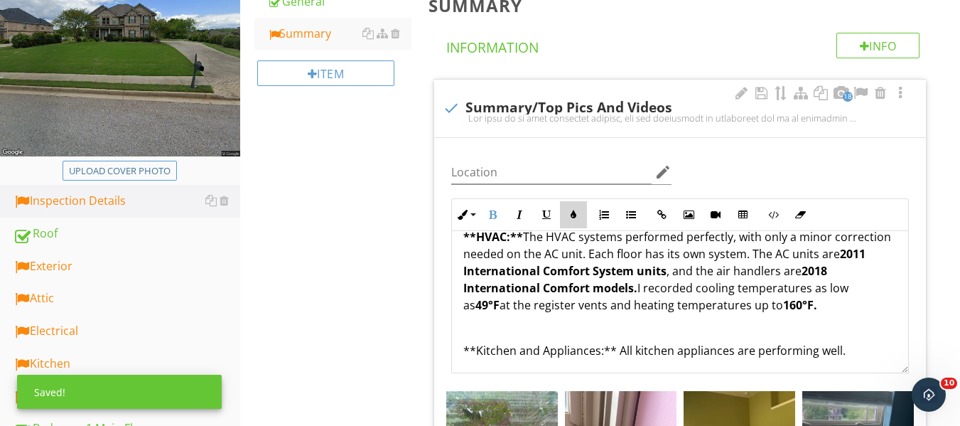
click at [573, 220] on icon "button" at bounding box center [573, 215] width 10 height 10
type input "#000000"
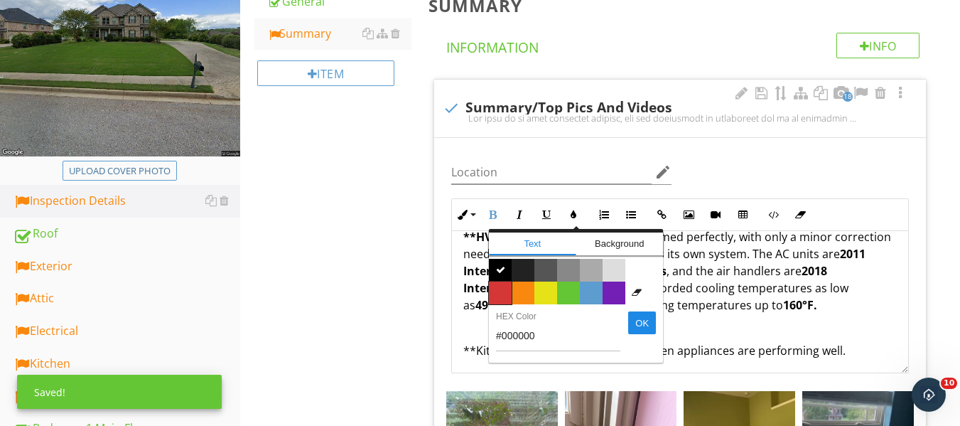
click at [499, 286] on span "Color #d53636" at bounding box center [500, 292] width 23 height 23
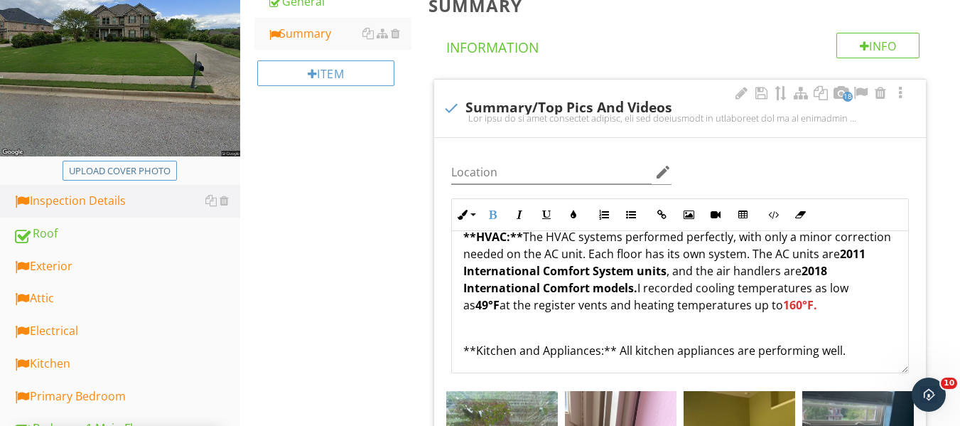
click at [493, 320] on p "To enrich screen reader interactions, please activate Accessibility in Grammarl…" at bounding box center [679, 327] width 433 height 17
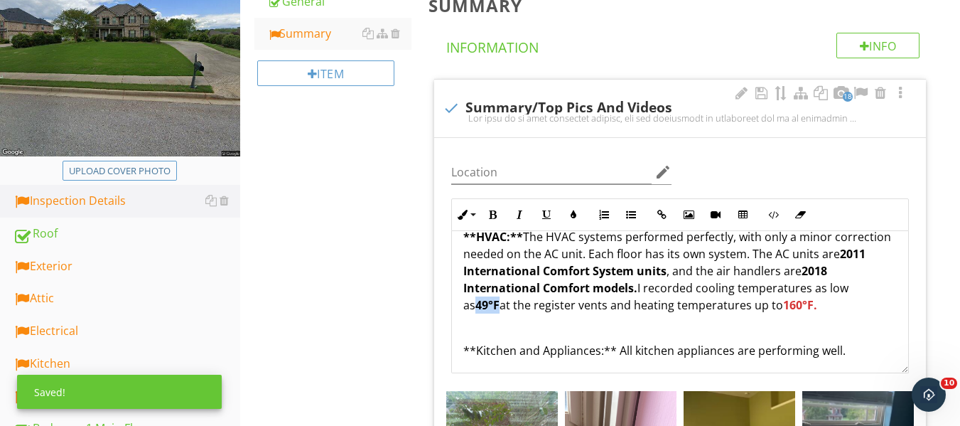
drag, startPoint x: 484, startPoint y: 308, endPoint x: 458, endPoint y: 300, distance: 27.4
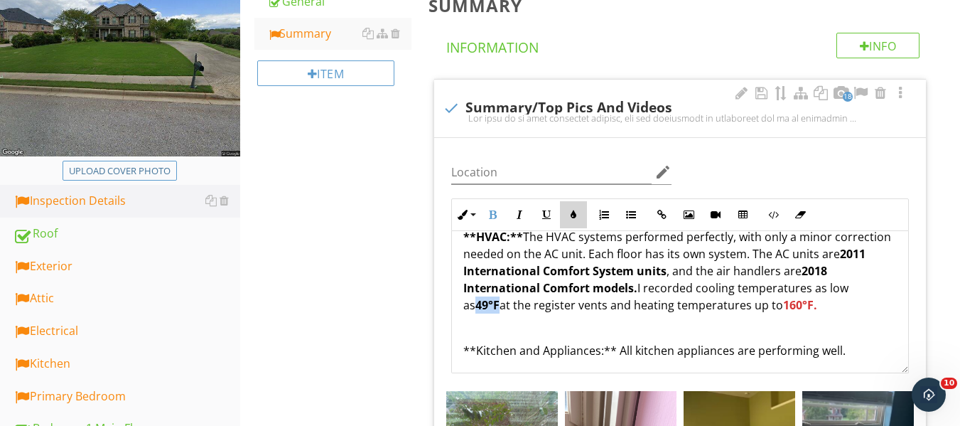
click at [567, 209] on button "Colors" at bounding box center [573, 214] width 27 height 27
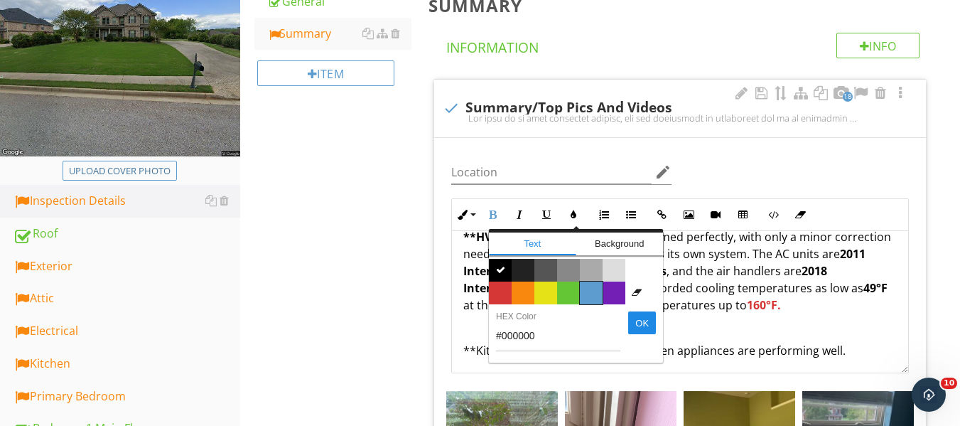
click at [590, 291] on span "Color #5c9ccf" at bounding box center [591, 292] width 23 height 23
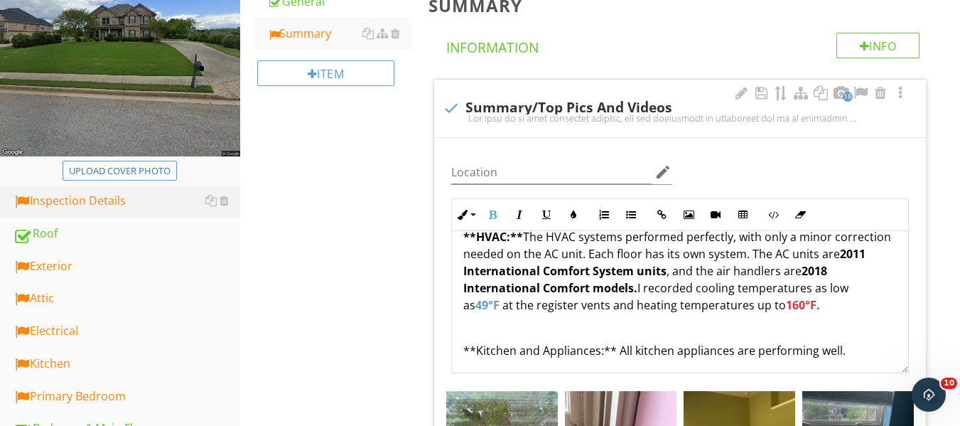
click at [582, 344] on p "**Kitchen and Appliances:** All kitchen appliances are performing well." at bounding box center [679, 350] width 433 height 17
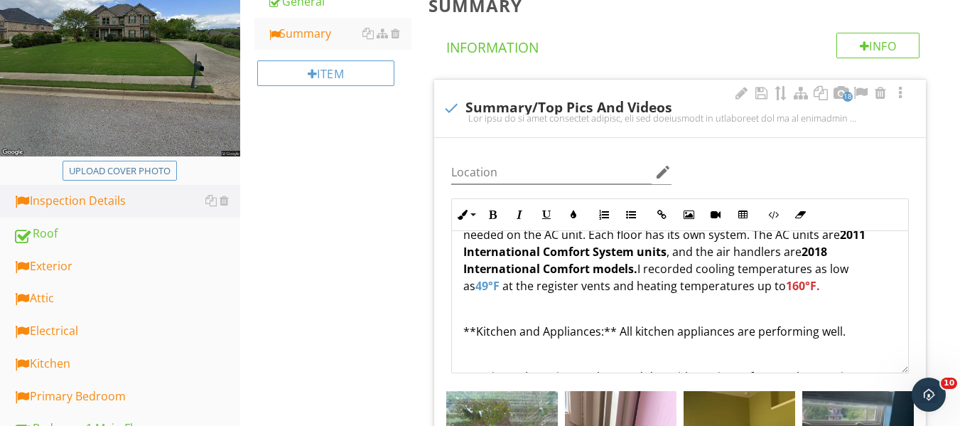
scroll to position [426, 0]
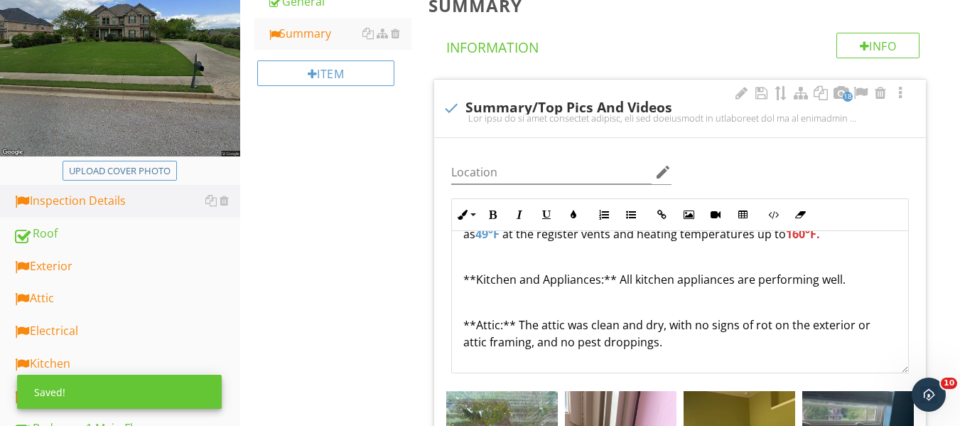
click at [470, 280] on p "**Kitchen and Appliances:** All kitchen appliances are performing well." at bounding box center [679, 279] width 433 height 17
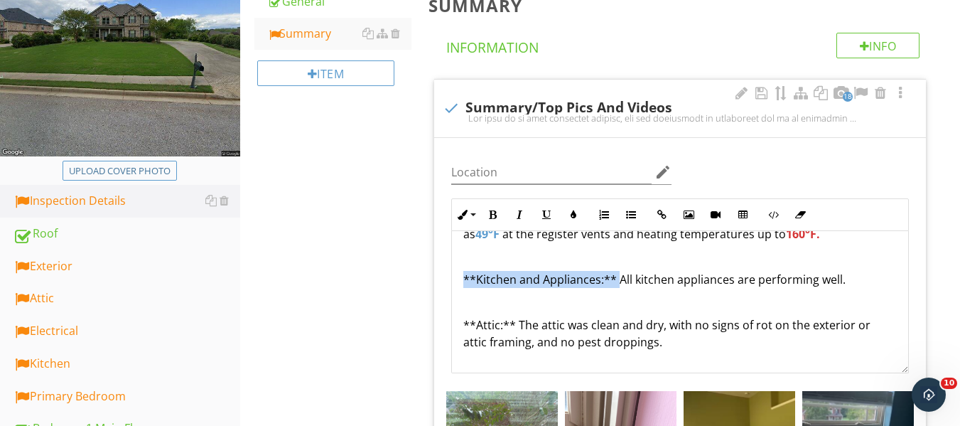
drag, startPoint x: 456, startPoint y: 276, endPoint x: 617, endPoint y: 278, distance: 161.3
drag, startPoint x: 488, startPoint y: 212, endPoint x: 518, endPoint y: 239, distance: 40.2
click at [492, 218] on icon "button" at bounding box center [492, 215] width 10 height 10
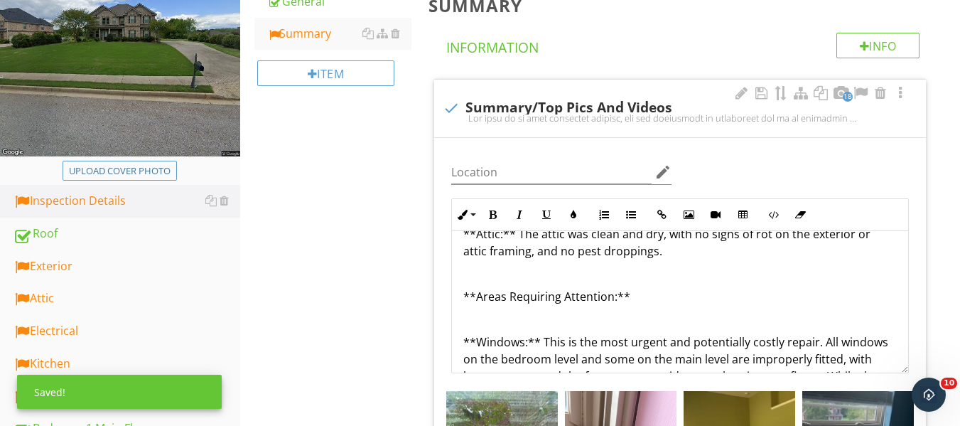
scroll to position [497, 0]
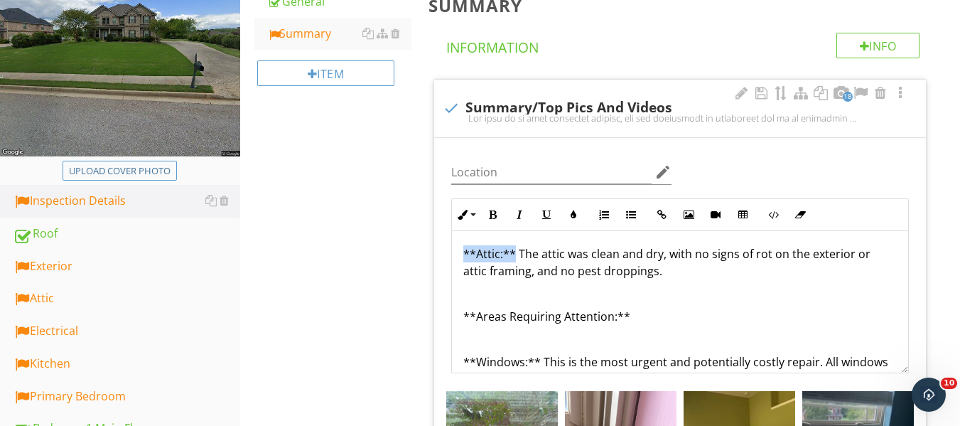
drag, startPoint x: 463, startPoint y: 254, endPoint x: 516, endPoint y: 256, distance: 52.6
click at [516, 256] on p "**Attic:** The attic was clean and dry, with no signs of rot on the exterior or…" at bounding box center [679, 262] width 433 height 34
drag, startPoint x: 491, startPoint y: 220, endPoint x: 547, endPoint y: 259, distance: 68.4
click at [492, 220] on button "Bold" at bounding box center [492, 214] width 27 height 27
click at [612, 297] on p "To enrich screen reader interactions, please activate Accessibility in Grammarl…" at bounding box center [679, 293] width 433 height 17
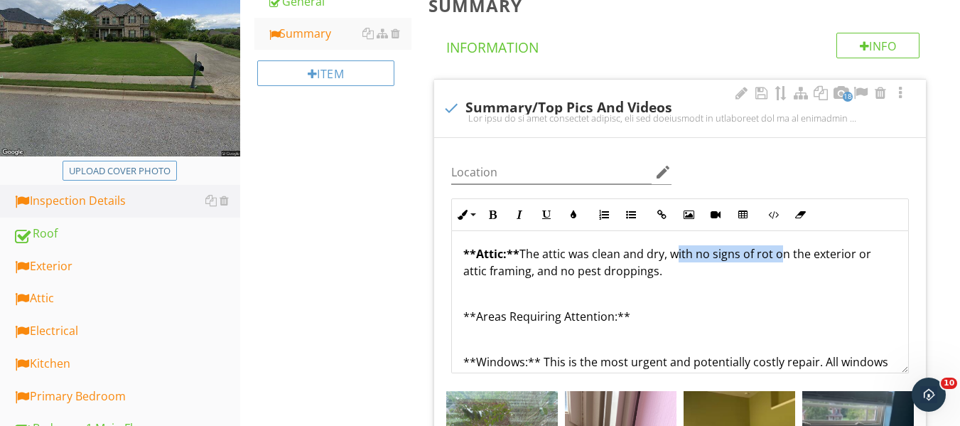
drag, startPoint x: 671, startPoint y: 253, endPoint x: 757, endPoint y: 253, distance: 86.7
click at [774, 253] on p "**Attic:** The attic was clean and dry, with no signs of rot on the exterior or…" at bounding box center [679, 262] width 433 height 34
click at [494, 219] on icon "button" at bounding box center [492, 215] width 10 height 10
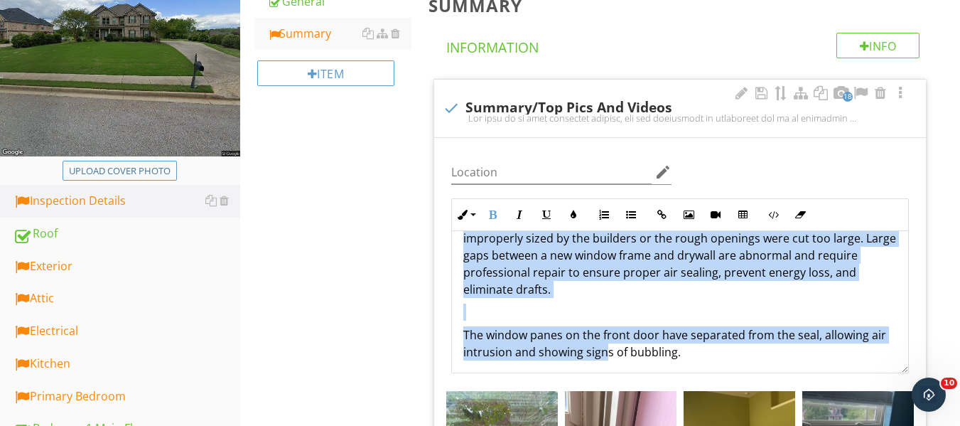
scroll to position [706, 0]
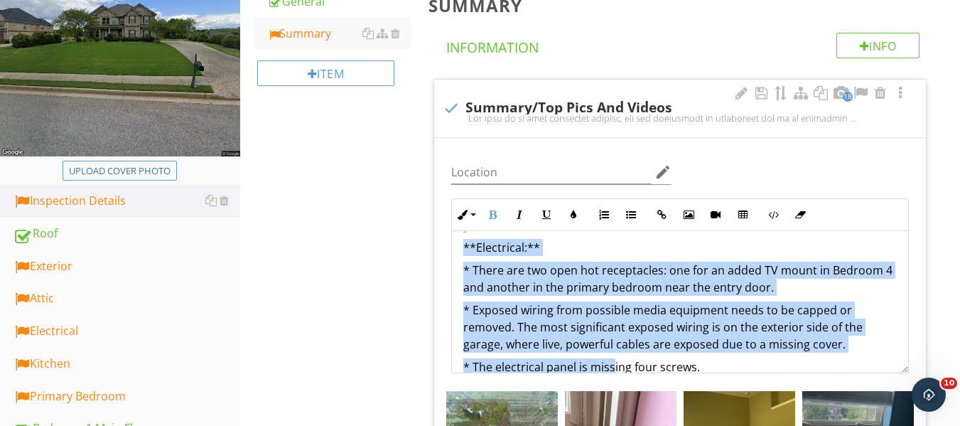
drag, startPoint x: 463, startPoint y: 282, endPoint x: 613, endPoint y: 340, distance: 160.8
click at [613, 352] on div "The home is in good condition overall, but the inspection is incomplete due to …" at bounding box center [680, 34] width 456 height 1318
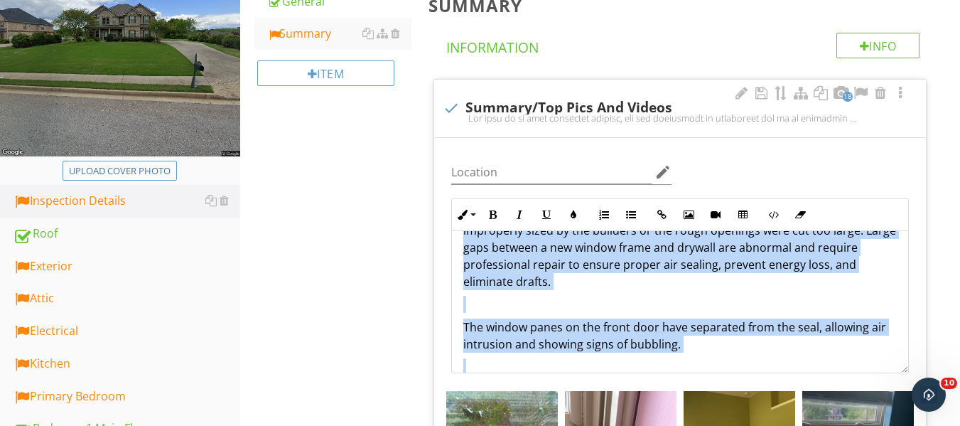
click at [609, 293] on div "The home is in good condition overall, but the inspection is incomplete due to …" at bounding box center [680, 176] width 456 height 1318
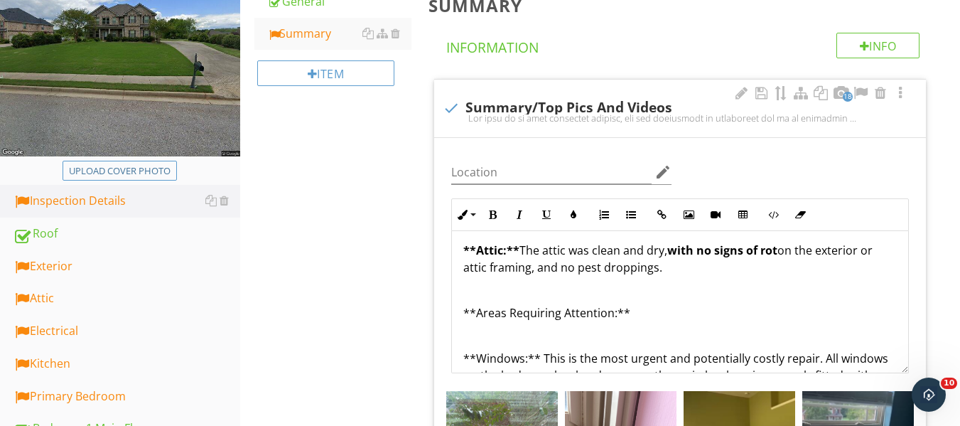
click at [632, 294] on p "To enrich screen reader interactions, please activate Accessibility in Grammarl…" at bounding box center [679, 289] width 433 height 17
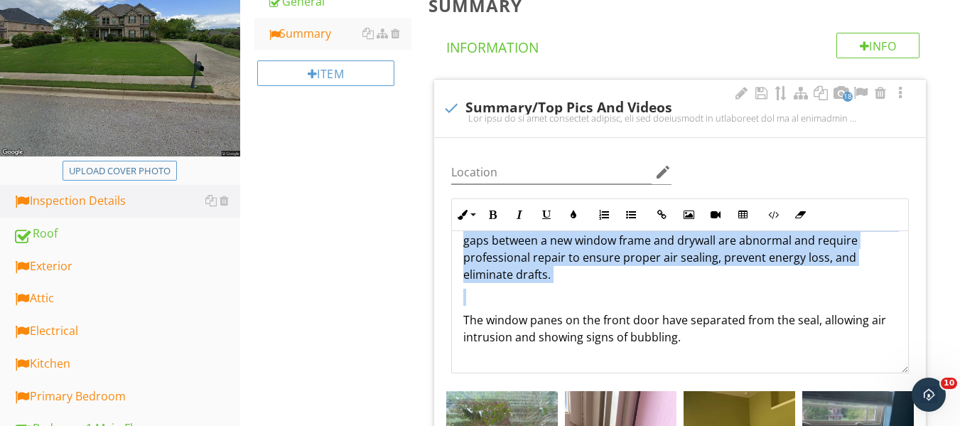
drag, startPoint x: 462, startPoint y: 285, endPoint x: 573, endPoint y: 294, distance: 111.2
click at [573, 294] on div "The home is in good condition overall, but the inspection is incomplete due to …" at bounding box center [680, 169] width 456 height 1318
drag, startPoint x: 491, startPoint y: 215, endPoint x: 545, endPoint y: 220, distance: 54.2
click at [491, 215] on icon "button" at bounding box center [492, 215] width 10 height 10
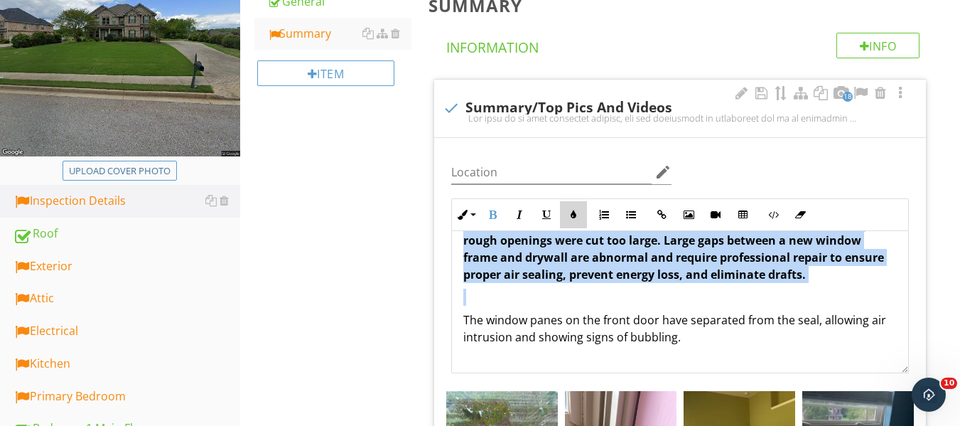
click at [577, 221] on button "Colors" at bounding box center [573, 214] width 27 height 27
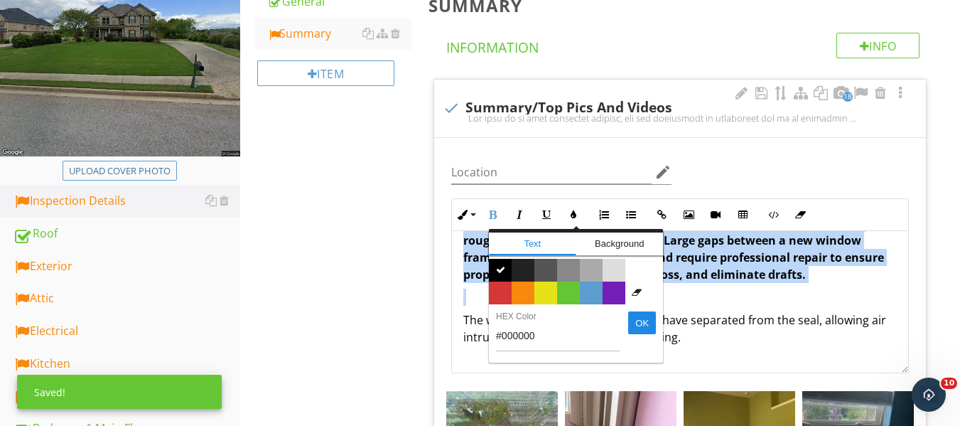
drag, startPoint x: 508, startPoint y: 295, endPoint x: 516, endPoint y: 298, distance: 9.0
click at [506, 298] on span "Color #d53636" at bounding box center [500, 292] width 23 height 23
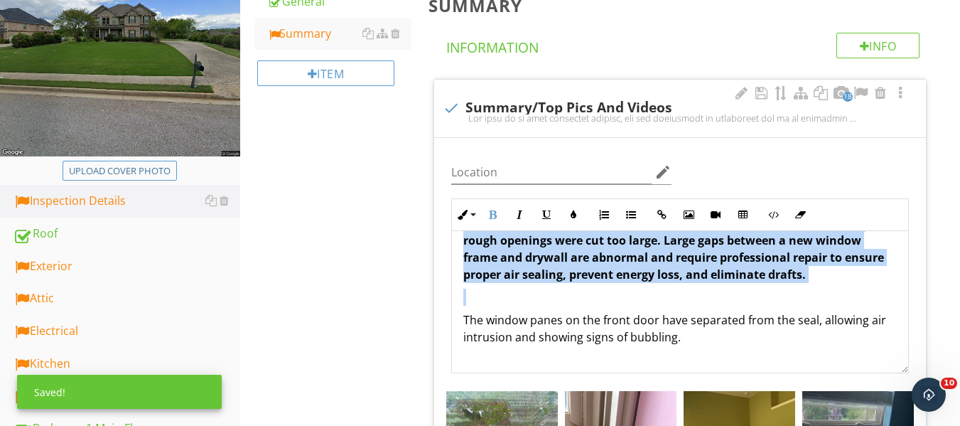
click at [640, 300] on p "To enrich screen reader interactions, please activate Accessibility in Grammarl…" at bounding box center [679, 296] width 433 height 17
click at [605, 291] on p "To enrich screen reader interactions, please activate Accessibility in Grammarl…" at bounding box center [679, 296] width 433 height 17
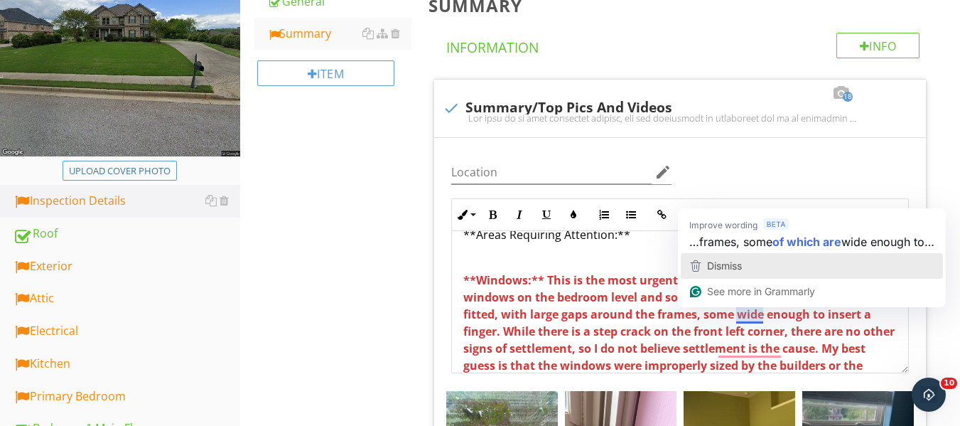
click at [737, 253] on button "Dismiss" at bounding box center [812, 266] width 262 height 26
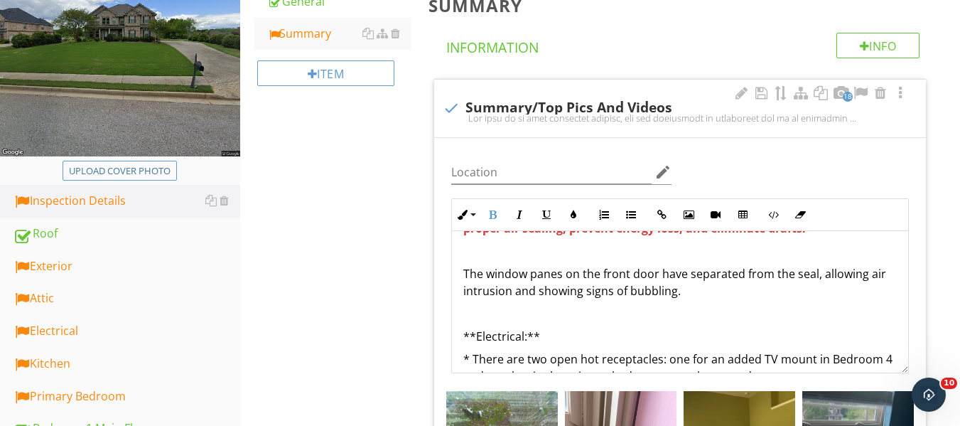
scroll to position [792, 0]
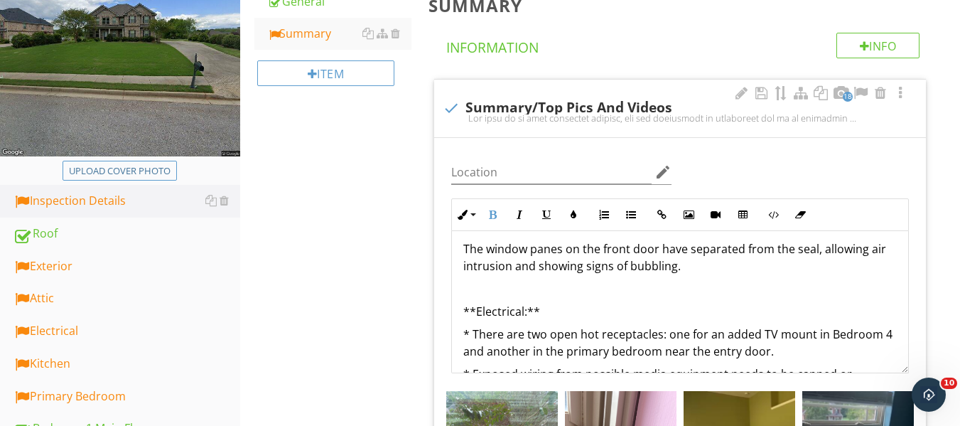
click at [688, 271] on p "The window panes on the front door have separated from the seal, allowing air i…" at bounding box center [679, 257] width 433 height 34
click at [783, 253] on p "The window panes on the front door have separated from the seal, allowing air i…" at bounding box center [679, 257] width 433 height 34
click at [769, 254] on p "The window panes on the front door have separated from the seal, allowing air i…" at bounding box center [679, 257] width 433 height 34
click at [640, 273] on p "The window panes on the front door have failed the seal, allowing air intrusion…" at bounding box center [679, 257] width 433 height 34
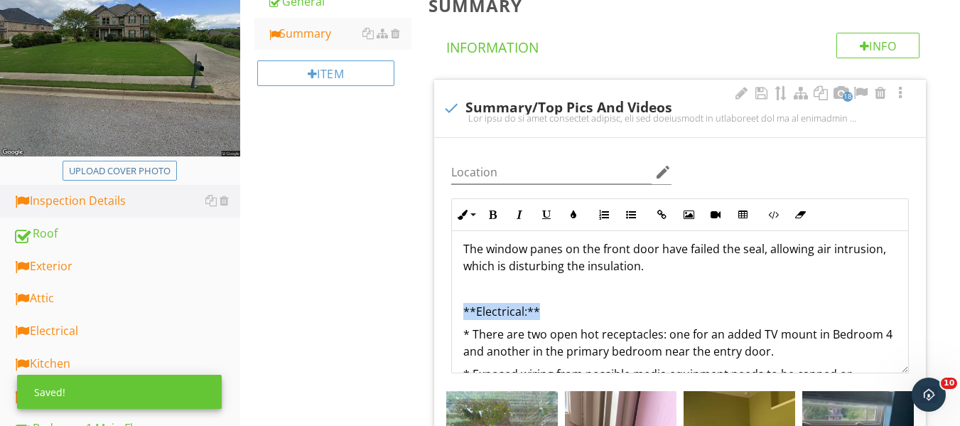
drag, startPoint x: 547, startPoint y: 312, endPoint x: 471, endPoint y: 297, distance: 77.5
click at [462, 312] on div "The home is in good condition overall, but the inspection is incomplete due to …" at bounding box center [680, 98] width 456 height 1318
drag, startPoint x: 497, startPoint y: 215, endPoint x: 644, endPoint y: 318, distance: 179.9
click at [502, 228] on button "Bold" at bounding box center [492, 214] width 27 height 27
click at [654, 322] on div "The home is in good condition overall, but the inspection is incomplete due to …" at bounding box center [680, 98] width 456 height 1318
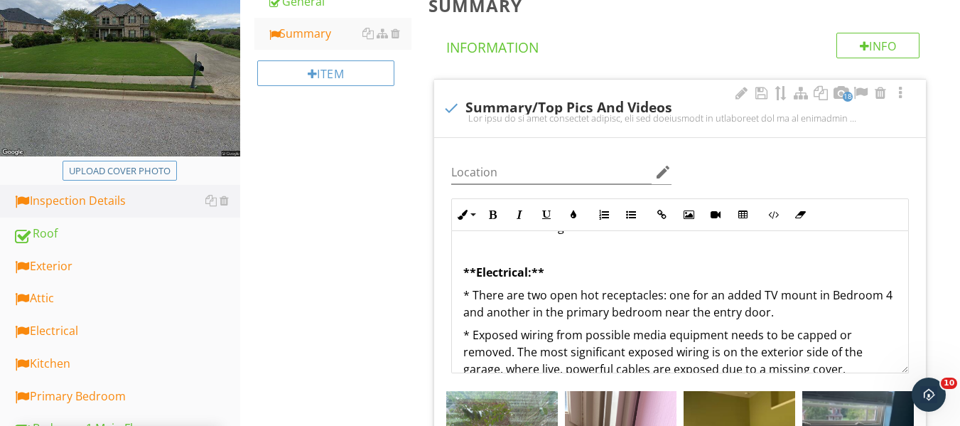
scroll to position [863, 0]
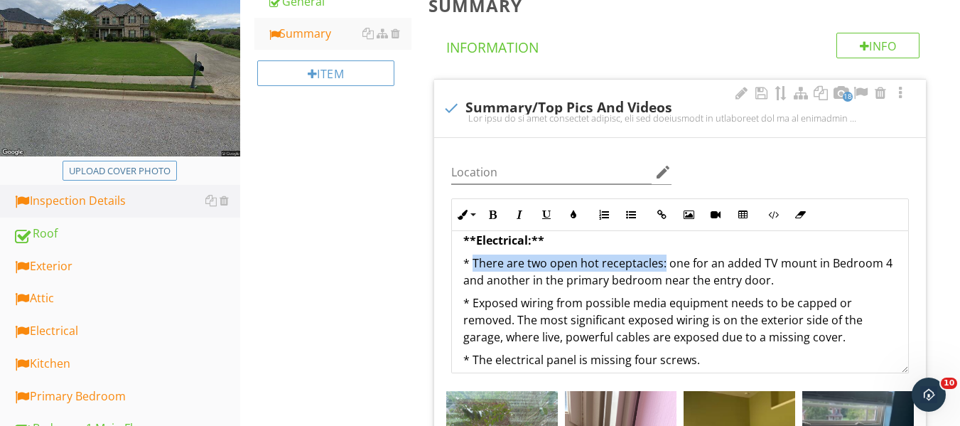
drag, startPoint x: 471, startPoint y: 262, endPoint x: 664, endPoint y: 263, distance: 193.2
click at [664, 263] on p "* There are two open hot receptacles: one for an added TV mount in Bedroom 4 an…" at bounding box center [679, 271] width 433 height 34
click at [494, 217] on icon "button" at bounding box center [492, 215] width 10 height 10
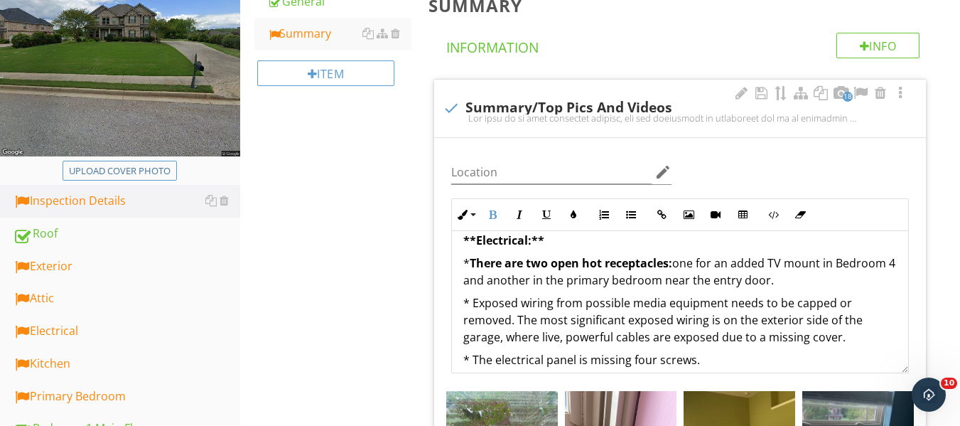
click at [622, 328] on p "* Exposed wiring from possible media equipment needs to be capped or removed. T…" at bounding box center [679, 319] width 433 height 51
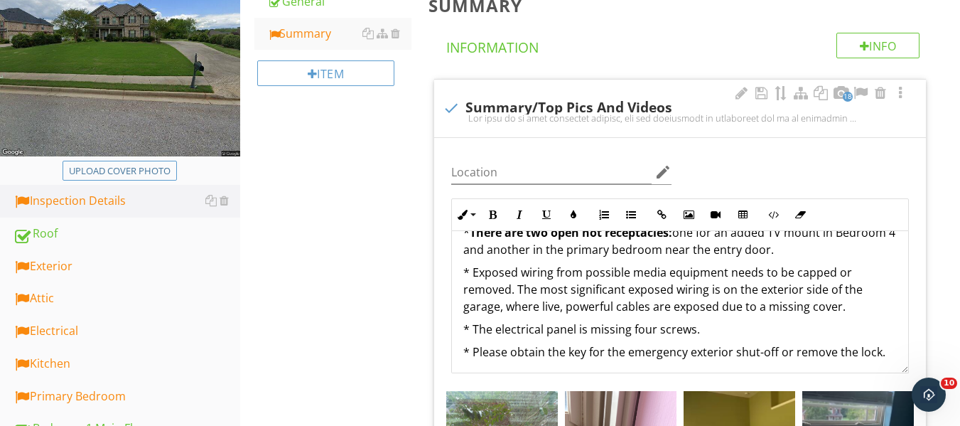
scroll to position [934, 0]
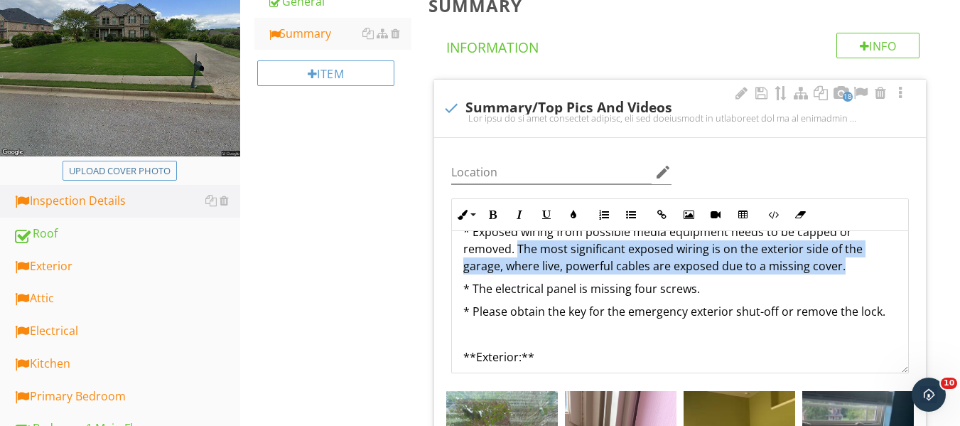
drag, startPoint x: 517, startPoint y: 246, endPoint x: 834, endPoint y: 259, distance: 317.1
click at [847, 264] on p "* Exposed wiring from possible media equipment needs to be capped or removed. T…" at bounding box center [679, 248] width 433 height 51
drag, startPoint x: 490, startPoint y: 215, endPoint x: 585, endPoint y: 223, distance: 95.6
click at [497, 215] on icon "button" at bounding box center [492, 215] width 10 height 10
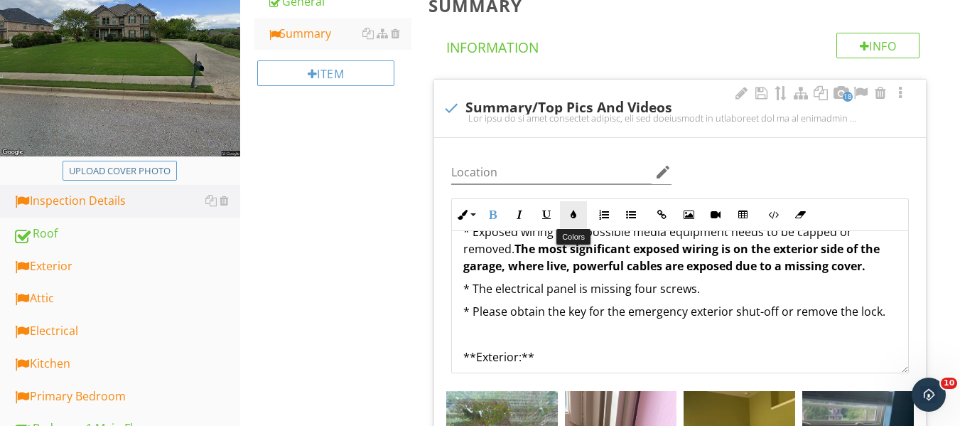
click at [571, 211] on icon "button" at bounding box center [573, 215] width 10 height 10
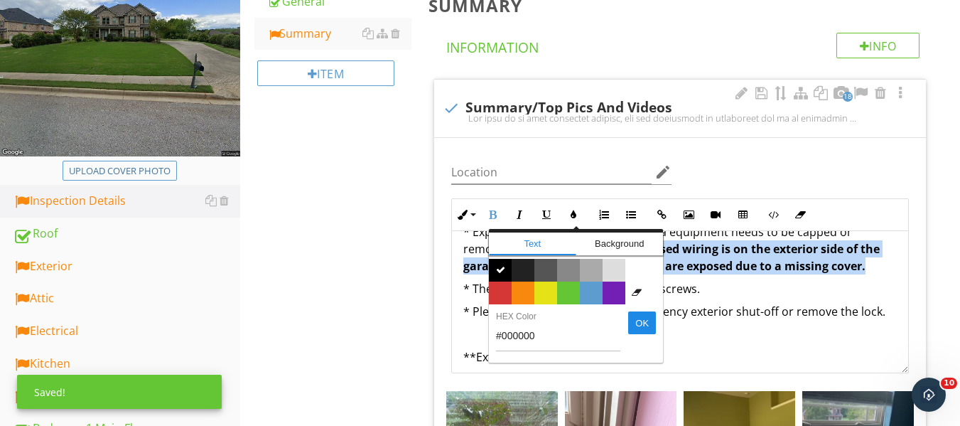
drag, startPoint x: 499, startPoint y: 284, endPoint x: 539, endPoint y: 303, distance: 44.2
click at [503, 288] on span "Color #d53636" at bounding box center [500, 292] width 23 height 23
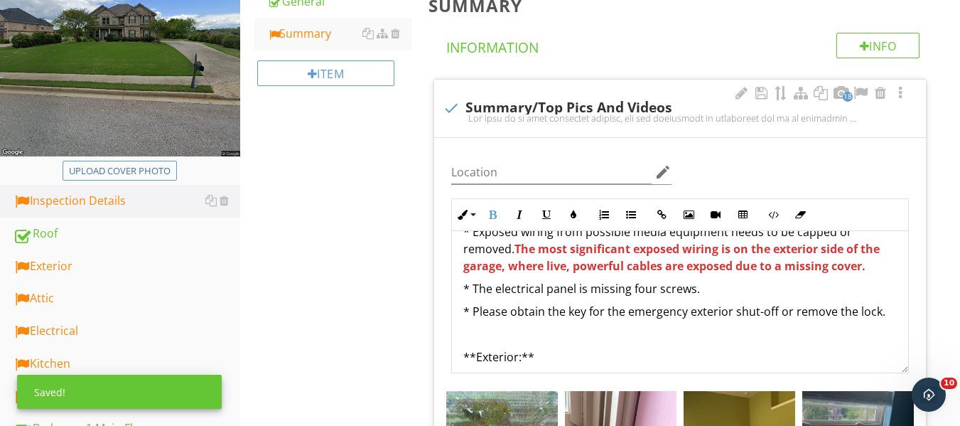
click at [596, 333] on p "To enrich screen reader interactions, please activate Accessibility in Grammarl…" at bounding box center [679, 333] width 433 height 17
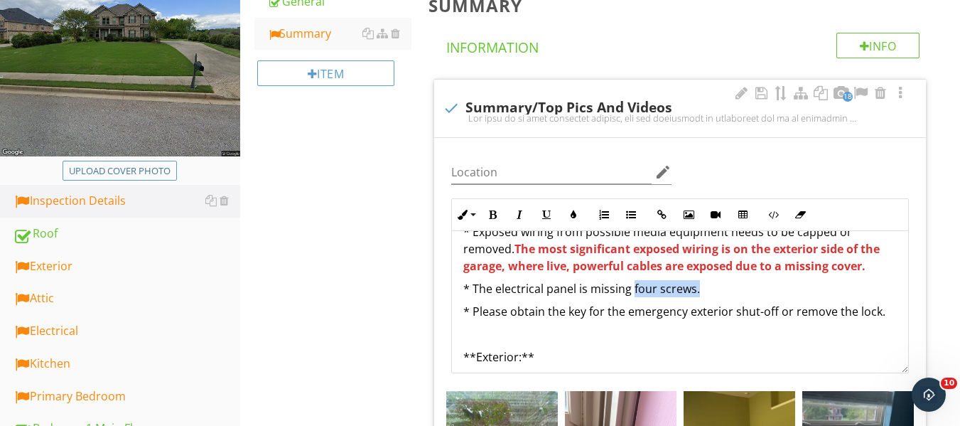
drag, startPoint x: 631, startPoint y: 287, endPoint x: 696, endPoint y: 288, distance: 65.4
click at [696, 288] on p "* The electrical panel is missing four screws." at bounding box center [679, 288] width 433 height 17
click at [494, 215] on icon "button" at bounding box center [492, 215] width 10 height 10
click at [646, 336] on p "To enrich screen reader interactions, please activate Accessibility in Grammarl…" at bounding box center [679, 333] width 433 height 17
drag, startPoint x: 790, startPoint y: 313, endPoint x: 893, endPoint y: 312, distance: 103.0
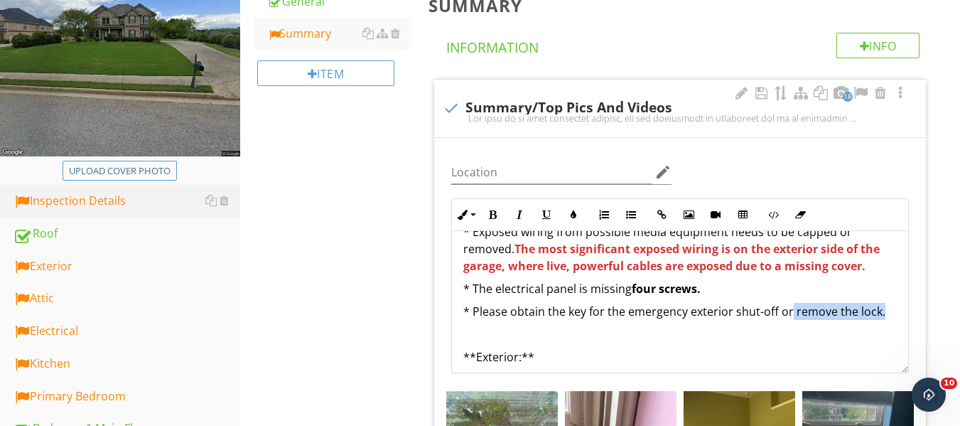
drag, startPoint x: 492, startPoint y: 214, endPoint x: 540, endPoint y: 259, distance: 66.3
click at [494, 216] on icon "button" at bounding box center [492, 215] width 10 height 10
drag, startPoint x: 574, startPoint y: 306, endPoint x: 584, endPoint y: 303, distance: 10.6
click at [575, 307] on p "* Please obtain the key for the emergency exterior shut-off or remove the lock." at bounding box center [679, 311] width 433 height 17
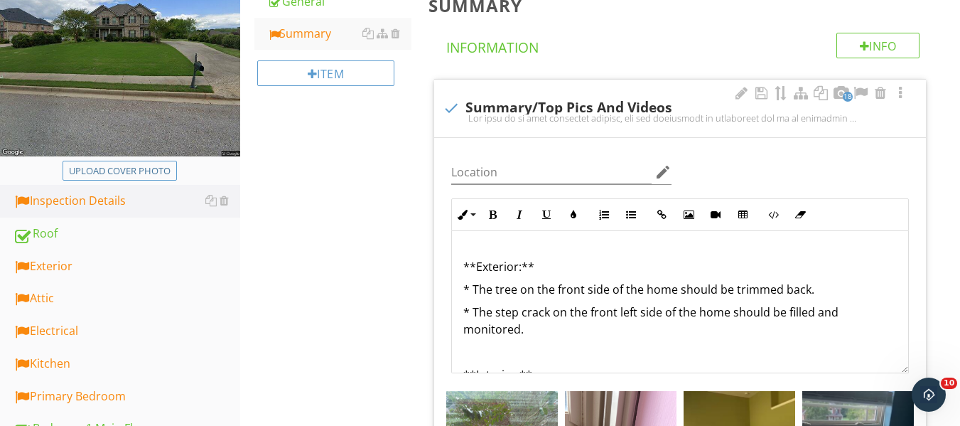
scroll to position [1005, 0]
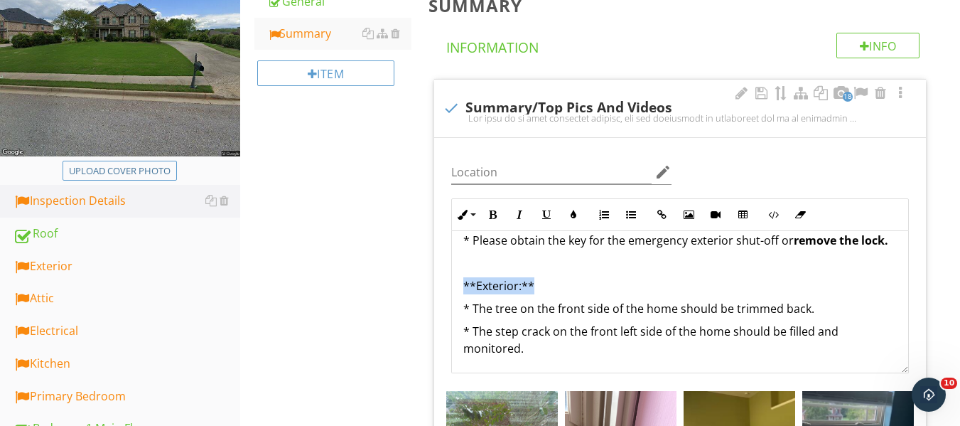
drag, startPoint x: 535, startPoint y: 305, endPoint x: 462, endPoint y: 275, distance: 78.4
drag, startPoint x: 492, startPoint y: 209, endPoint x: 540, endPoint y: 261, distance: 70.4
click at [497, 212] on button "Bold" at bounding box center [492, 214] width 27 height 27
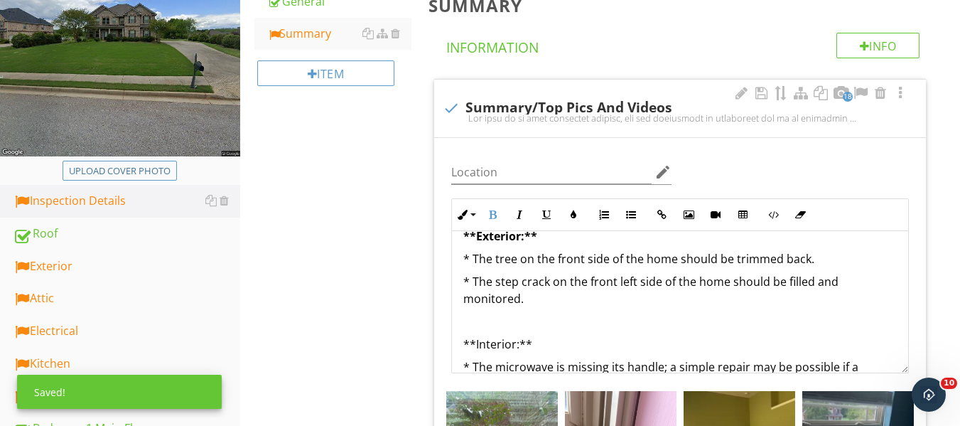
scroll to position [1076, 0]
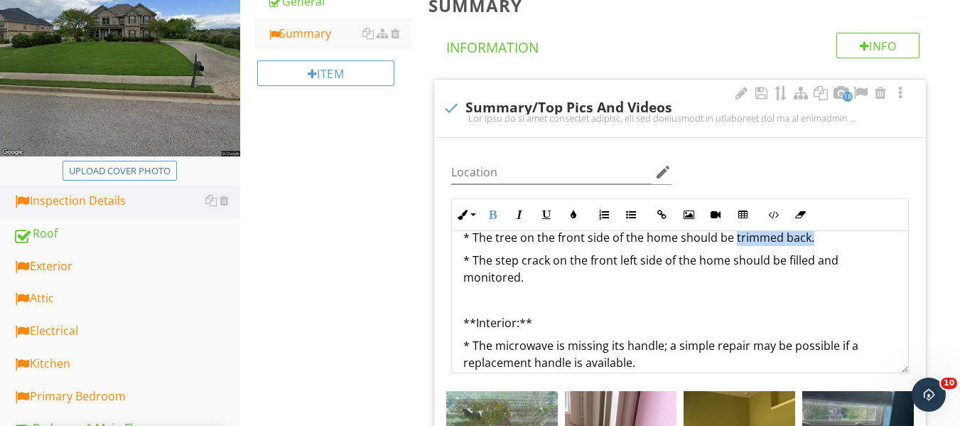
drag, startPoint x: 735, startPoint y: 255, endPoint x: 812, endPoint y: 252, distance: 77.5
click at [841, 246] on p "* The tree on the front side of the home should be trimmed back." at bounding box center [679, 237] width 433 height 17
click at [489, 222] on button "Bold" at bounding box center [492, 214] width 27 height 27
click at [602, 308] on p "To enrich screen reader interactions, please activate Accessibility in Grammarl…" at bounding box center [679, 299] width 433 height 17
drag, startPoint x: 468, startPoint y: 278, endPoint x: 548, endPoint y: 277, distance: 79.6
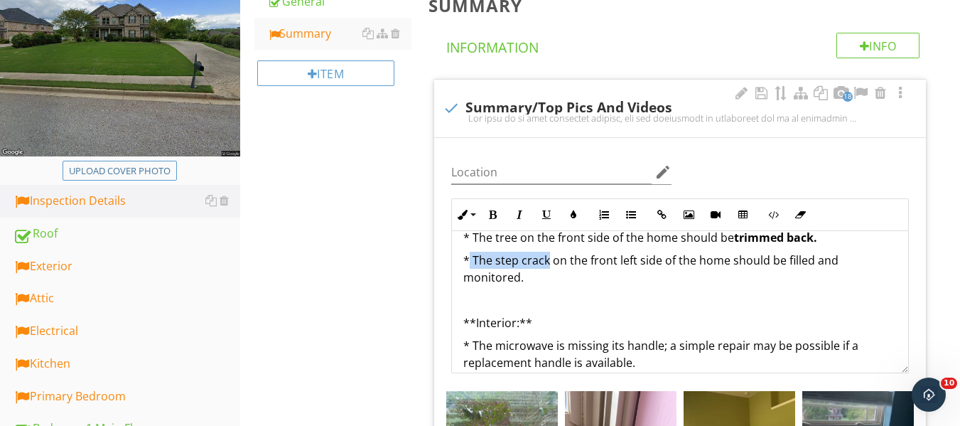
click at [548, 277] on p "* The step crack on the front left side of the home should be filled and monito…" at bounding box center [679, 268] width 433 height 34
drag, startPoint x: 490, startPoint y: 216, endPoint x: 505, endPoint y: 227, distance: 18.3
click at [492, 220] on icon "button" at bounding box center [492, 215] width 10 height 10
click at [621, 308] on p "To enrich screen reader interactions, please activate Accessibility in Grammarl…" at bounding box center [679, 299] width 433 height 17
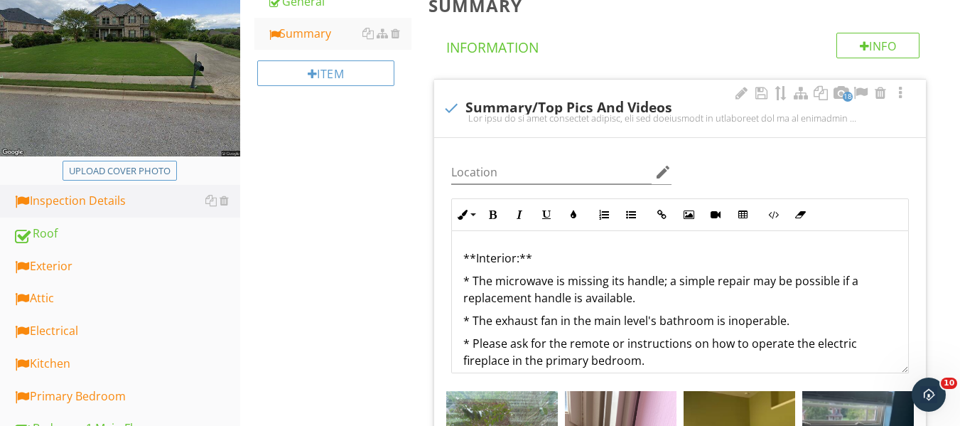
scroll to position [1147, 0]
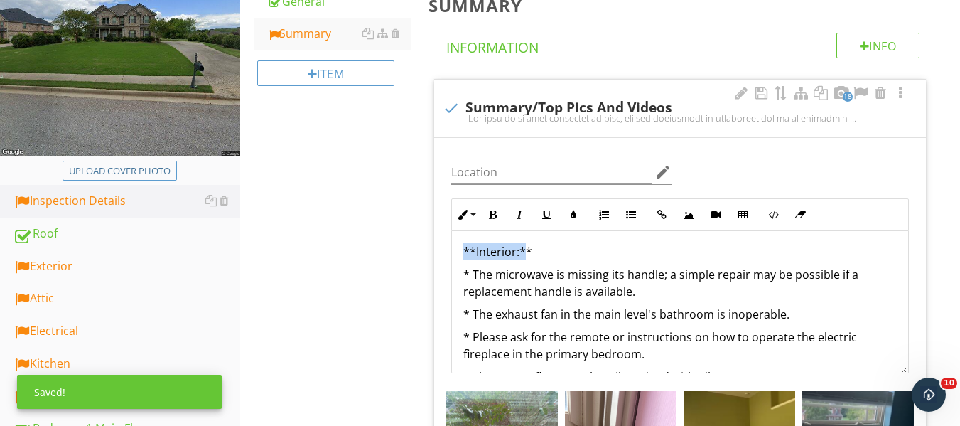
drag, startPoint x: 526, startPoint y: 267, endPoint x: 451, endPoint y: 267, distance: 75.3
click at [448, 271] on div "Inline Style XLarge Large Normal Small Light Small/Light Bold Italic Underline …" at bounding box center [680, 285] width 475 height 175
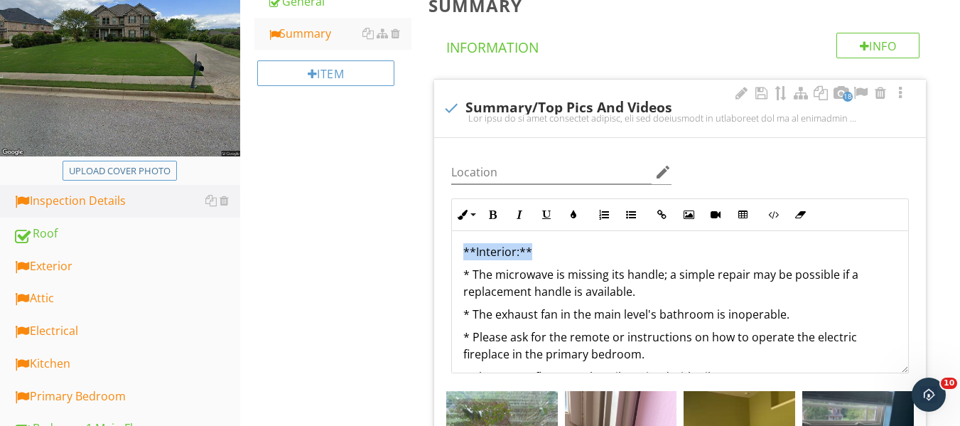
drag, startPoint x: 543, startPoint y: 269, endPoint x: 472, endPoint y: 243, distance: 75.1
click at [483, 216] on button "Bold" at bounding box center [492, 214] width 27 height 27
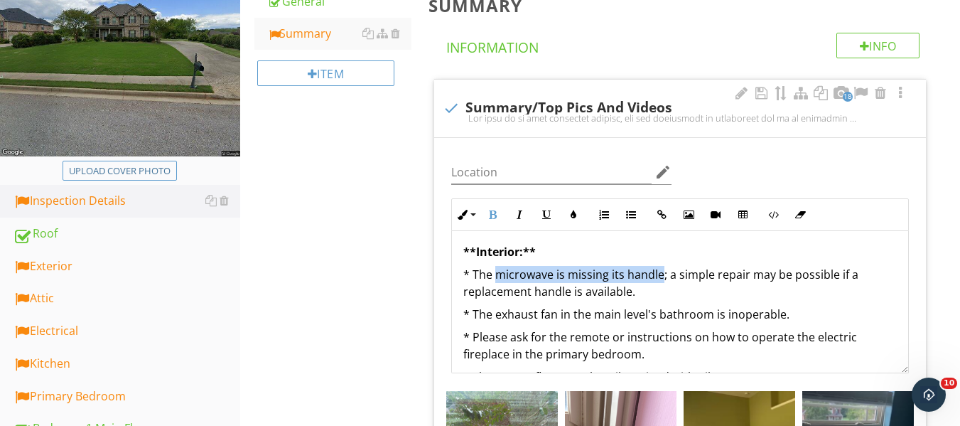
drag, startPoint x: 494, startPoint y: 292, endPoint x: 662, endPoint y: 292, distance: 167.6
click at [662, 292] on p "* The microwave is missing its handle; a simple repair may be possible if a rep…" at bounding box center [679, 283] width 433 height 34
drag, startPoint x: 496, startPoint y: 216, endPoint x: 555, endPoint y: 250, distance: 68.1
click at [499, 215] on button "Bold" at bounding box center [492, 214] width 27 height 27
drag, startPoint x: 592, startPoint y: 273, endPoint x: 609, endPoint y: 277, distance: 16.9
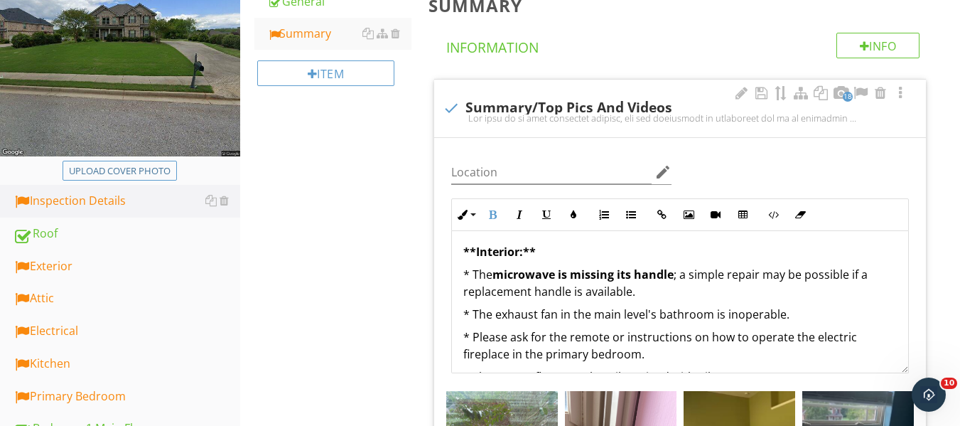
click at [594, 260] on p "**Interior:**" at bounding box center [679, 251] width 433 height 17
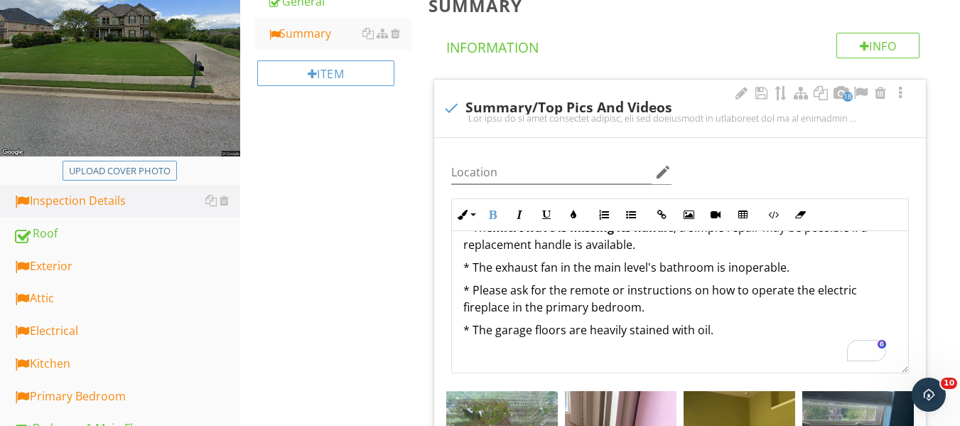
scroll to position [1194, 0]
drag, startPoint x: 710, startPoint y: 283, endPoint x: 636, endPoint y: 256, distance: 78.4
click at [791, 276] on p "* The exhaust fan in the main level's bathroom is inoperable." at bounding box center [679, 267] width 433 height 17
click at [500, 276] on p "* The exhaust fan in the main level's bathroom is inoperable." at bounding box center [679, 267] width 433 height 17
drag, startPoint x: 493, startPoint y: 283, endPoint x: 558, endPoint y: 286, distance: 65.5
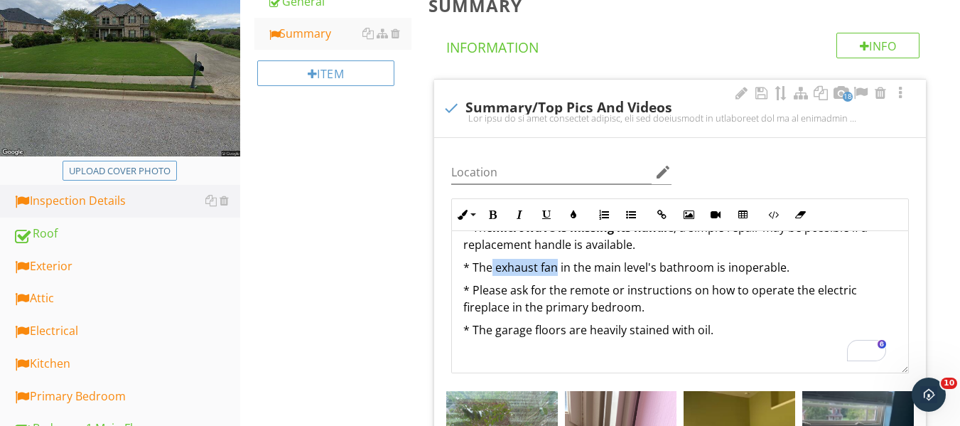
click at [558, 276] on p "* The exhaust fan in the main level's bathroom is inoperable." at bounding box center [679, 267] width 433 height 17
drag, startPoint x: 497, startPoint y: 212, endPoint x: 555, endPoint y: 230, distance: 60.9
click at [505, 216] on button "Bold" at bounding box center [492, 214] width 27 height 27
click at [735, 276] on p "* The exhaust fan in the main level's bathroom is inoperable." at bounding box center [679, 267] width 433 height 17
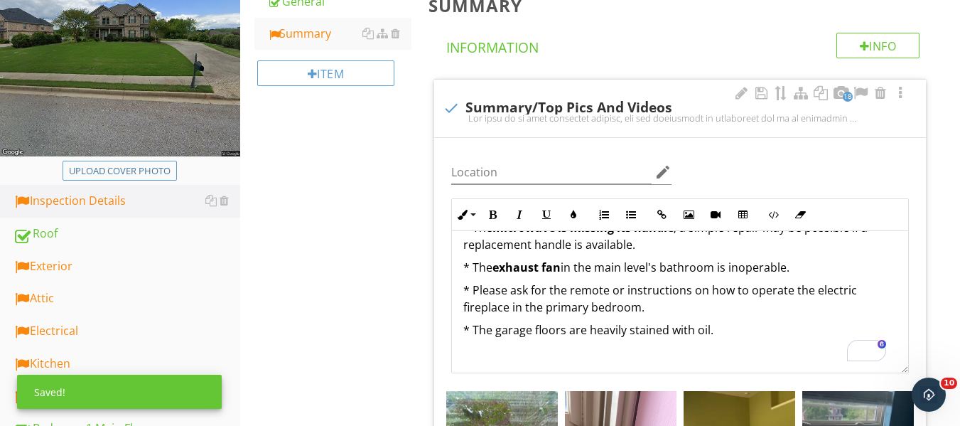
drag, startPoint x: 727, startPoint y: 287, endPoint x: 796, endPoint y: 287, distance: 68.9
click at [796, 276] on p "* The exhaust fan in the main level's bathroom is inoperable." at bounding box center [679, 267] width 433 height 17
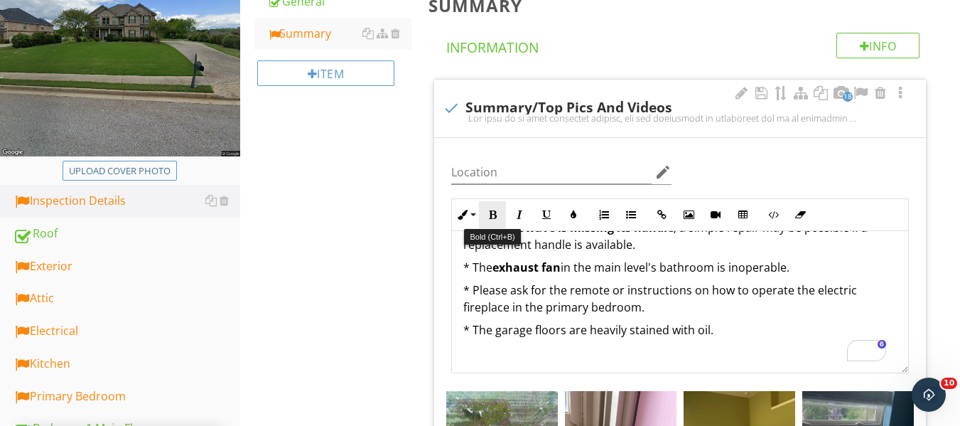
click at [493, 211] on icon "button" at bounding box center [492, 215] width 10 height 10
click at [580, 276] on p "* The exhaust fan in the main level's bathroom is inoperable." at bounding box center [679, 267] width 433 height 17
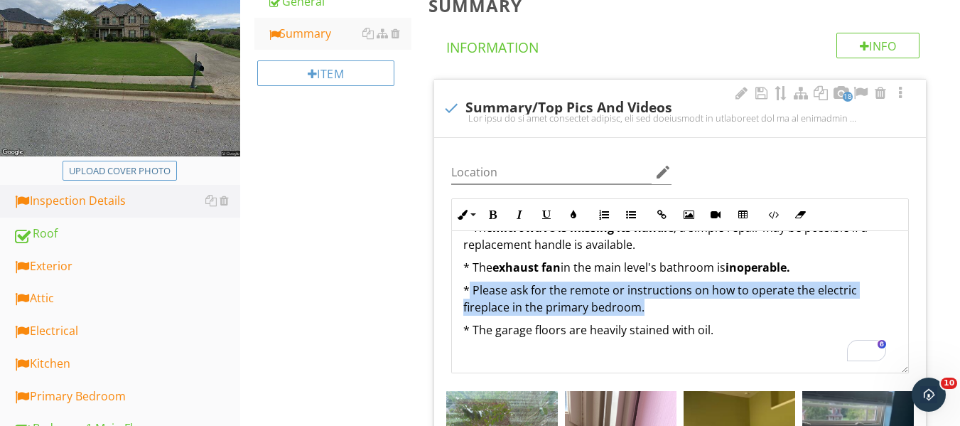
drag, startPoint x: 468, startPoint y: 306, endPoint x: 652, endPoint y: 320, distance: 184.5
click at [652, 315] on p "* Please ask for the remote or instructions on how to operate the electric fire…" at bounding box center [679, 298] width 433 height 34
drag, startPoint x: 488, startPoint y: 210, endPoint x: 541, endPoint y: 218, distance: 53.8
click at [489, 212] on icon "button" at bounding box center [492, 215] width 10 height 10
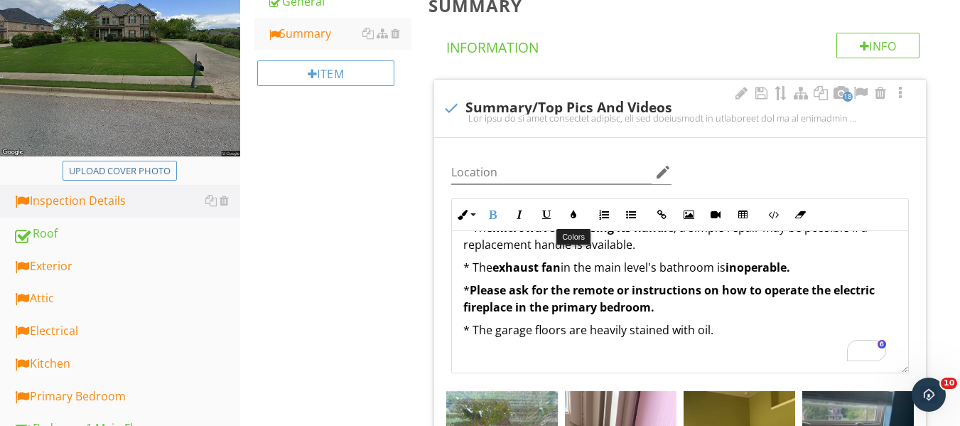
drag, startPoint x: 570, startPoint y: 216, endPoint x: 570, endPoint y: 227, distance: 10.7
click at [570, 219] on icon "button" at bounding box center [573, 215] width 10 height 10
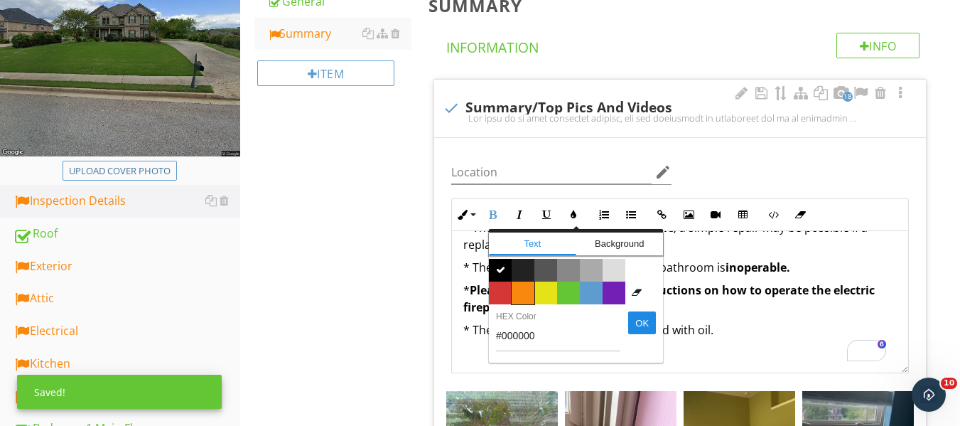
click at [522, 291] on span "Color #f9890e" at bounding box center [522, 292] width 23 height 23
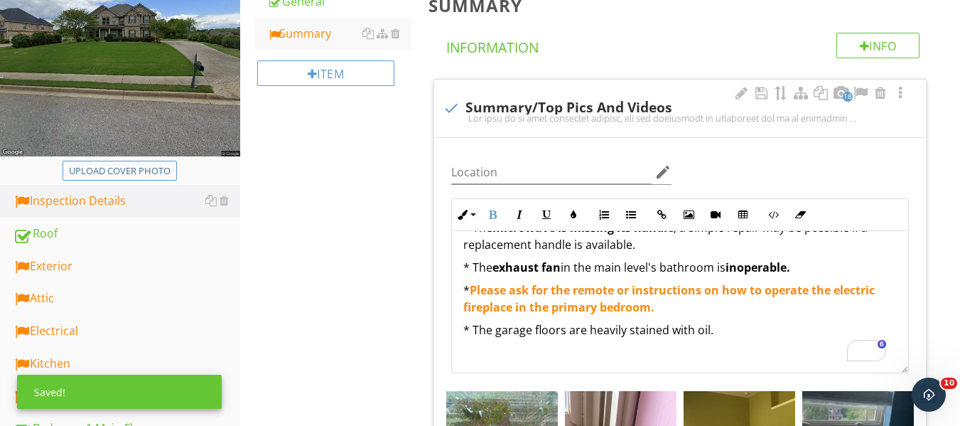
click at [570, 315] on span "Please ask for the remote or instructions on how to operate the electric firepl…" at bounding box center [668, 298] width 411 height 33
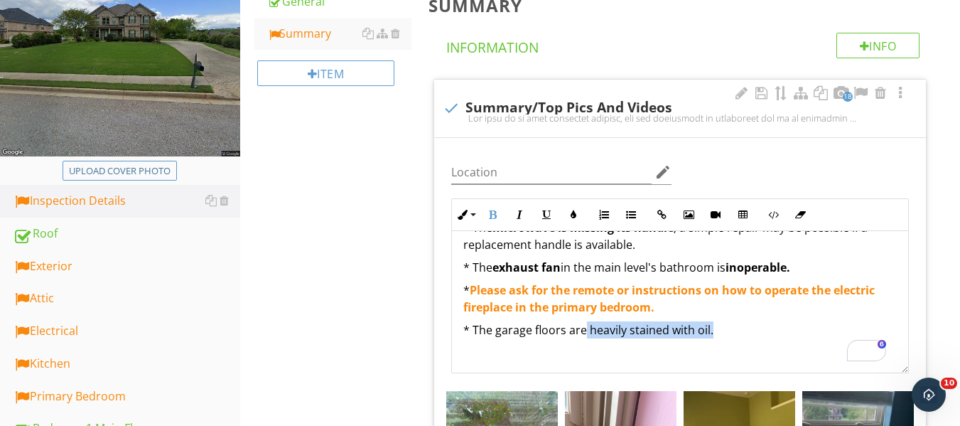
drag, startPoint x: 585, startPoint y: 345, endPoint x: 724, endPoint y: 341, distance: 138.6
click at [724, 338] on p "* The garage floors are heavily stained with oil." at bounding box center [679, 329] width 433 height 17
drag, startPoint x: 502, startPoint y: 215, endPoint x: 612, endPoint y: 266, distance: 121.8
click at [520, 221] on div "Inline Style XLarge Large Normal Small Light Small/Light Bold Italic Underline …" at bounding box center [679, 214] width 457 height 33
click at [635, 276] on p "* The exhaust fan in the main level's bathroom is inoperable." at bounding box center [679, 267] width 433 height 17
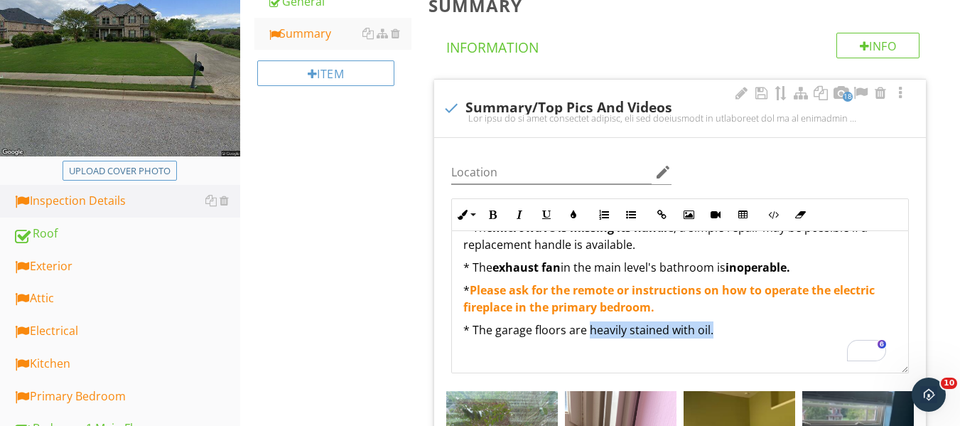
drag, startPoint x: 587, startPoint y: 346, endPoint x: 721, endPoint y: 333, distance: 134.2
drag, startPoint x: 492, startPoint y: 208, endPoint x: 537, endPoint y: 254, distance: 64.3
click at [494, 208] on button "Bold" at bounding box center [492, 214] width 27 height 27
click at [578, 302] on span "Please ask for the remote or instructions on how to operate the electric firepl…" at bounding box center [668, 298] width 411 height 33
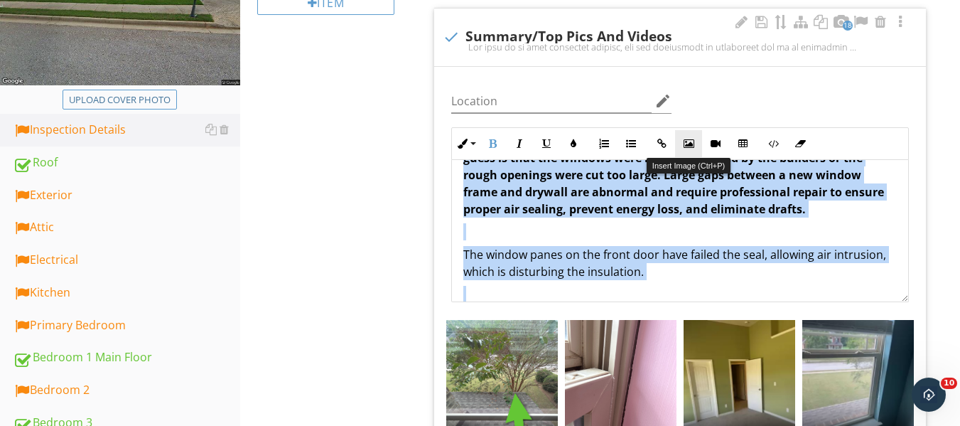
scroll to position [457, 0]
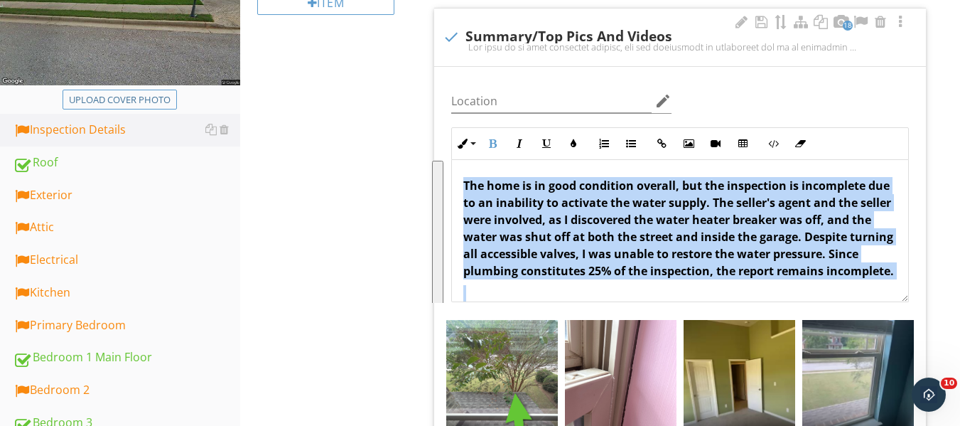
drag, startPoint x: 736, startPoint y: 271, endPoint x: 476, endPoint y: 189, distance: 272.5
copy div "The home is in good condition overall, but the inspection is incomplete due to …"
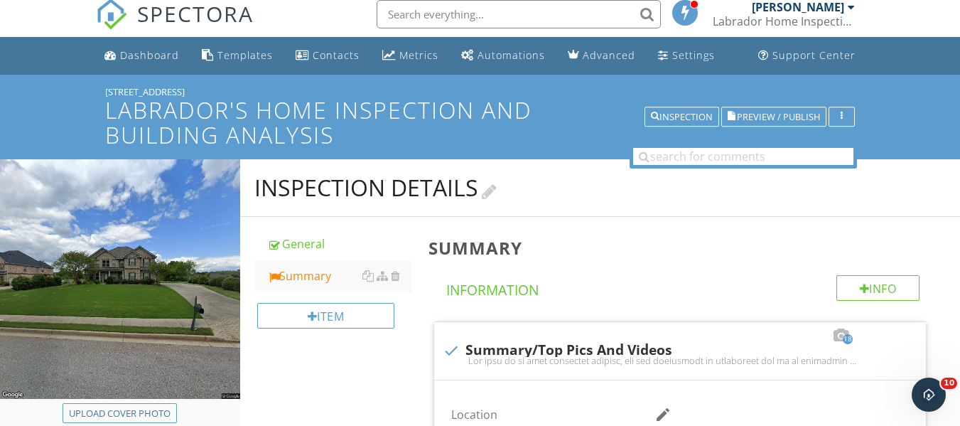
scroll to position [0, 0]
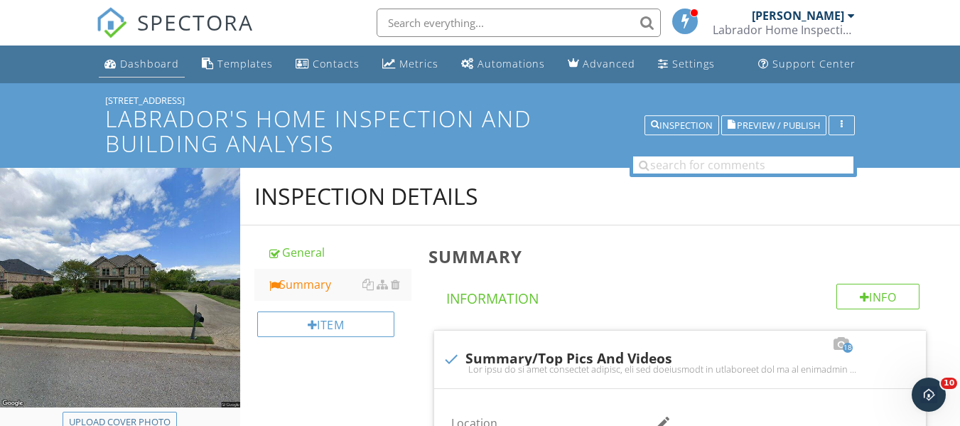
click at [162, 70] on link "Dashboard" at bounding box center [142, 64] width 86 height 26
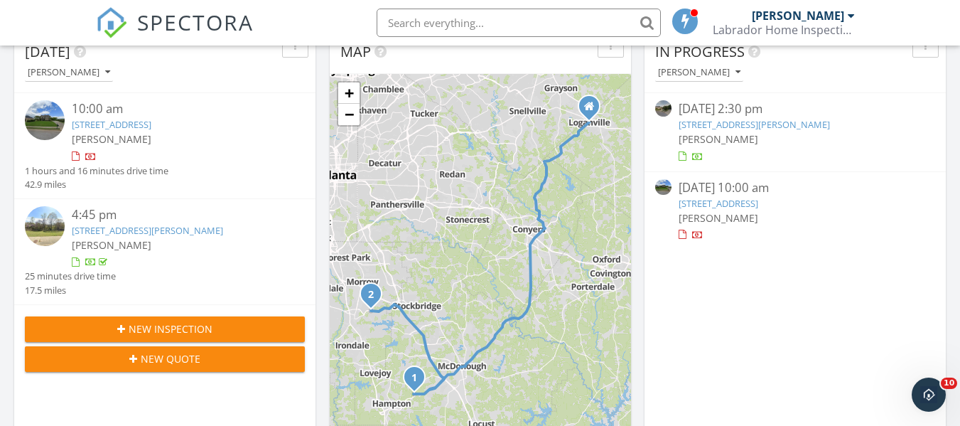
click at [151, 128] on link "[STREET_ADDRESS]" at bounding box center [112, 124] width 80 height 13
